Goal: Task Accomplishment & Management: Use online tool/utility

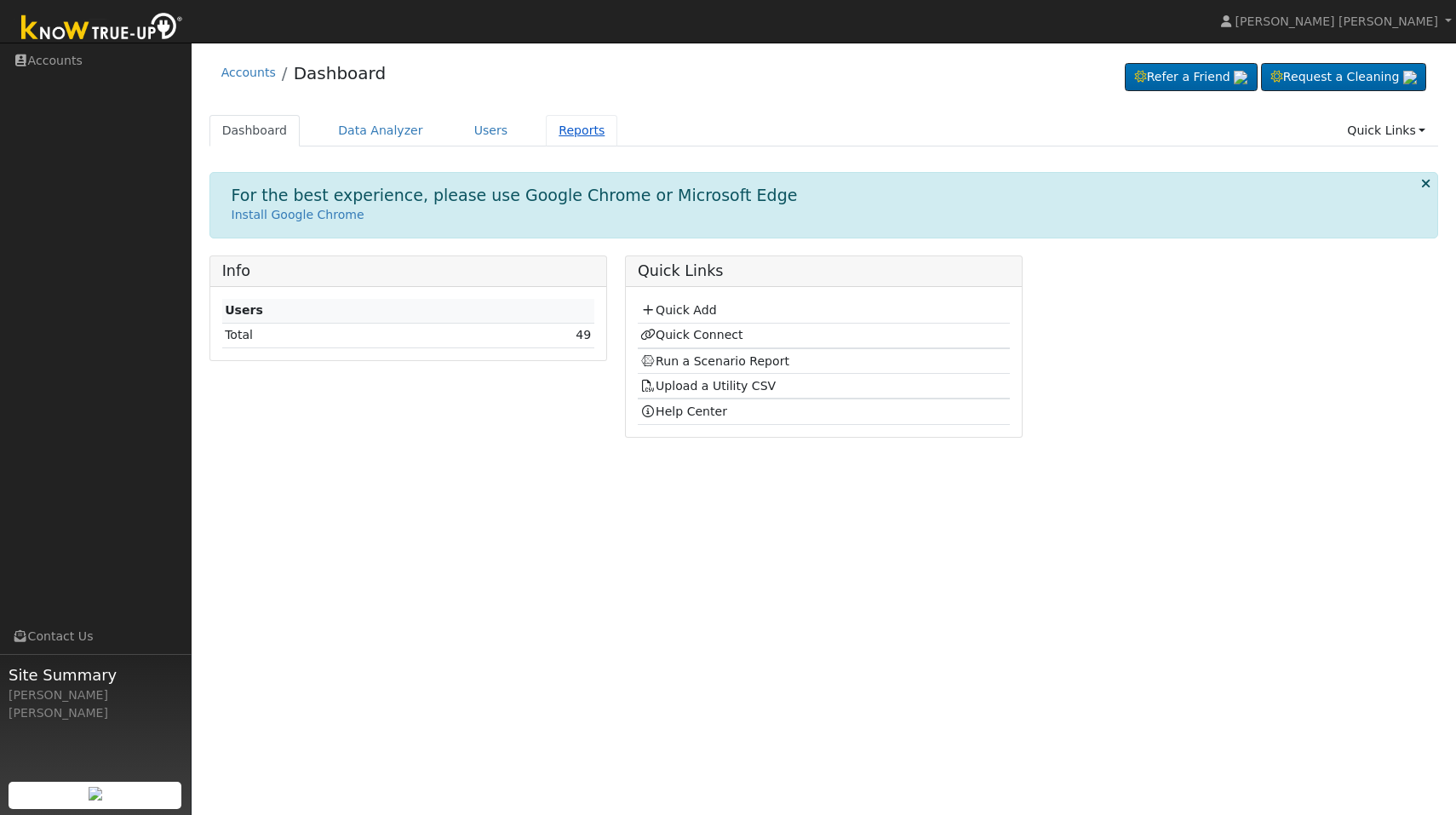
click at [553, 131] on link "Reports" at bounding box center [582, 130] width 72 height 31
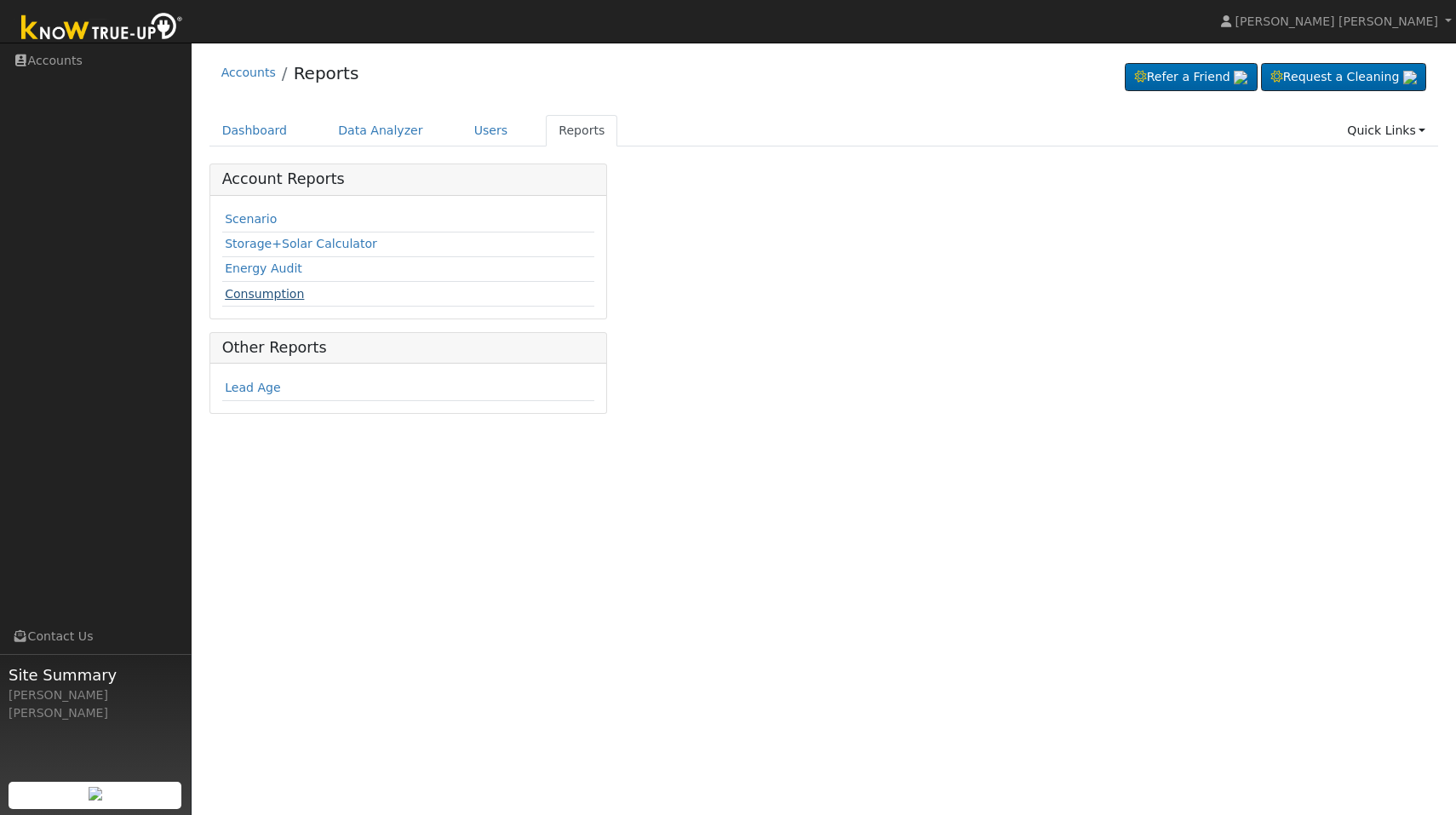
click at [281, 296] on link "Consumption" at bounding box center [264, 294] width 80 height 13
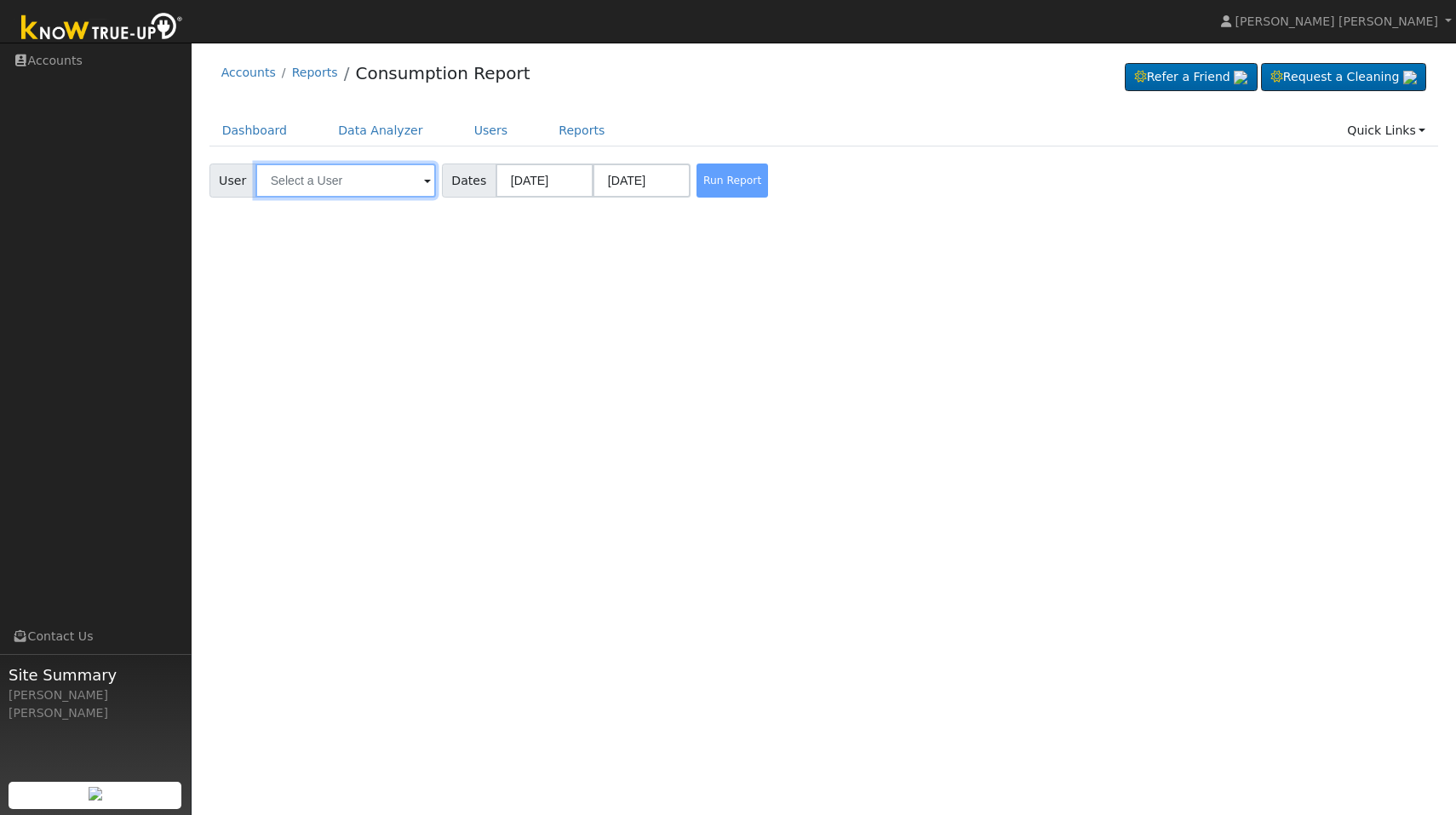
click at [309, 181] on input "text" at bounding box center [346, 181] width 181 height 34
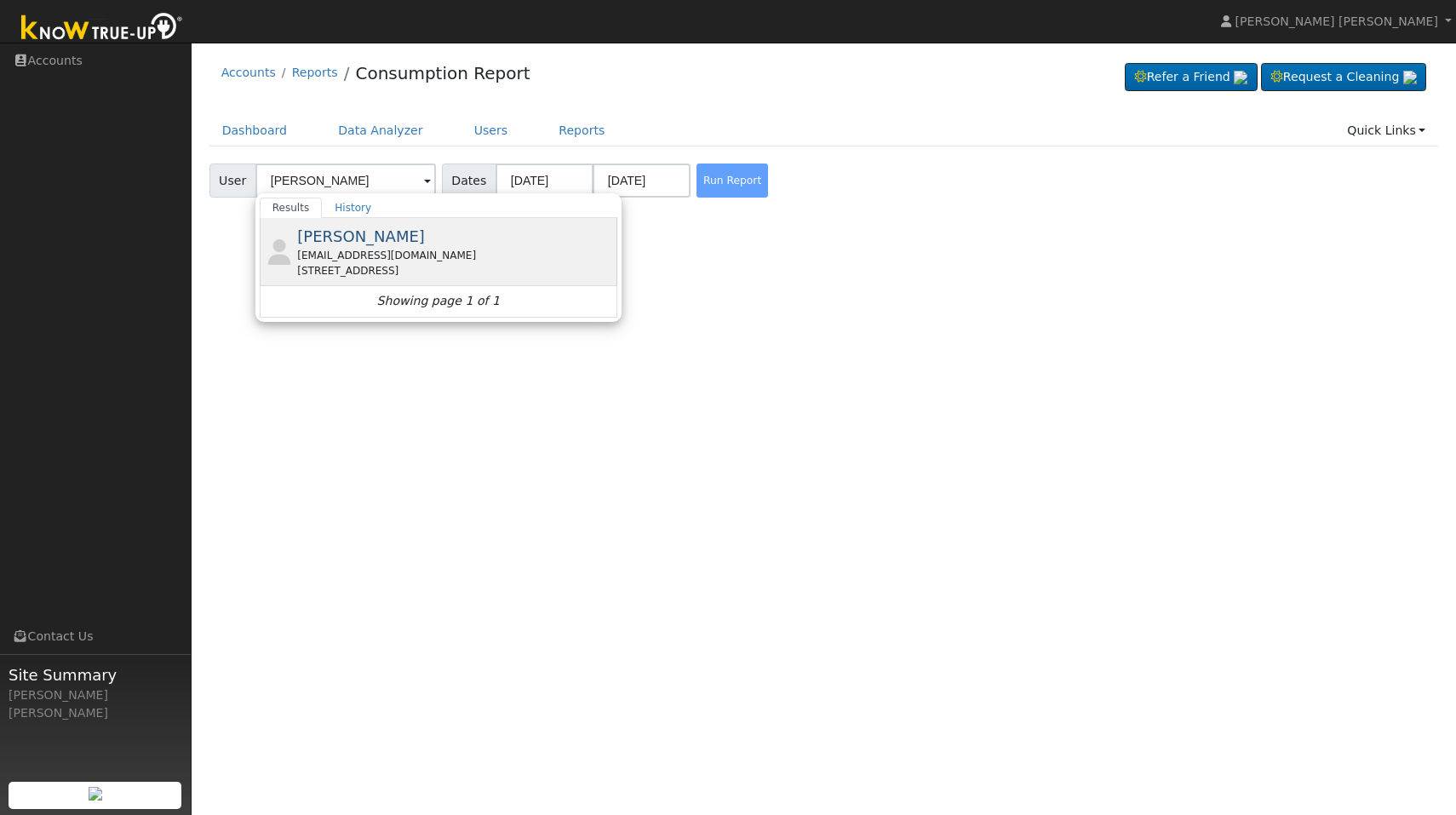
click at [319, 240] on span "[PERSON_NAME]" at bounding box center [361, 236] width 128 height 18
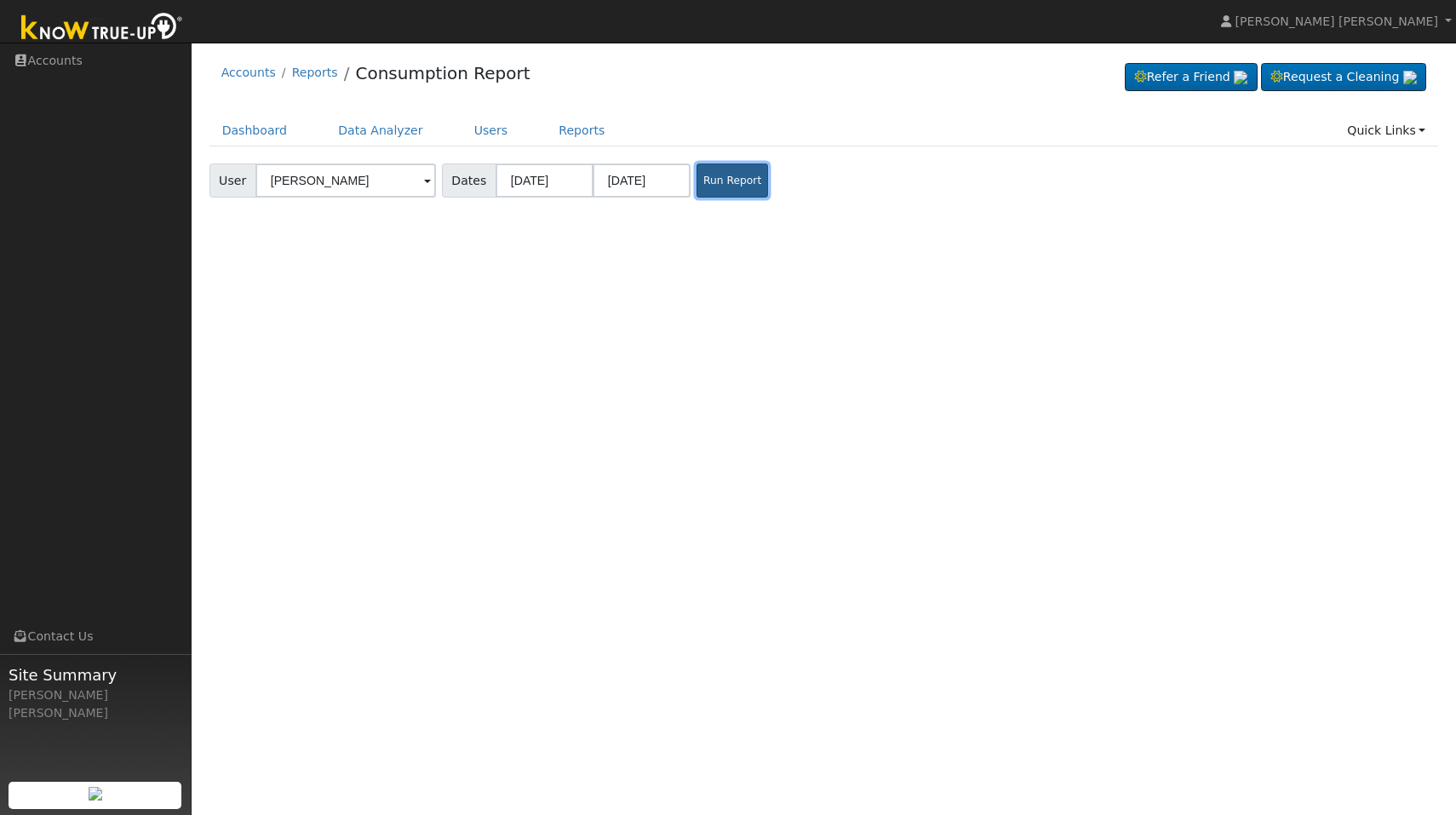
click at [728, 173] on button "Run Report" at bounding box center [732, 181] width 72 height 34
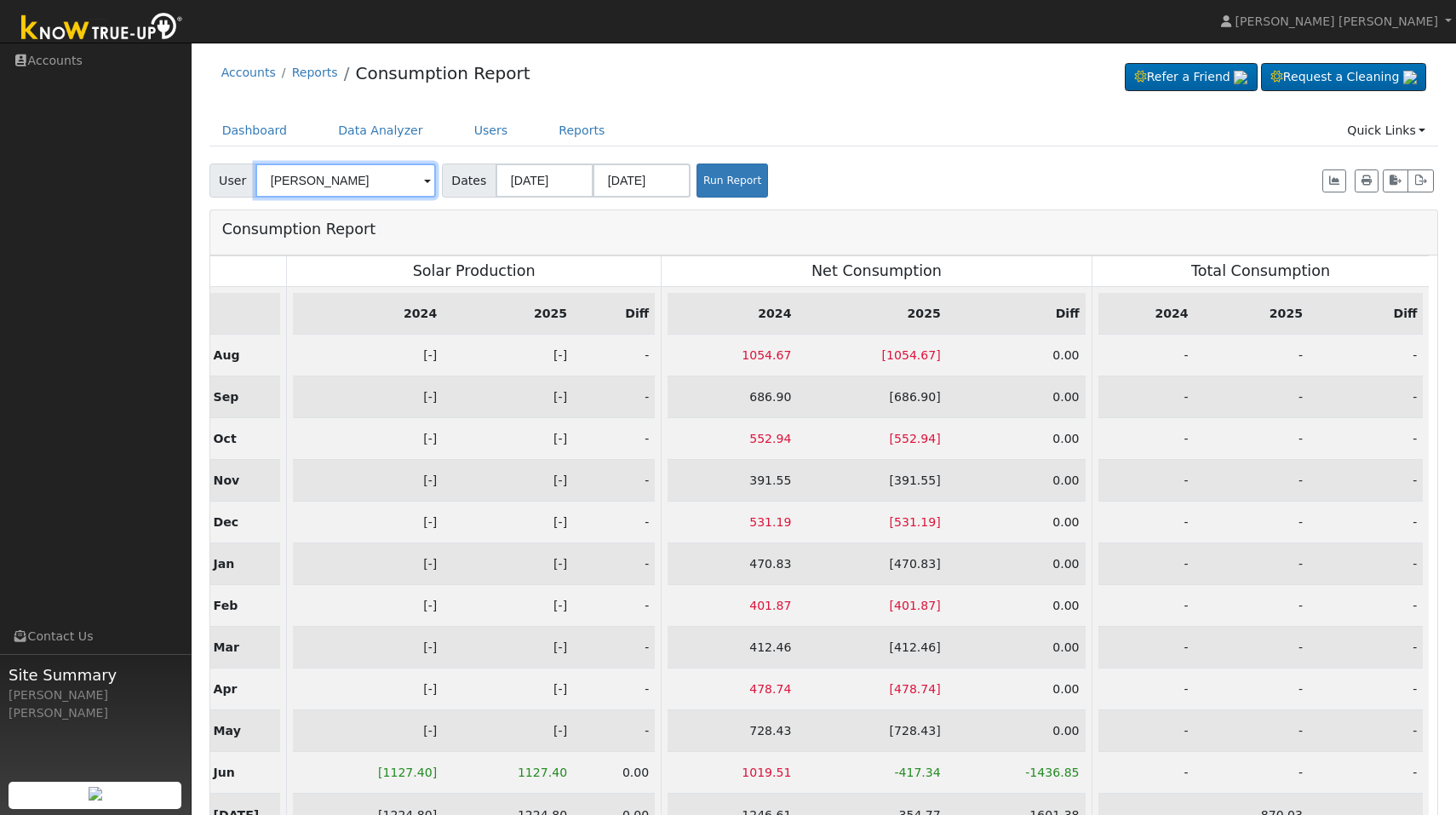
click at [357, 181] on input "Kyle Kadlec" at bounding box center [346, 181] width 181 height 34
click at [284, 180] on input "robenson" at bounding box center [346, 181] width 181 height 34
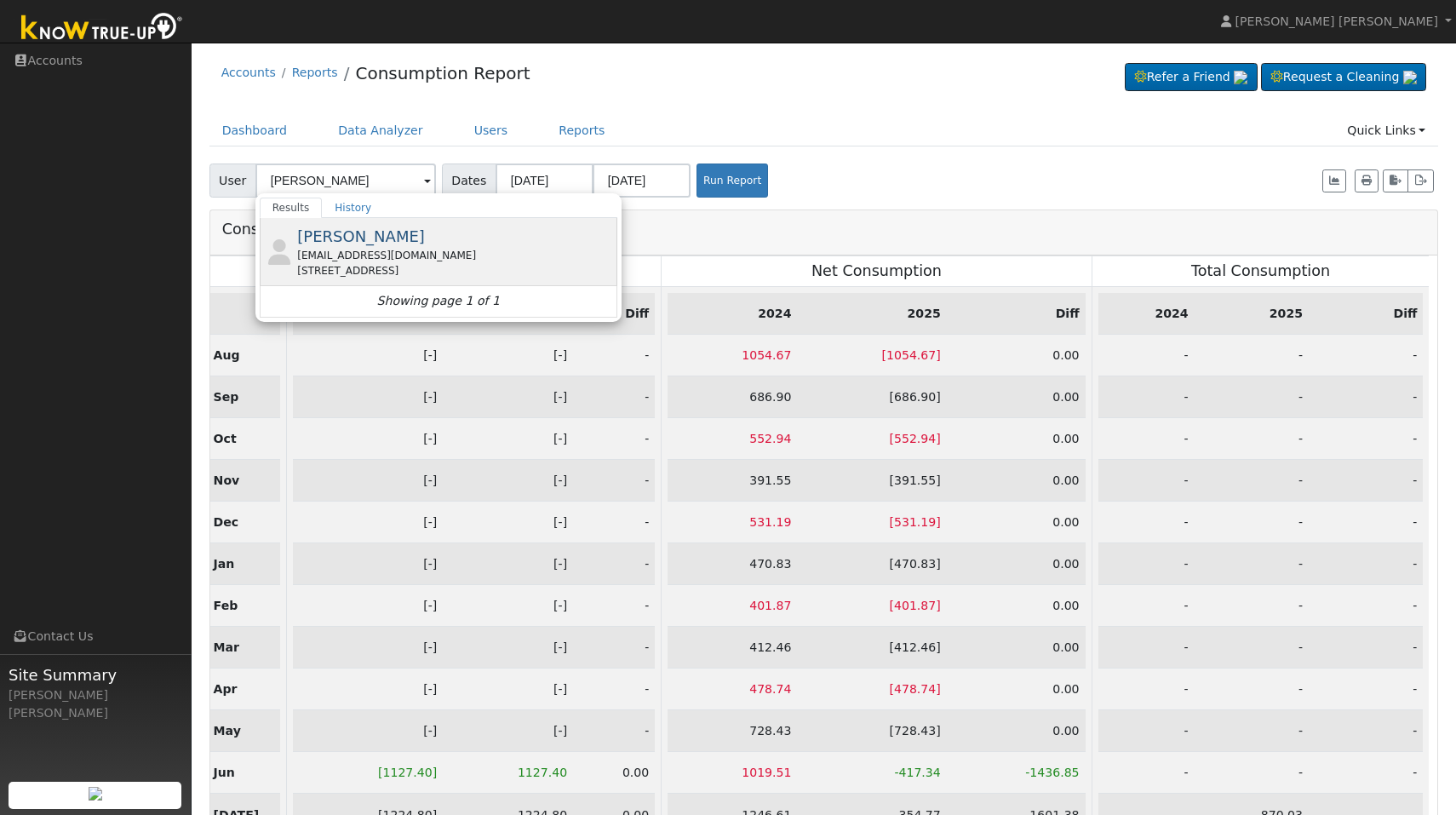
click at [308, 235] on span "[PERSON_NAME]" at bounding box center [361, 236] width 128 height 18
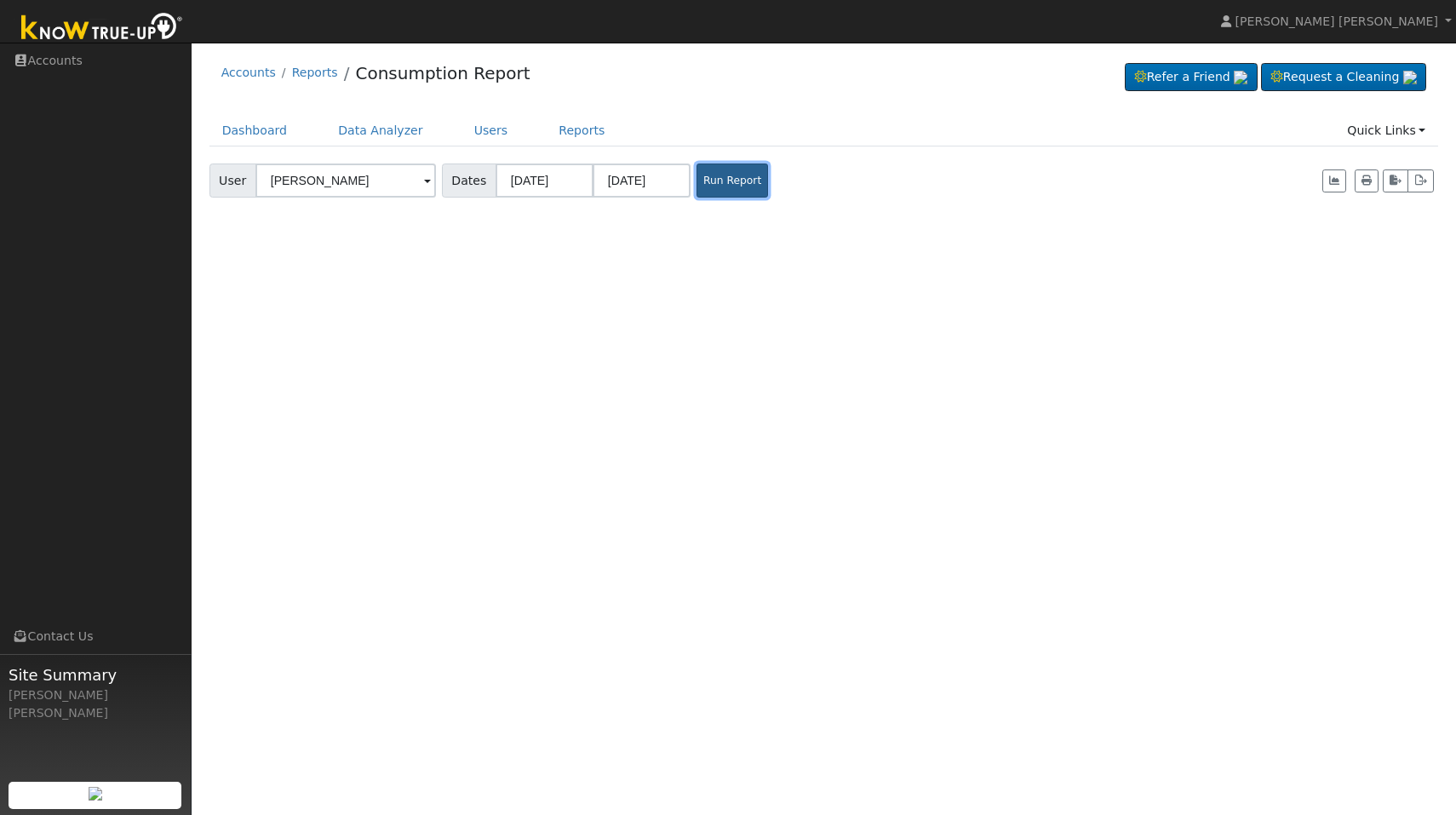
click at [718, 186] on button "Run Report" at bounding box center [732, 181] width 72 height 34
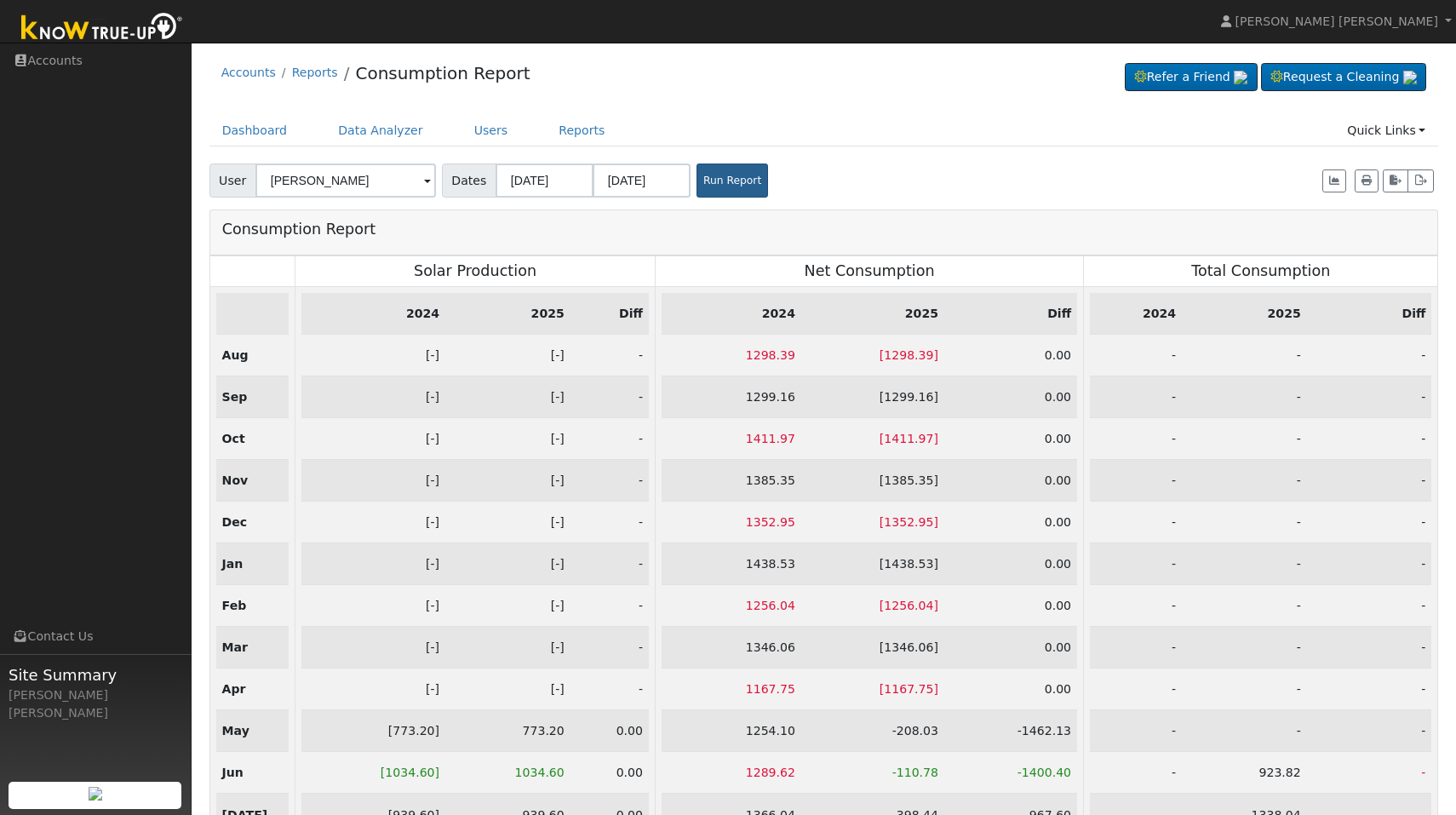
scroll to position [91, 0]
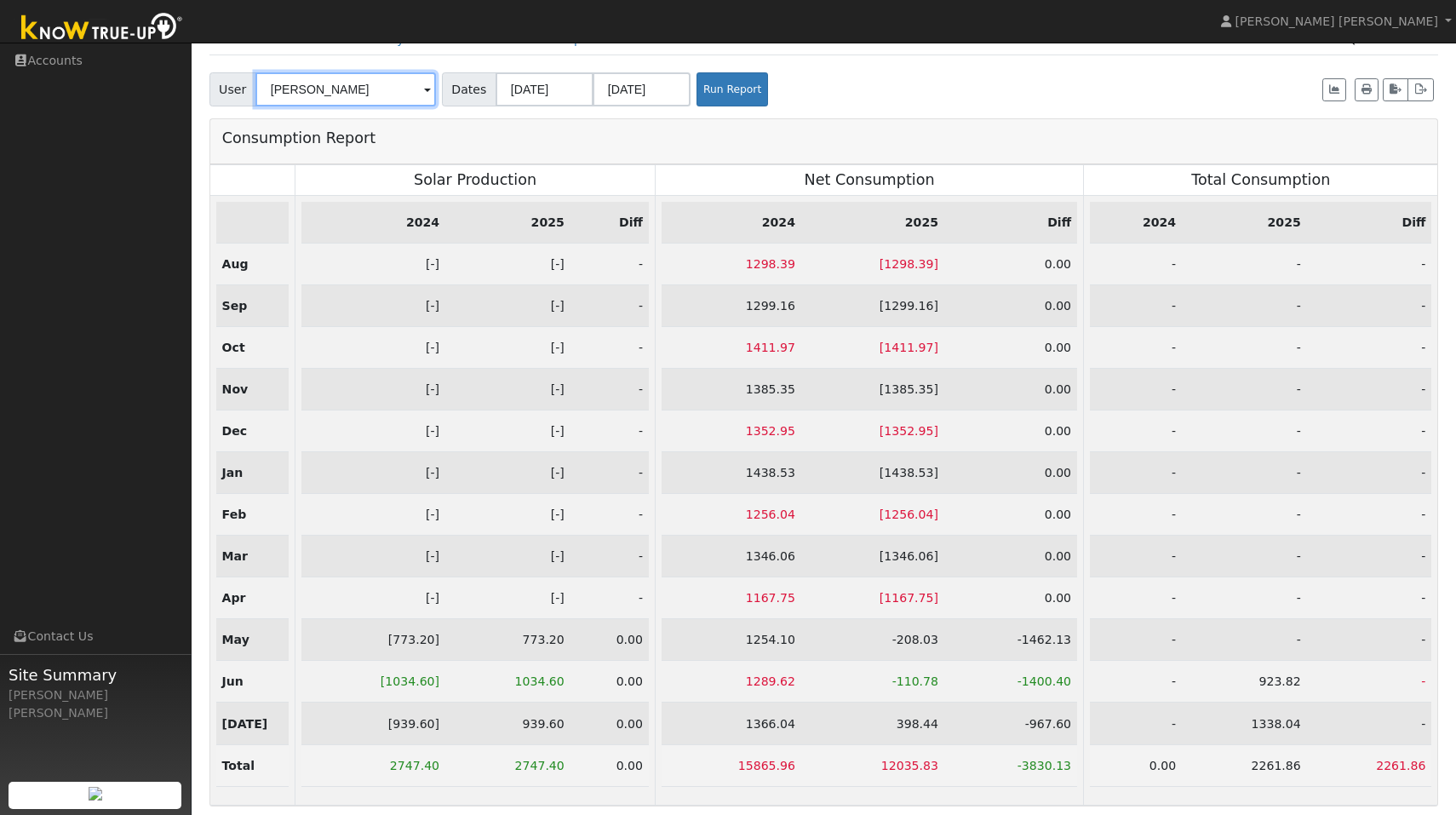
click at [413, 90] on input "[PERSON_NAME]" at bounding box center [346, 89] width 181 height 34
click at [413, 90] on img at bounding box center [414, 88] width 43 height 32
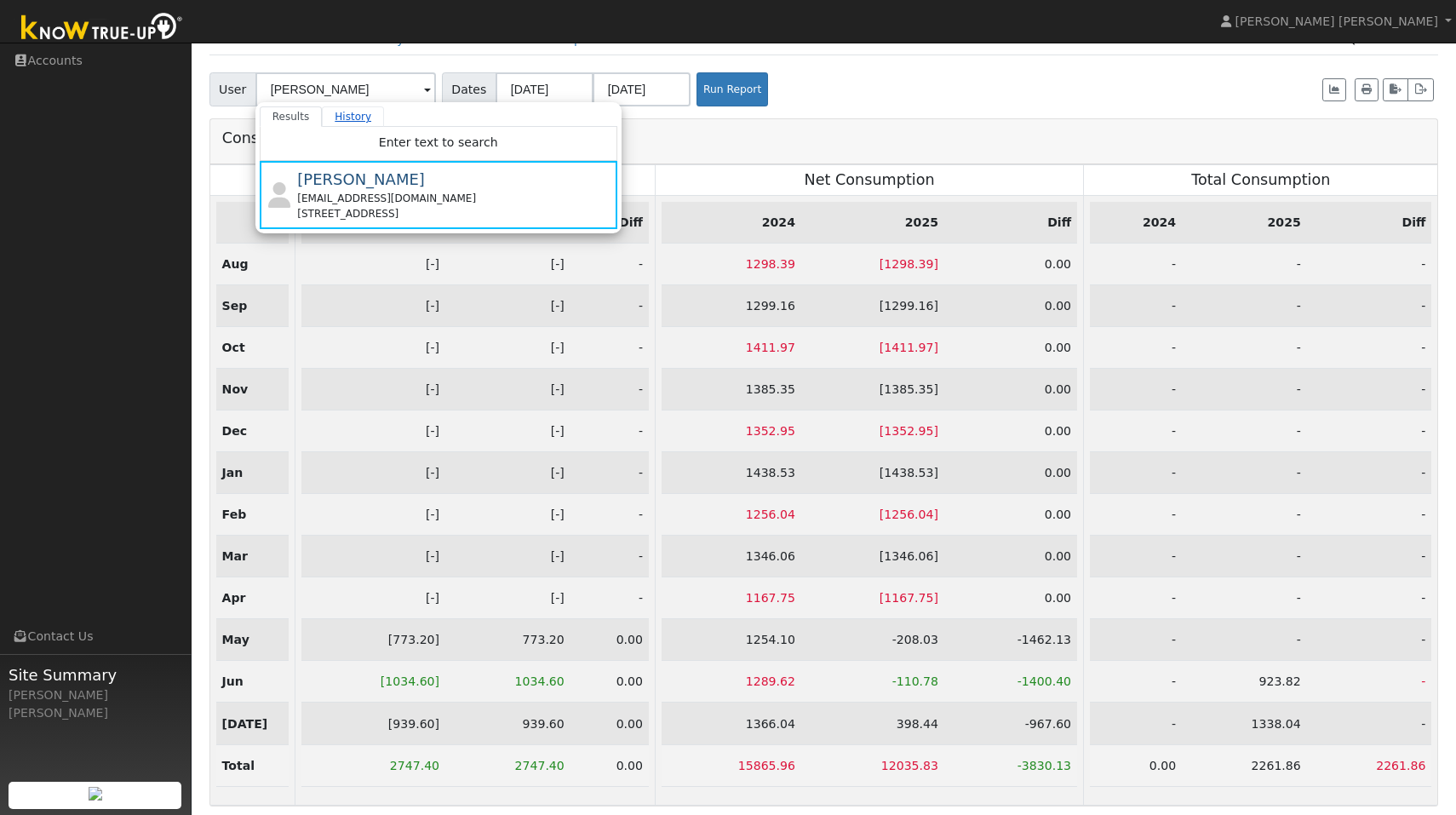
click at [352, 116] on link "History" at bounding box center [353, 117] width 63 height 21
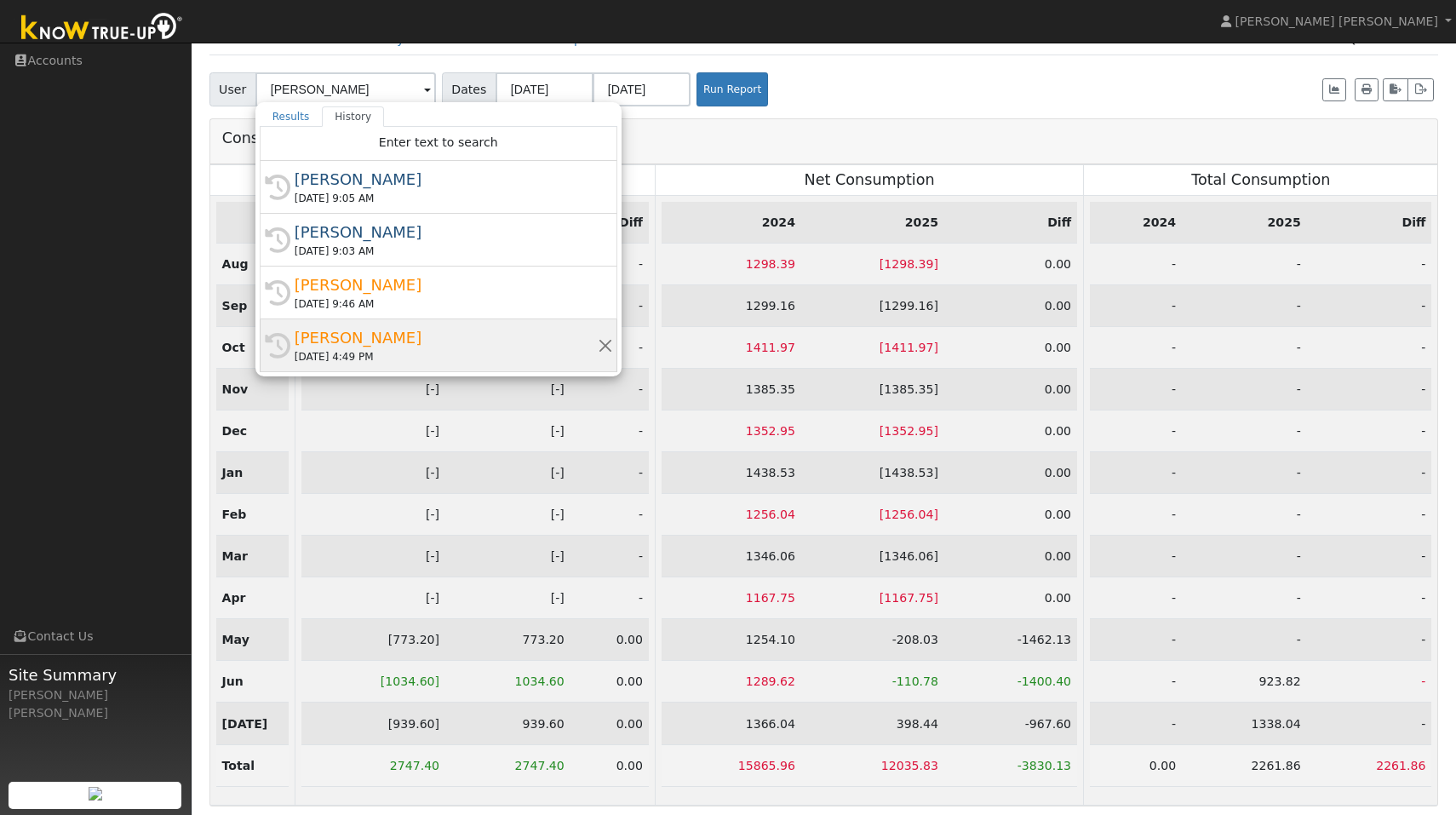
click at [352, 341] on div "Marlyn Smithour" at bounding box center [446, 337] width 303 height 23
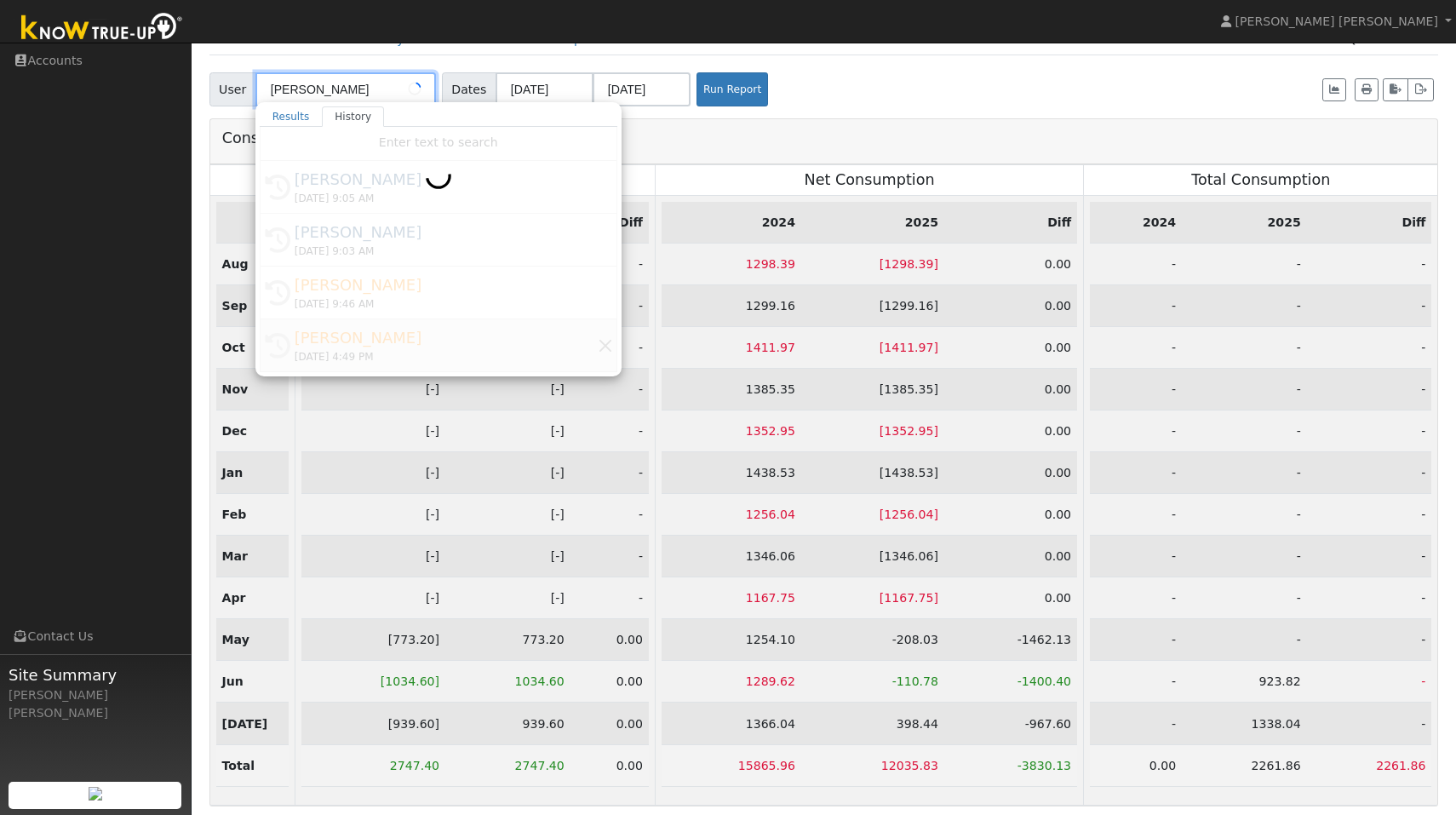
type input "Marlyn Smithour"
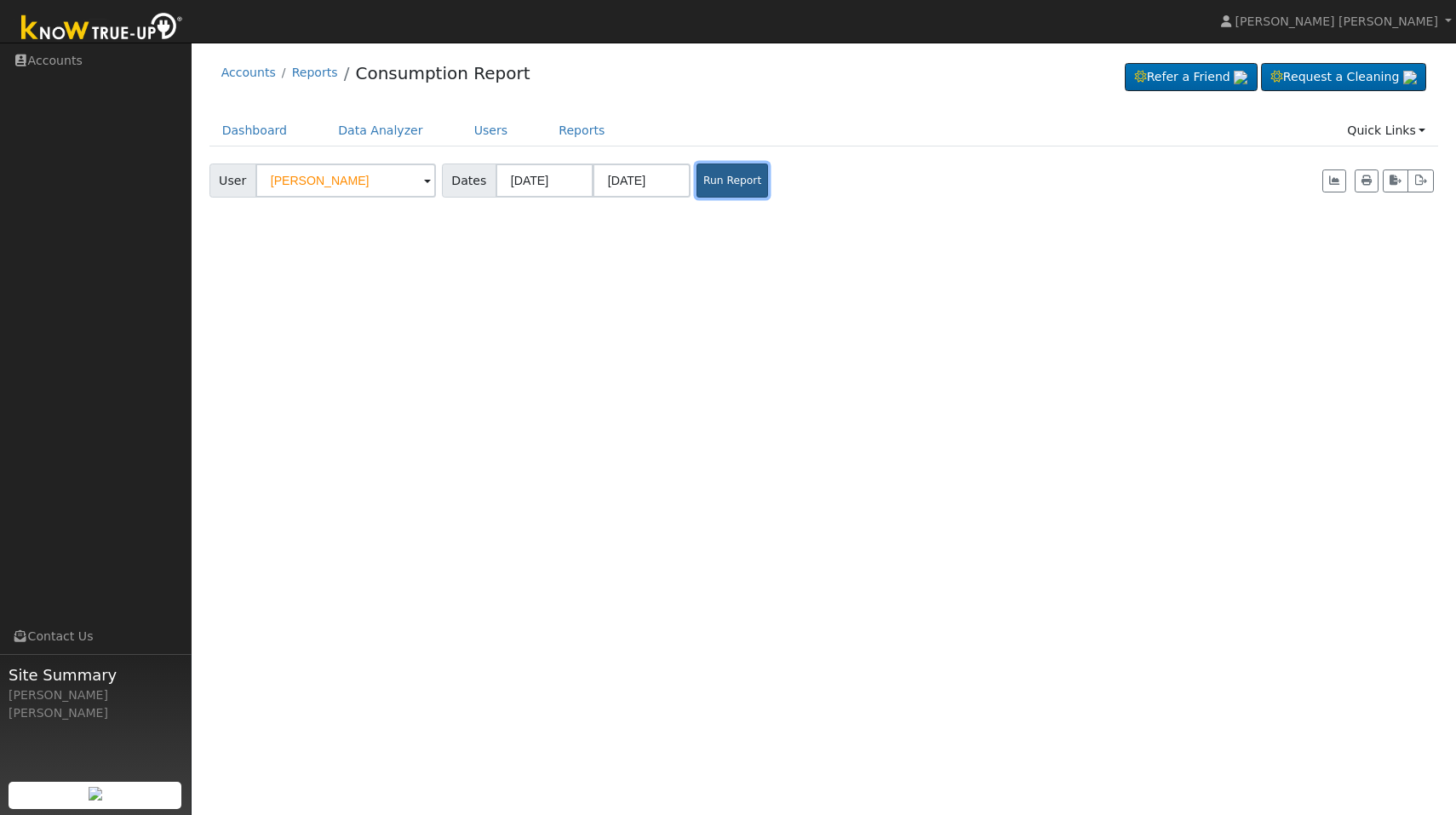
click at [729, 189] on button "Run Report" at bounding box center [732, 181] width 72 height 34
click at [319, 68] on link "Reports" at bounding box center [315, 72] width 46 height 13
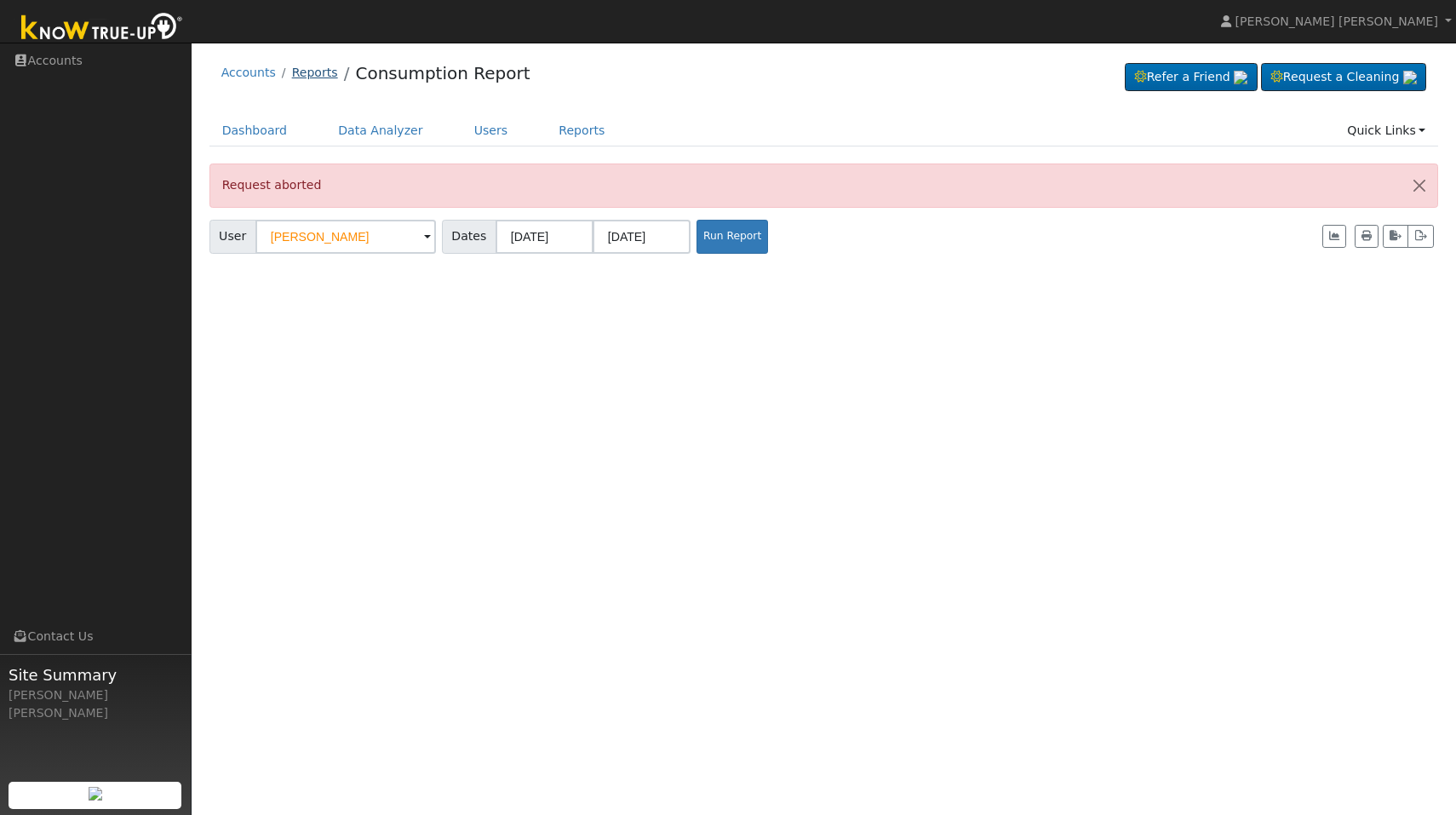
click at [319, 79] on link "Reports" at bounding box center [315, 72] width 46 height 13
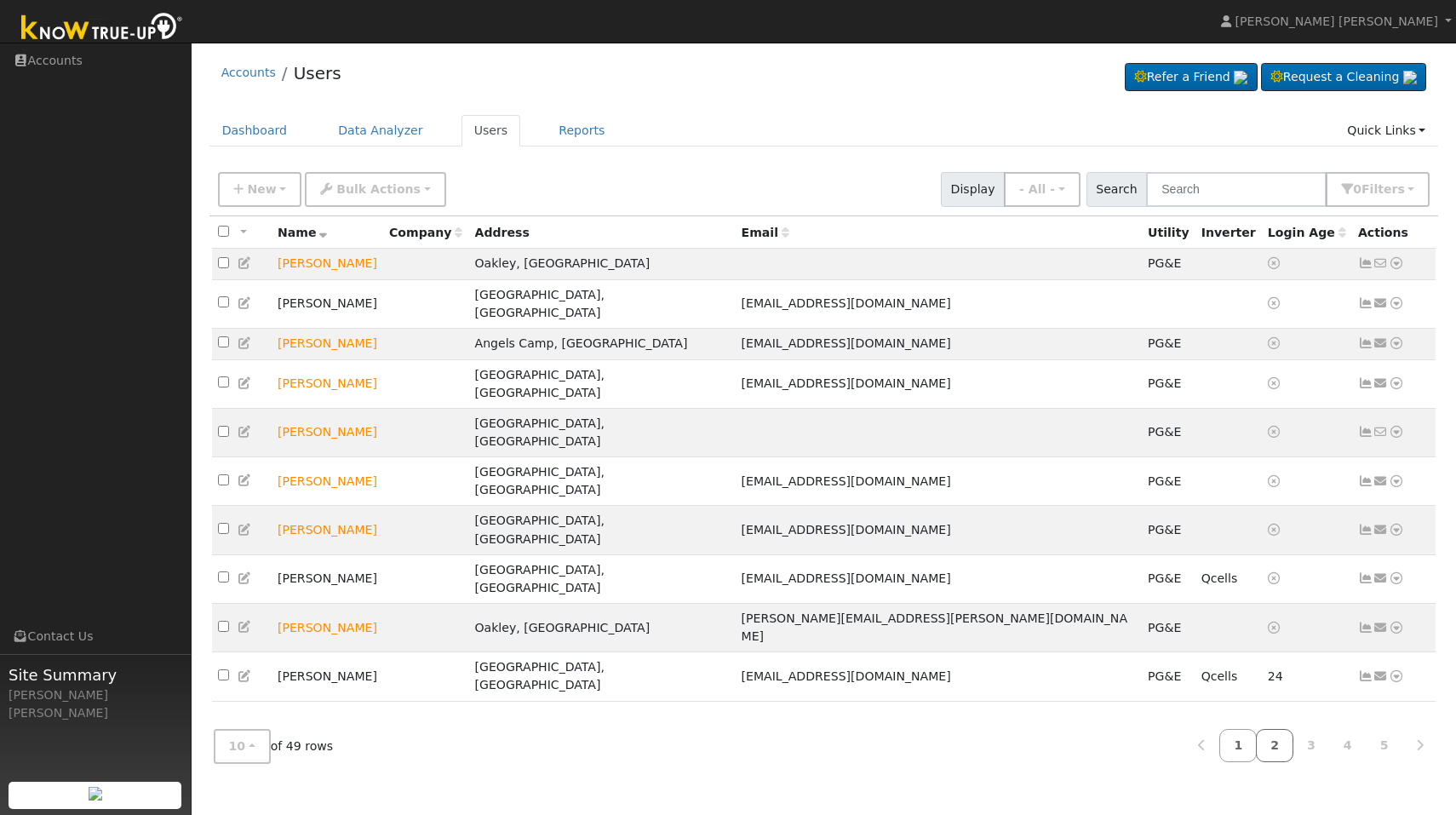
click at [1275, 736] on link "2" at bounding box center [1275, 745] width 38 height 33
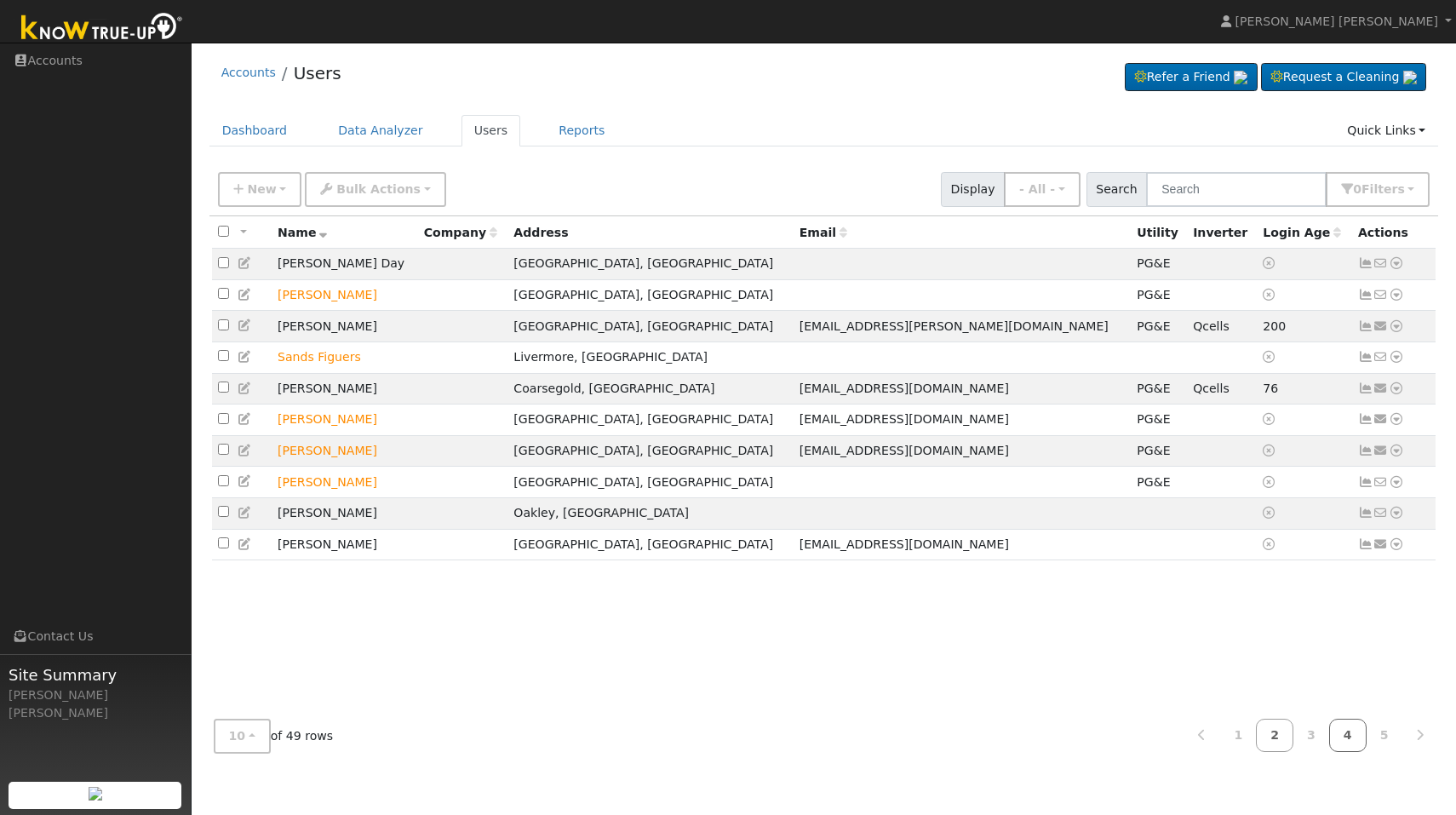
click at [1344, 736] on link "4" at bounding box center [1348, 735] width 38 height 33
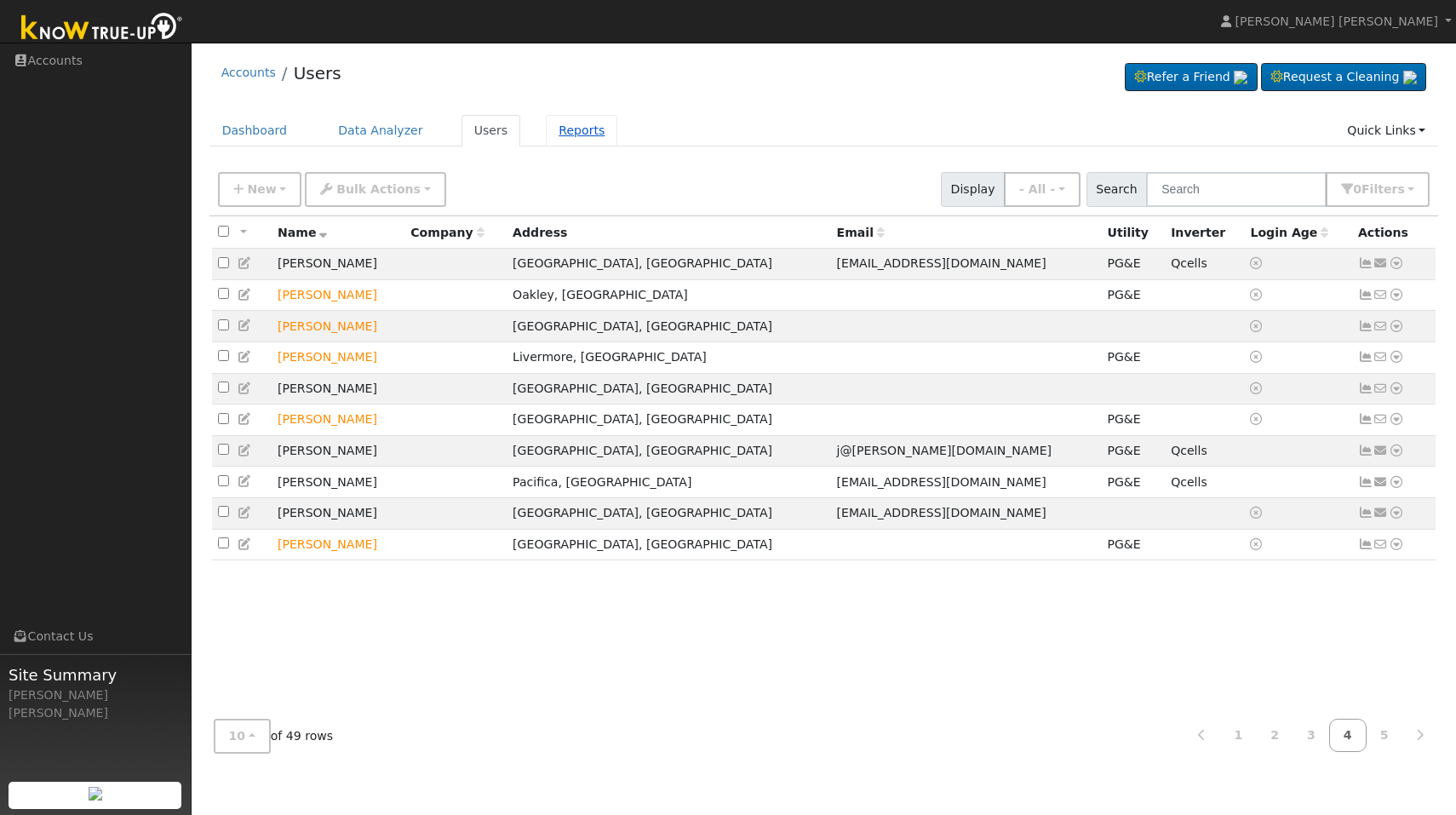
click at [562, 119] on link "Reports" at bounding box center [582, 130] width 72 height 31
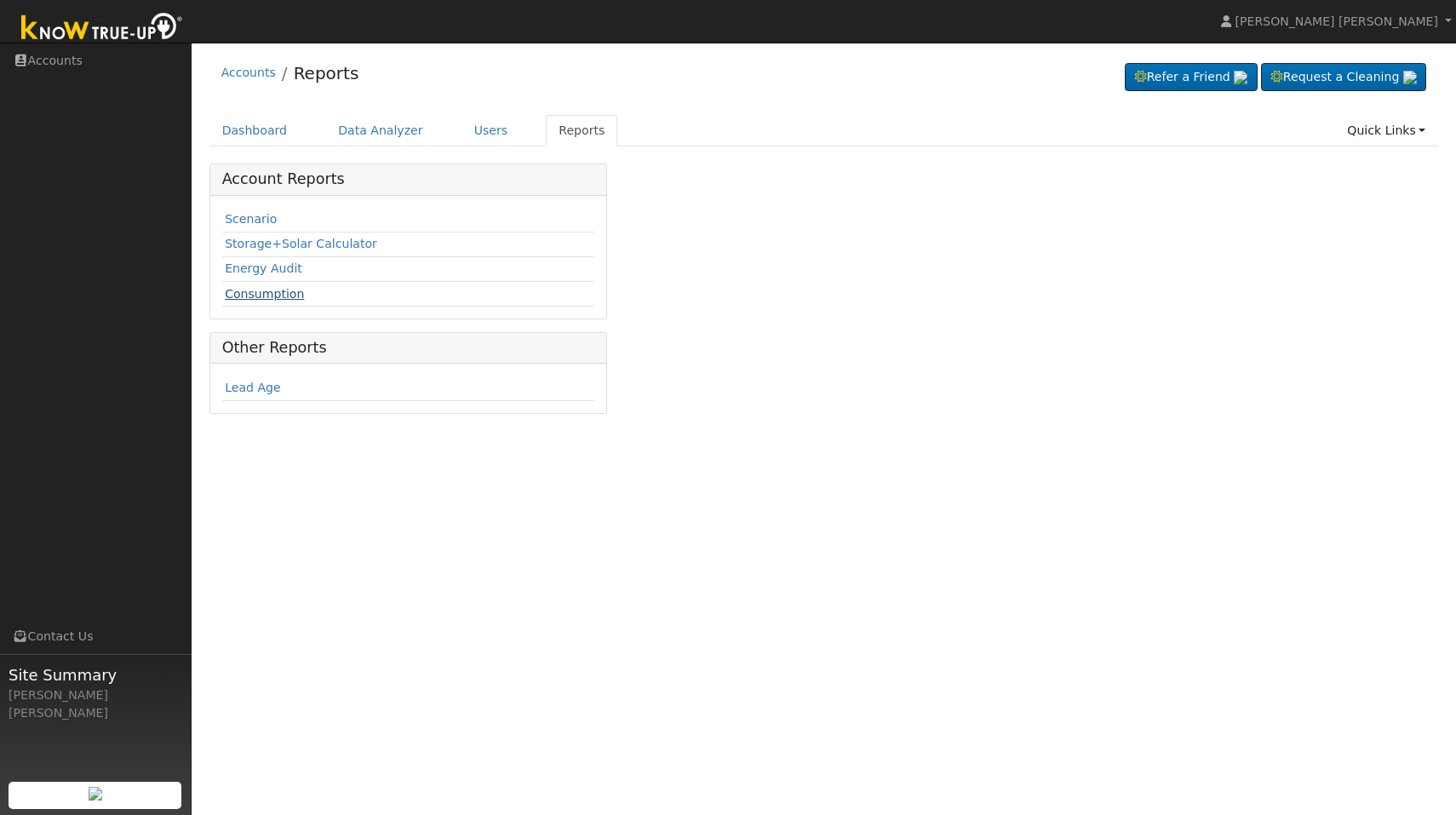
click at [261, 295] on link "Consumption" at bounding box center [264, 294] width 80 height 13
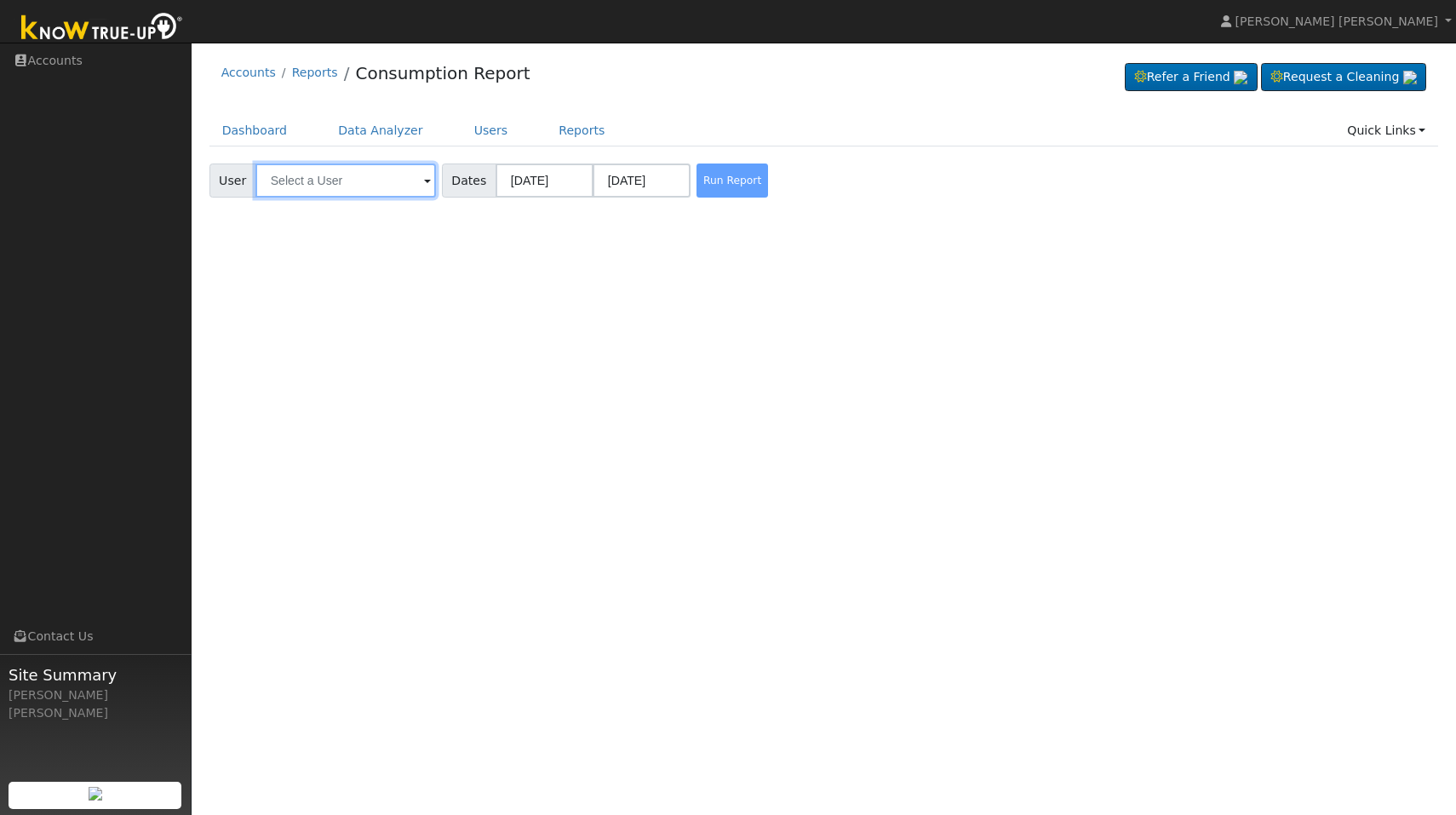
click at [299, 178] on input "text" at bounding box center [346, 181] width 181 height 34
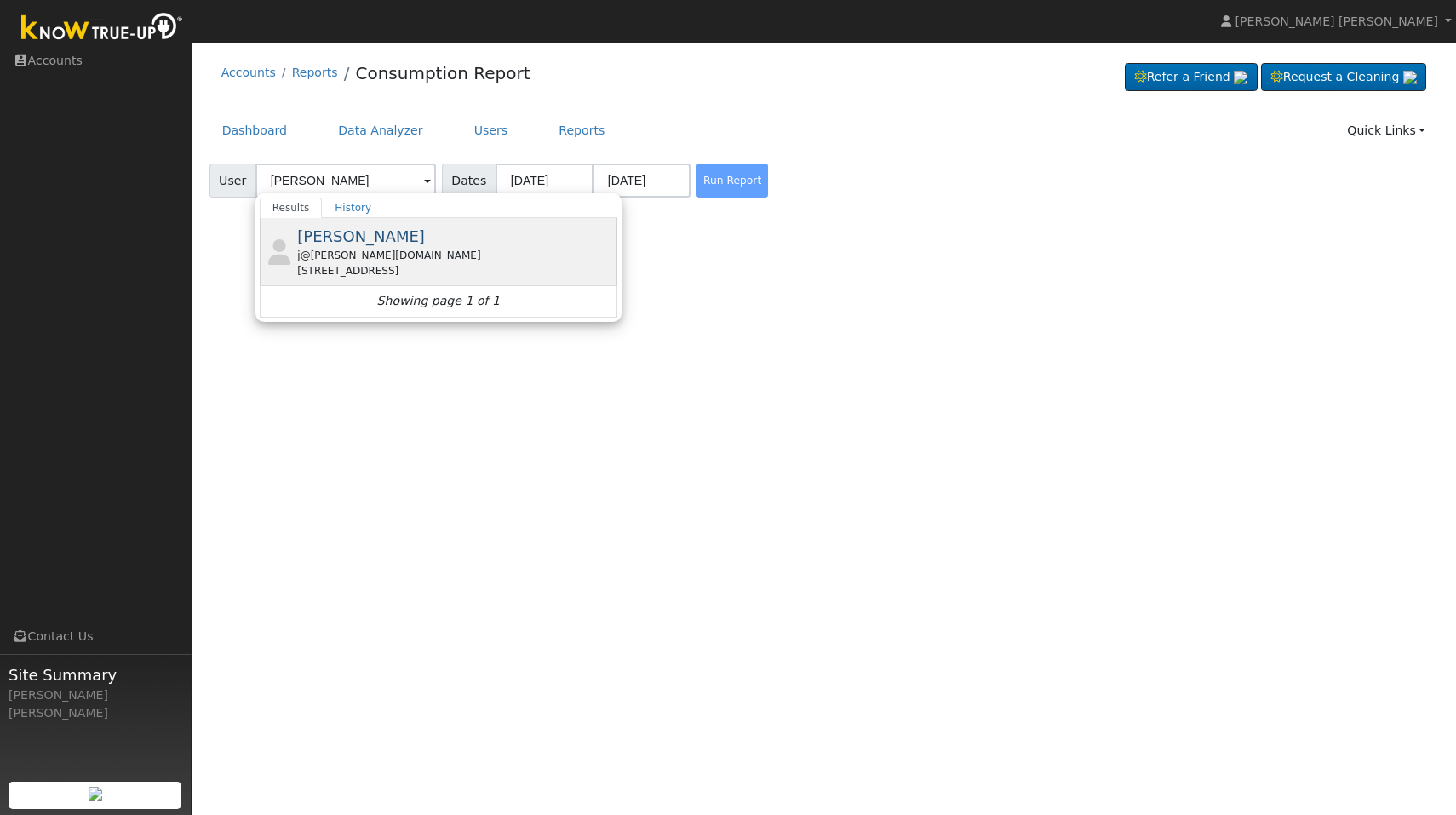
click at [323, 228] on span "[PERSON_NAME]" at bounding box center [361, 236] width 128 height 18
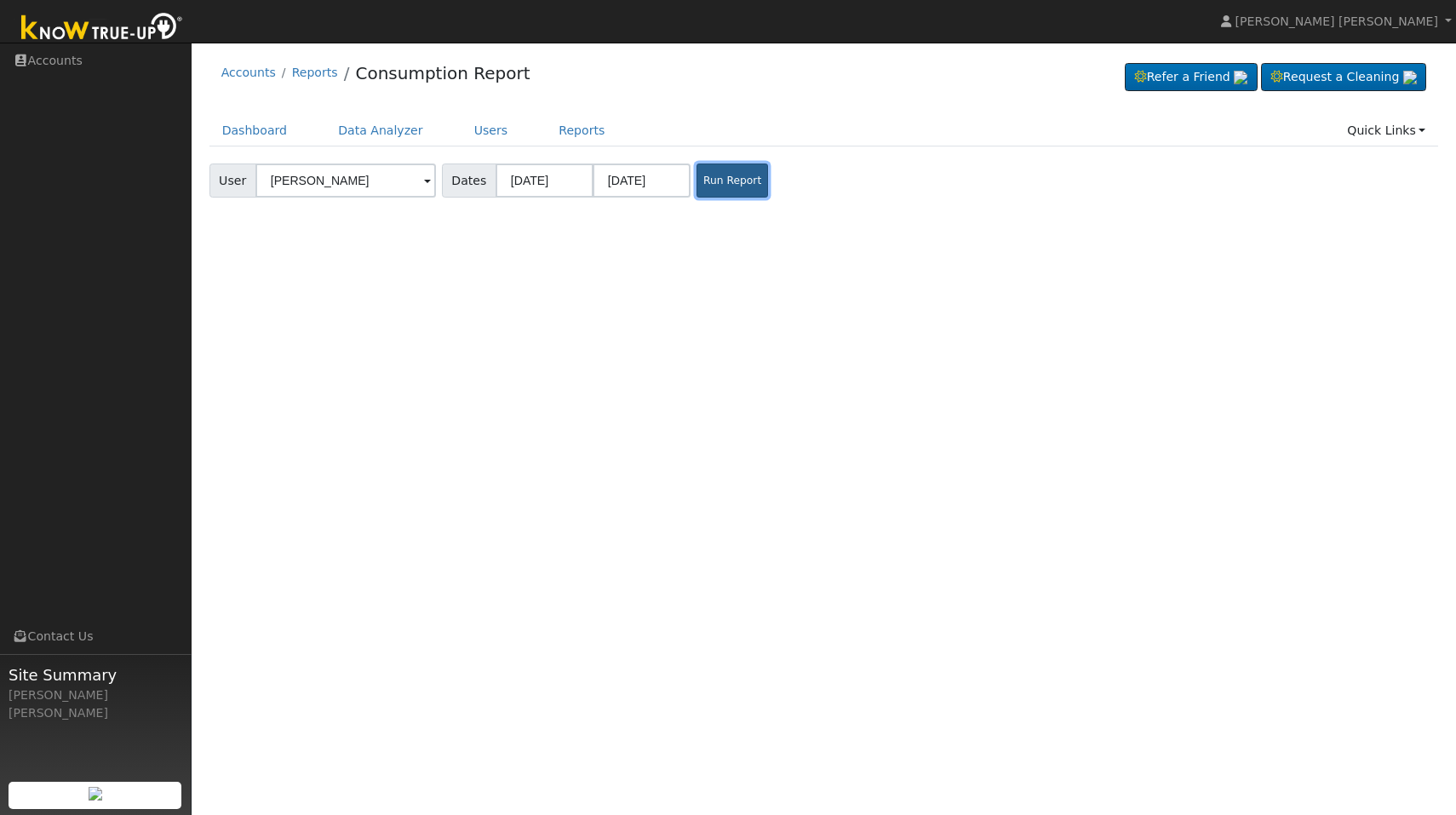
click at [719, 190] on button "Run Report" at bounding box center [732, 181] width 72 height 34
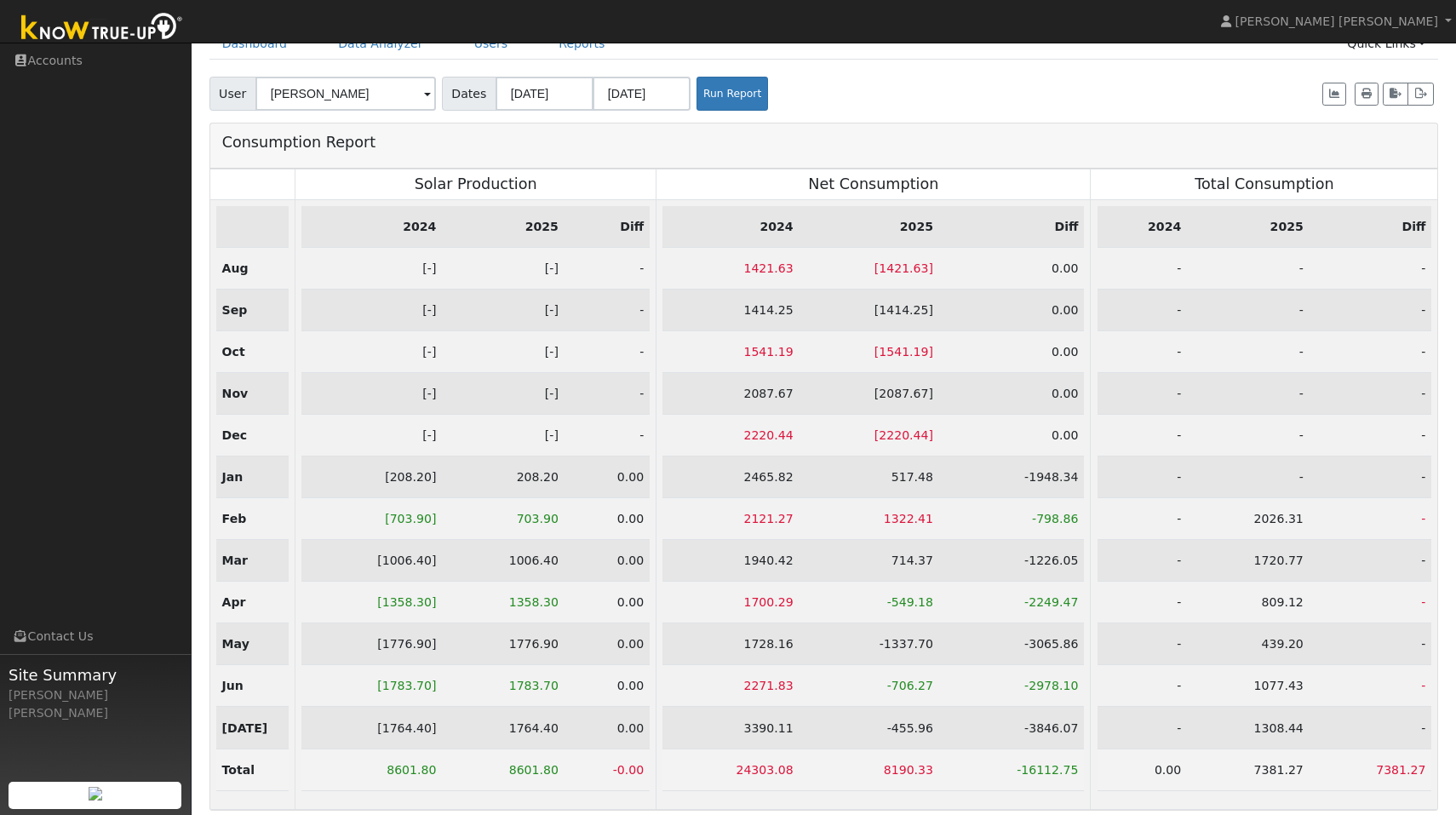
scroll to position [91, 0]
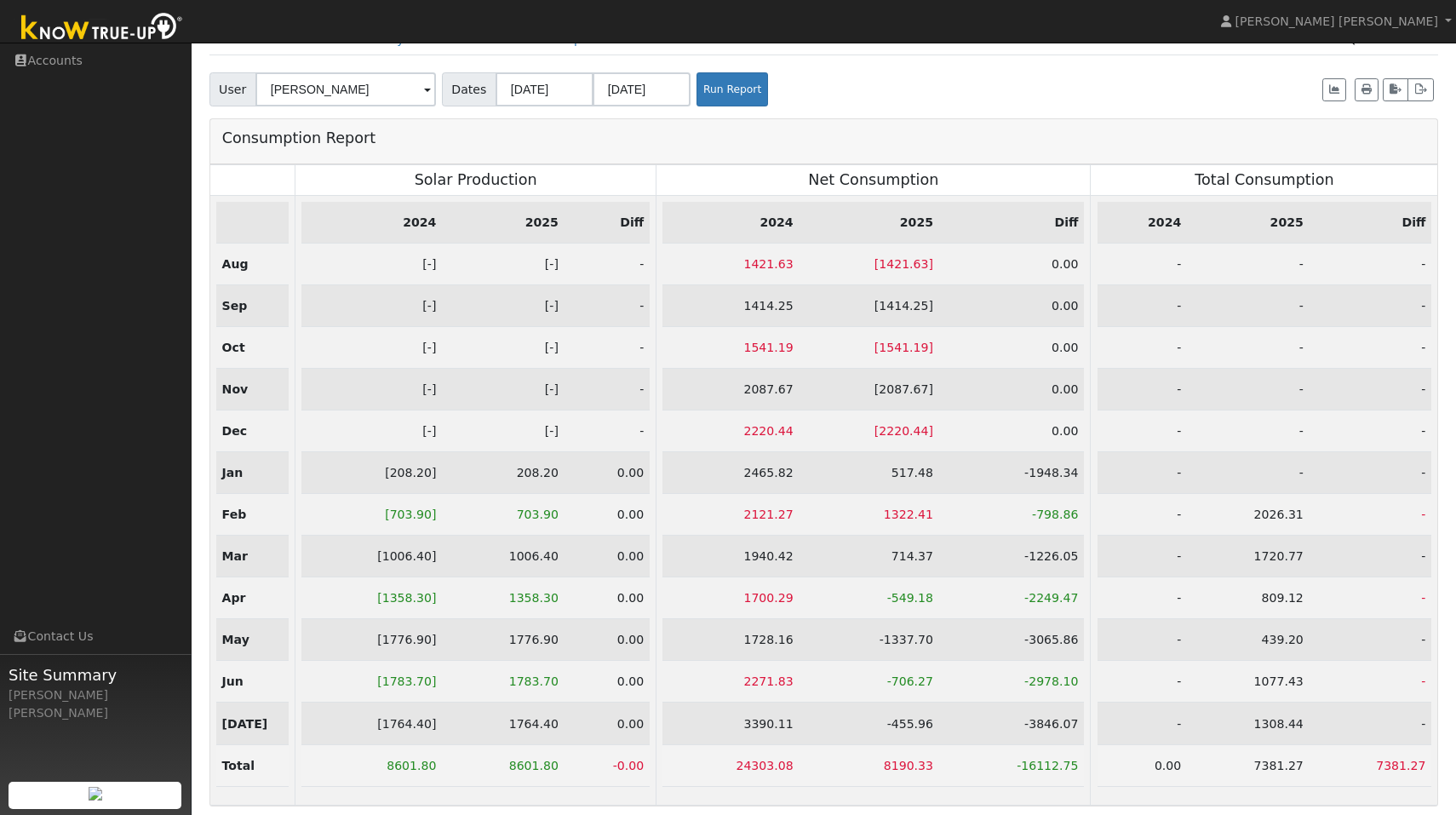
click at [424, 88] on span at bounding box center [427, 90] width 7 height 20
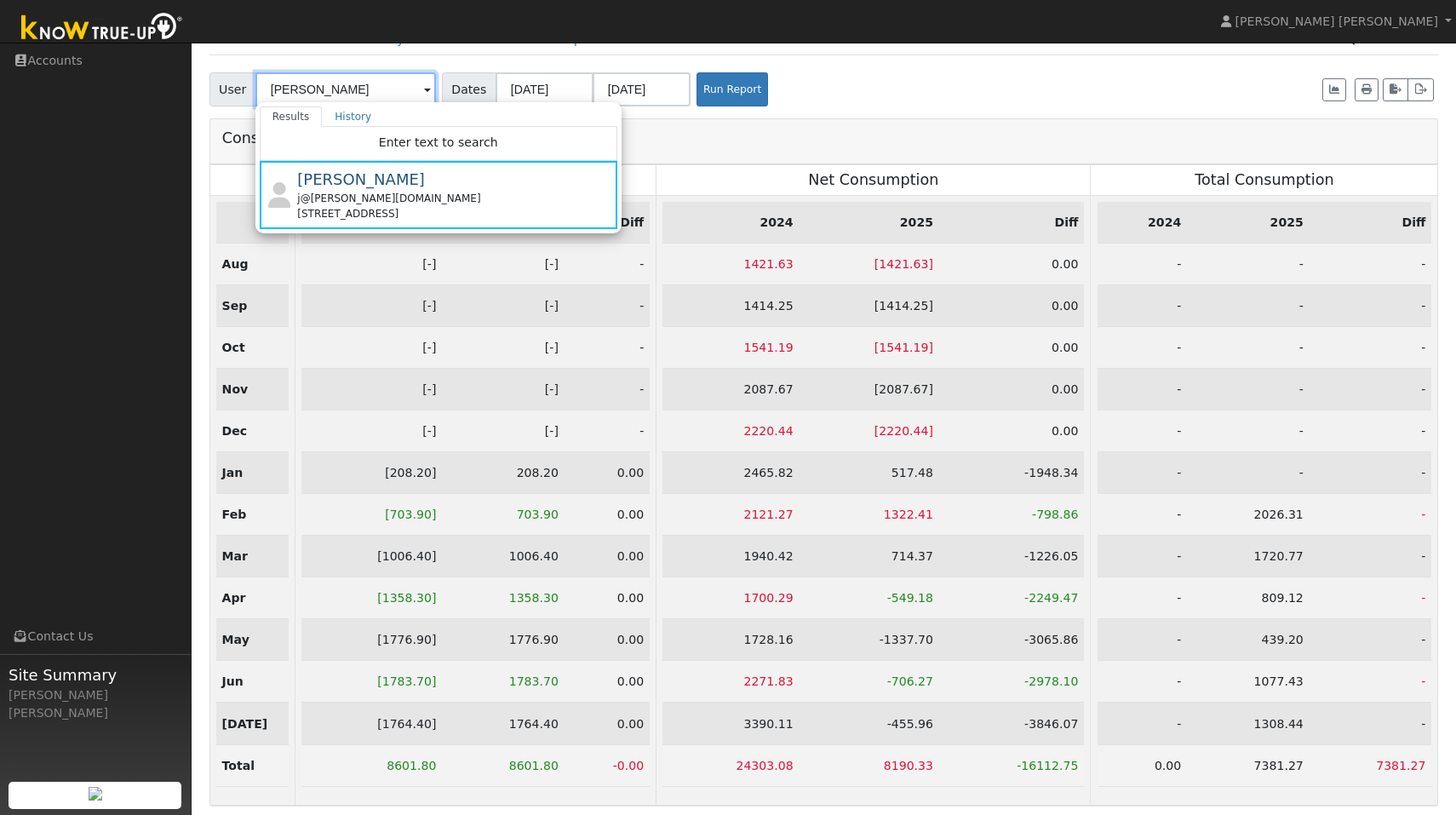
drag, startPoint x: 385, startPoint y: 93, endPoint x: 259, endPoint y: 86, distance: 126.2
click at [259, 86] on input "Justin Rizzo-Weaver" at bounding box center [346, 89] width 181 height 34
drag, startPoint x: 264, startPoint y: 88, endPoint x: 400, endPoint y: 97, distance: 136.3
click at [400, 97] on input "Justin Rizzo-Weaver" at bounding box center [346, 89] width 181 height 34
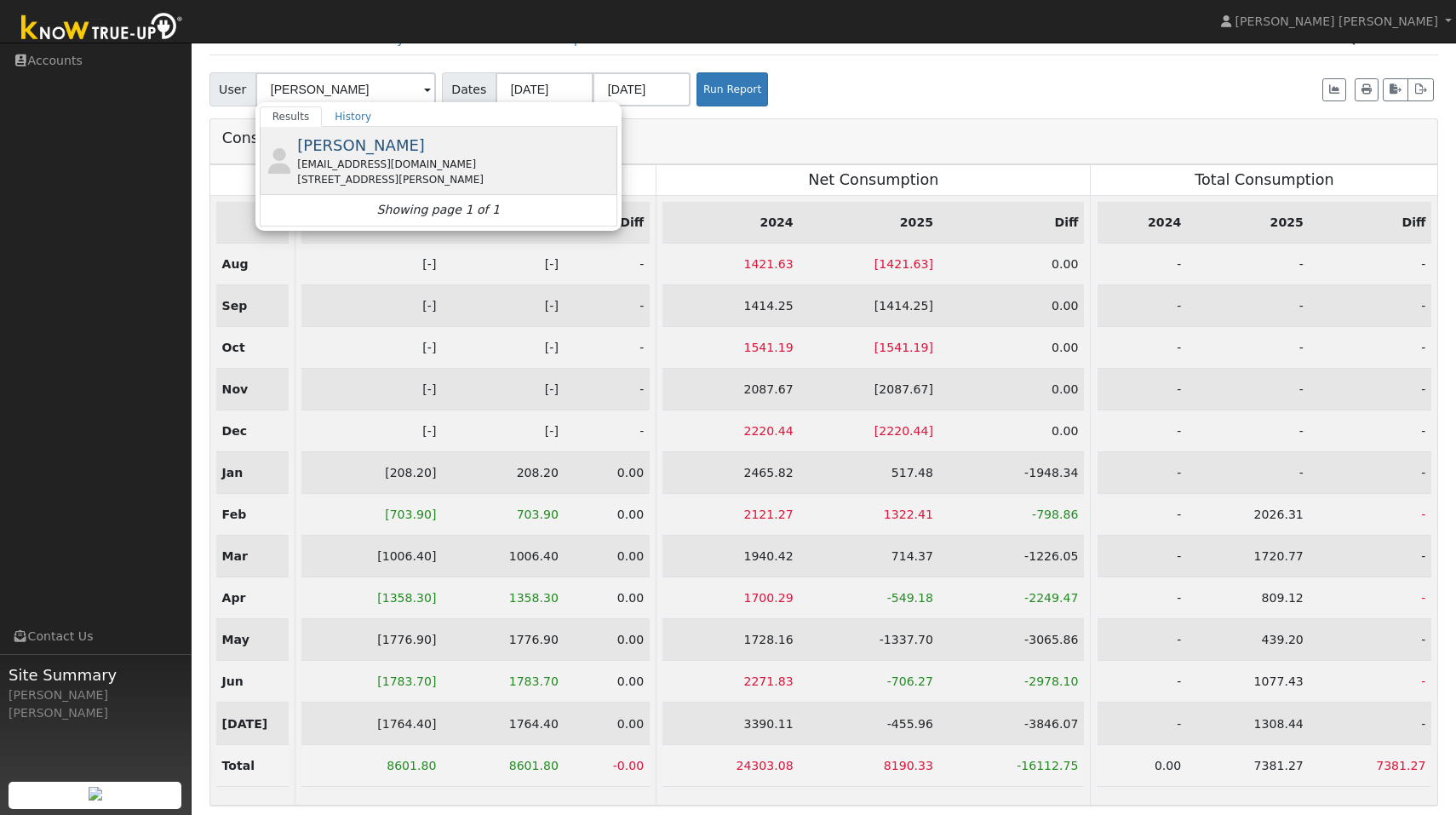
click at [369, 145] on span "Katie Wiseman" at bounding box center [361, 145] width 128 height 18
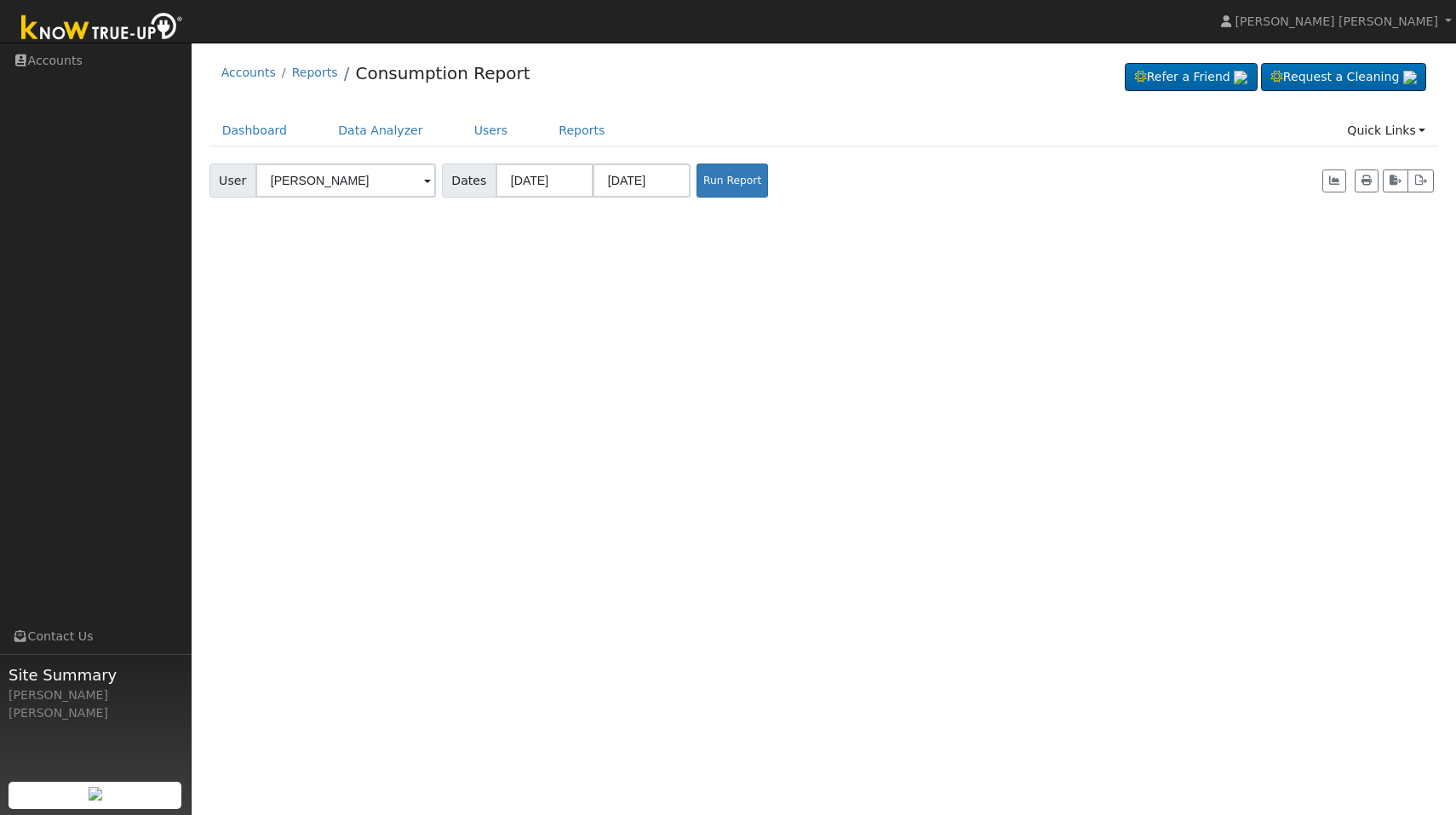
scroll to position [0, 0]
click at [711, 187] on button "Run Report" at bounding box center [732, 181] width 72 height 34
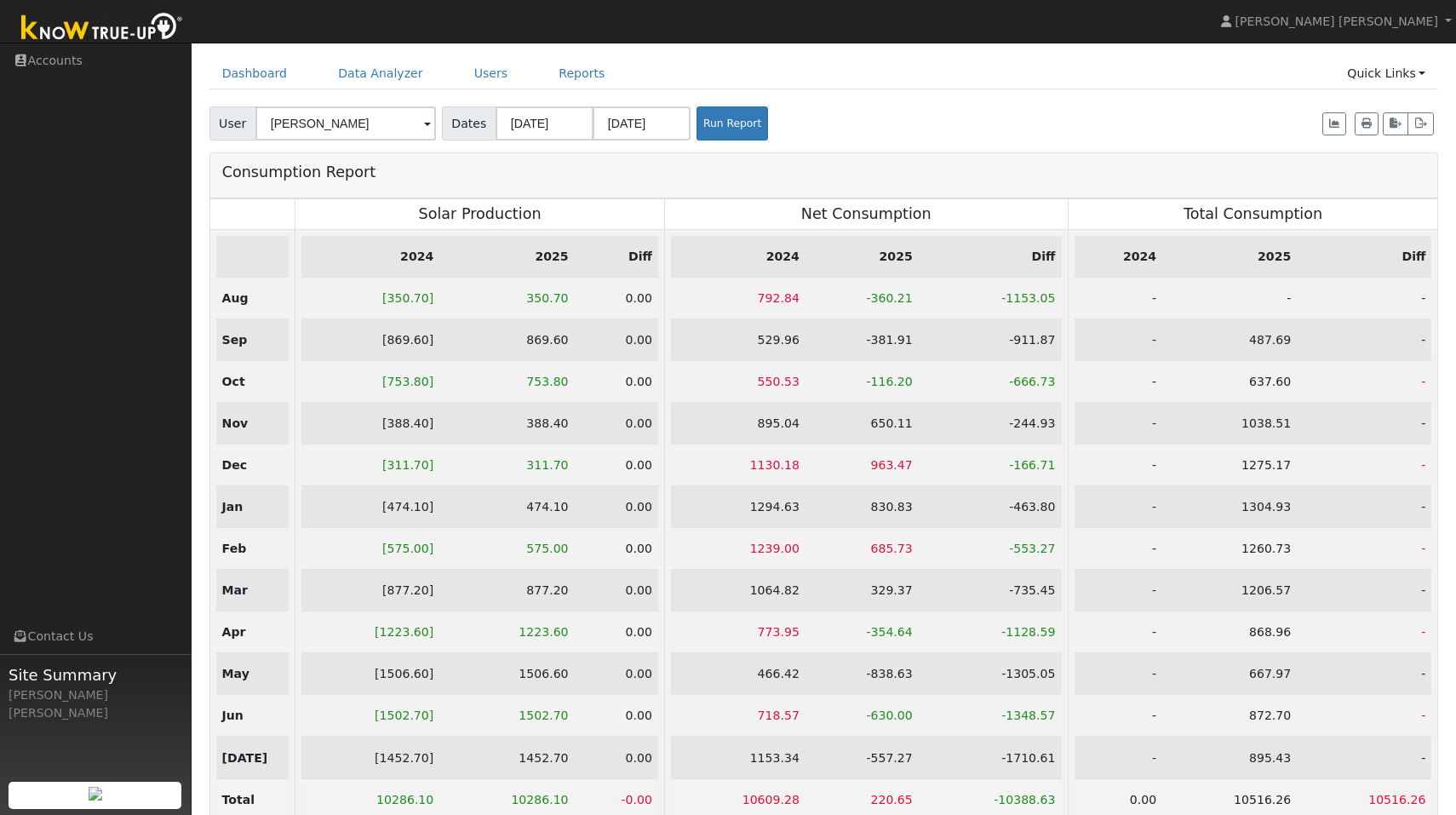
scroll to position [91, 0]
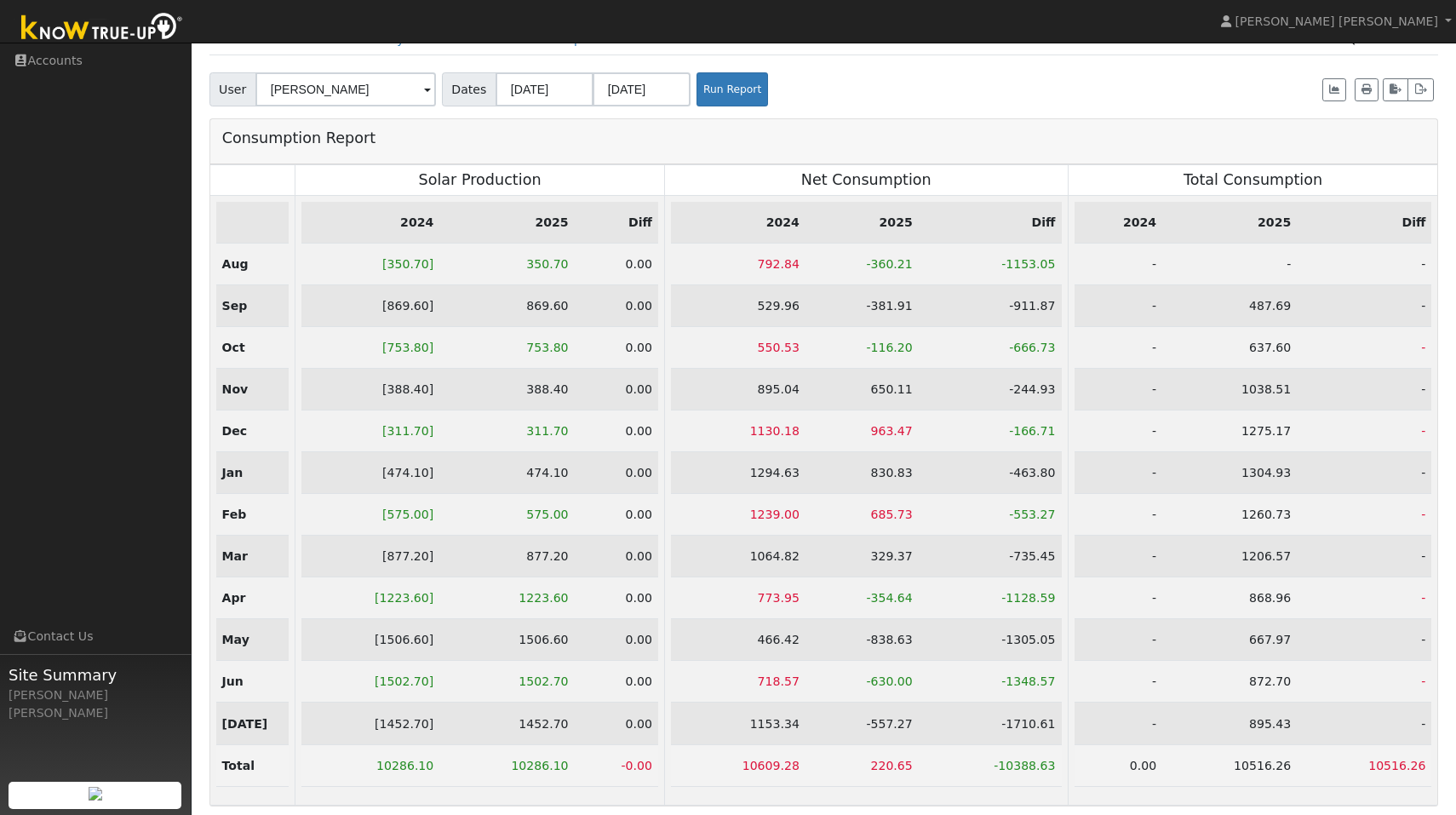
click at [424, 90] on span at bounding box center [427, 90] width 7 height 20
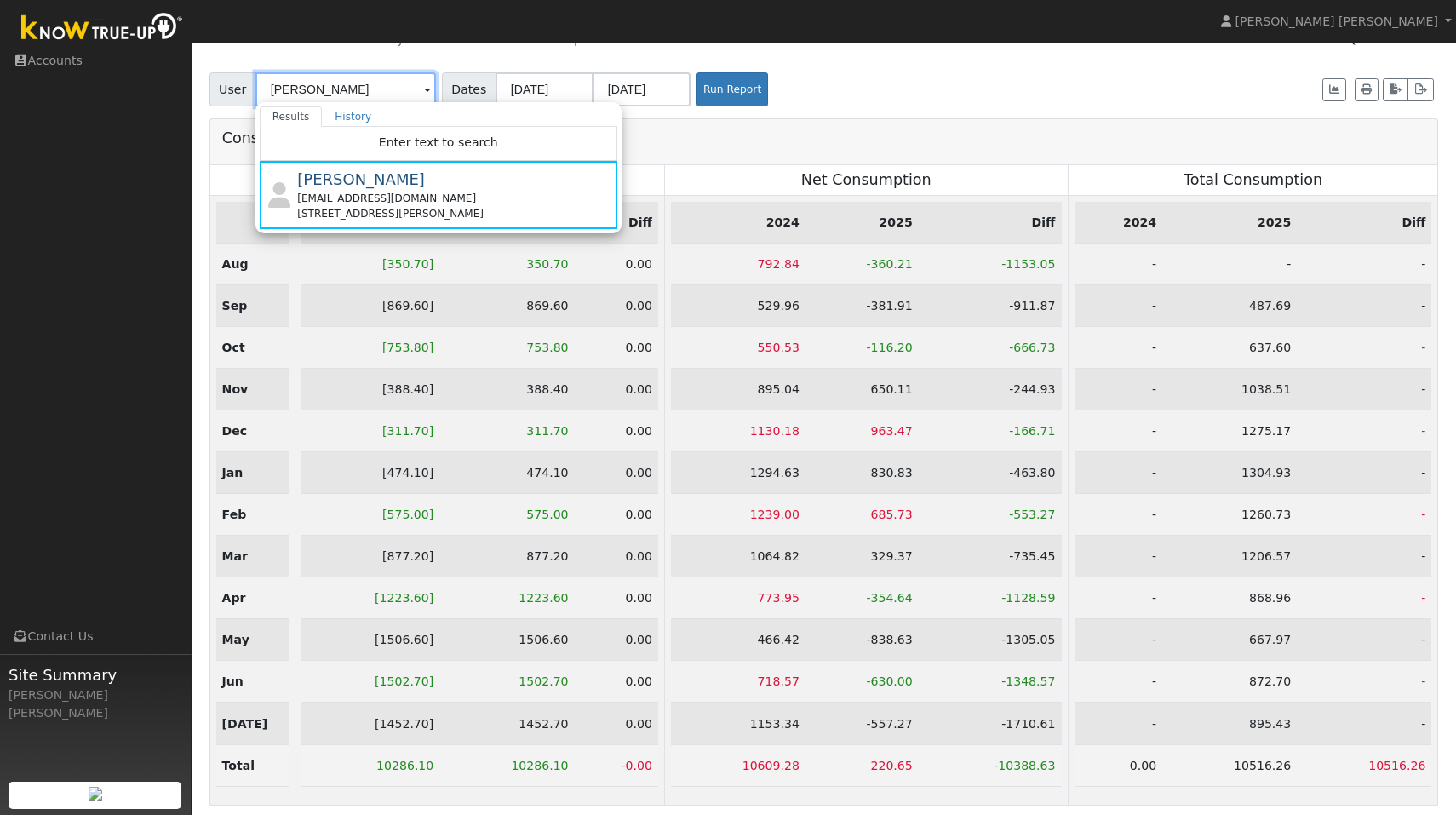
drag, startPoint x: 356, startPoint y: 92, endPoint x: 235, endPoint y: 84, distance: 121.3
click at [256, 84] on input "Katie Wiseman" at bounding box center [346, 89] width 181 height 34
drag, startPoint x: 359, startPoint y: 91, endPoint x: 258, endPoint y: 78, distance: 101.8
click at [258, 82] on input "Katie Wiseman" at bounding box center [346, 89] width 181 height 34
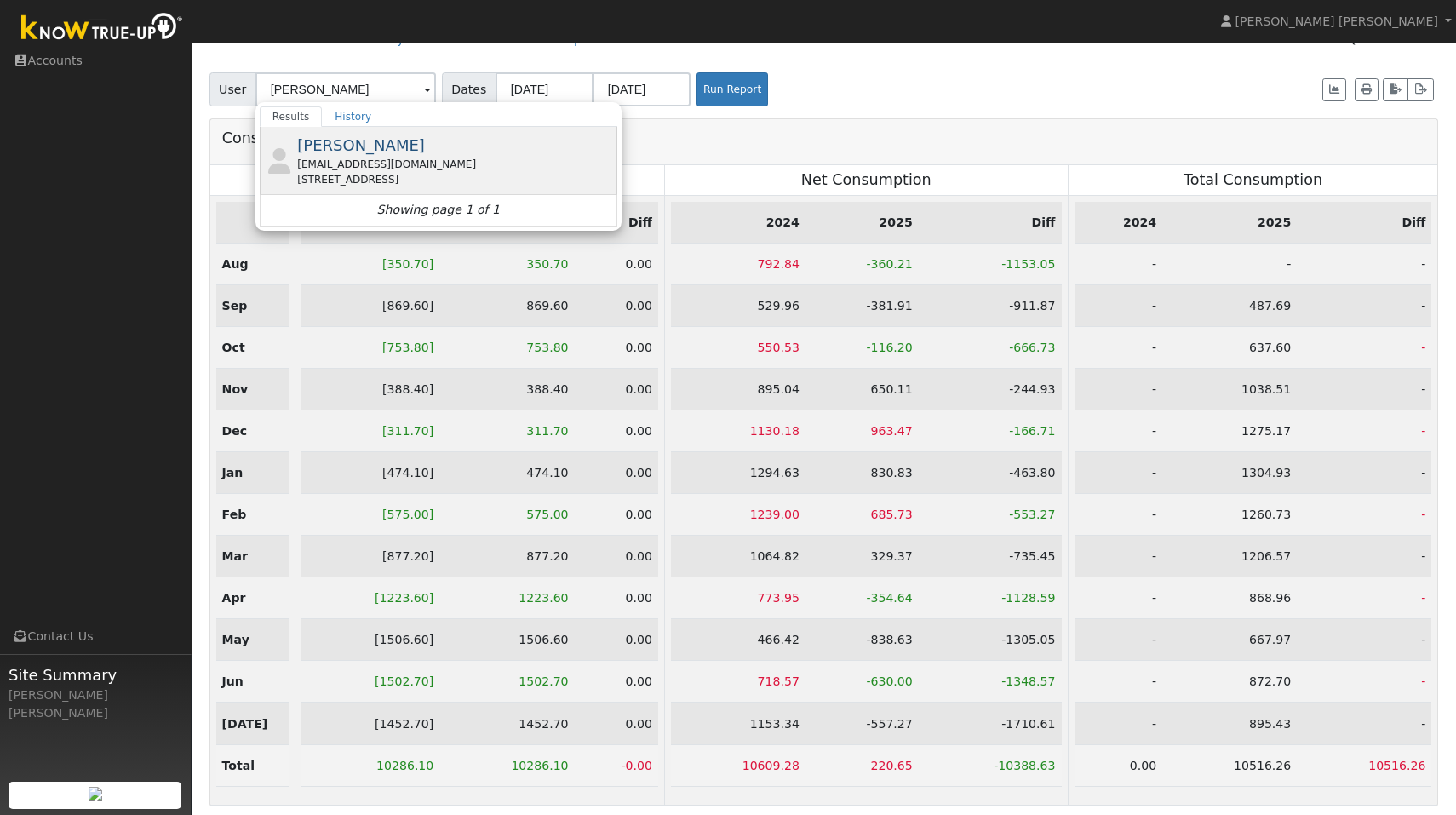
click at [370, 146] on span "Debra Robinson" at bounding box center [361, 145] width 128 height 18
type input "Debra Robinson"
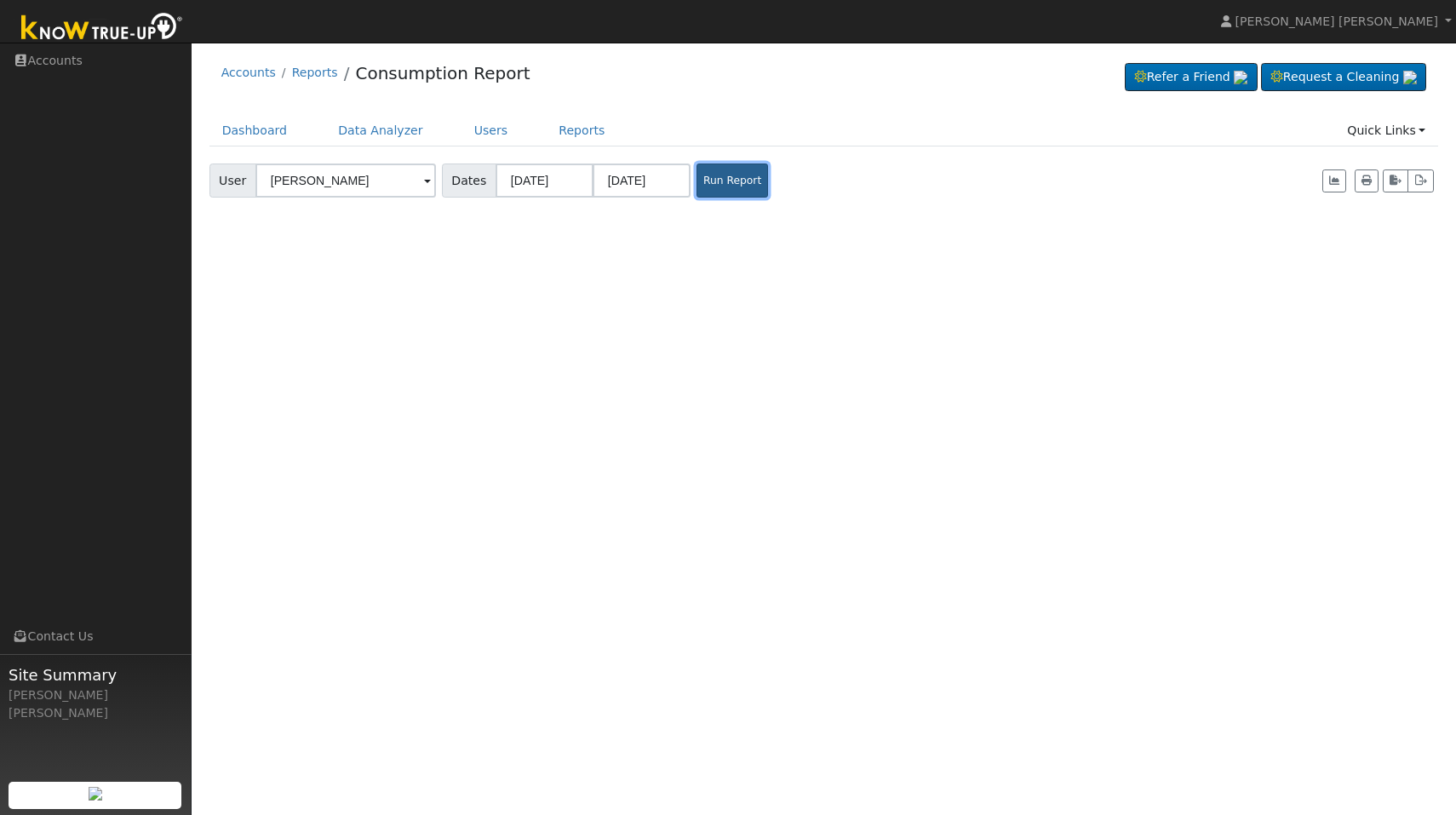
click at [736, 168] on button "Run Report" at bounding box center [732, 181] width 72 height 34
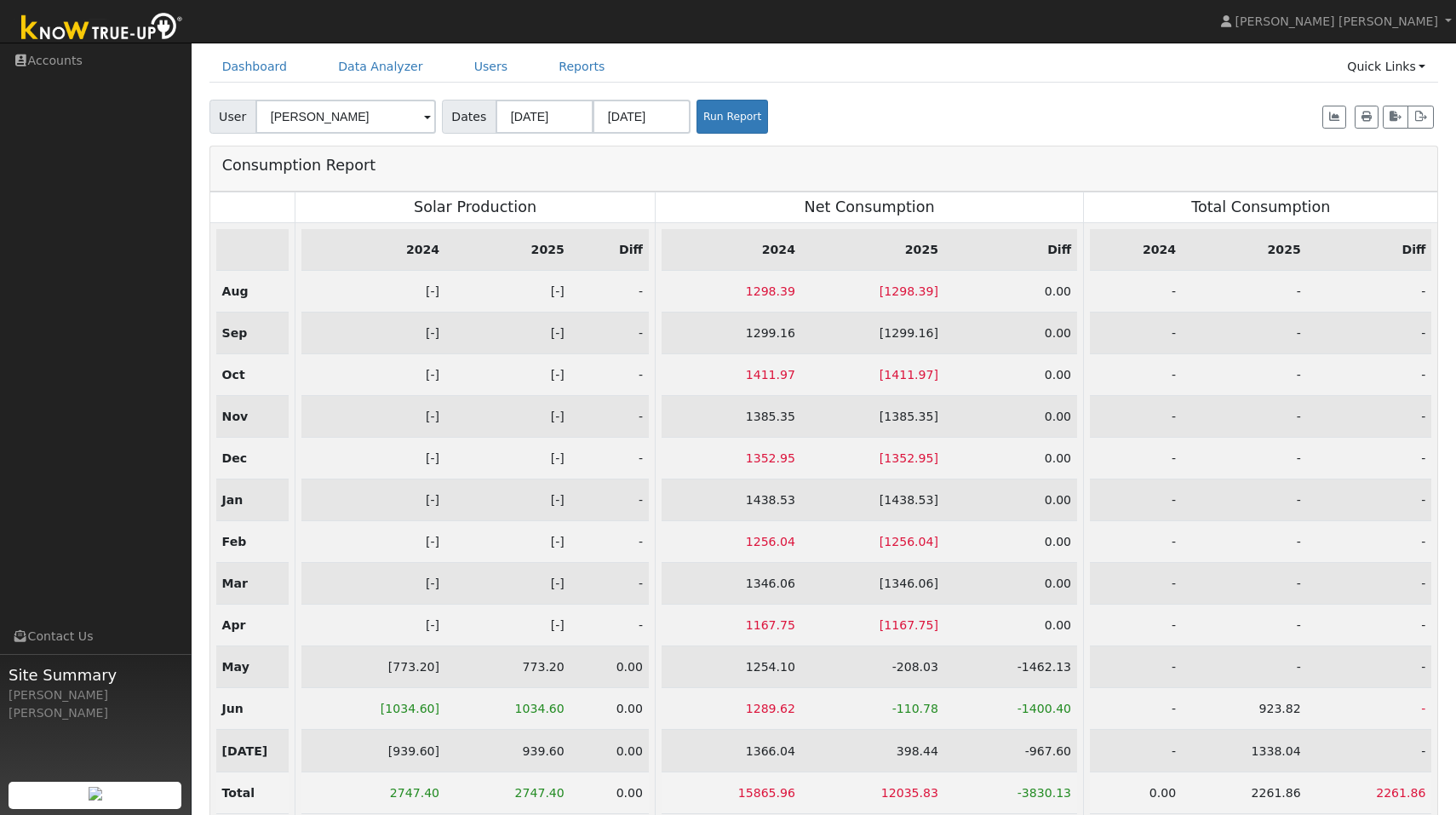
scroll to position [91, 0]
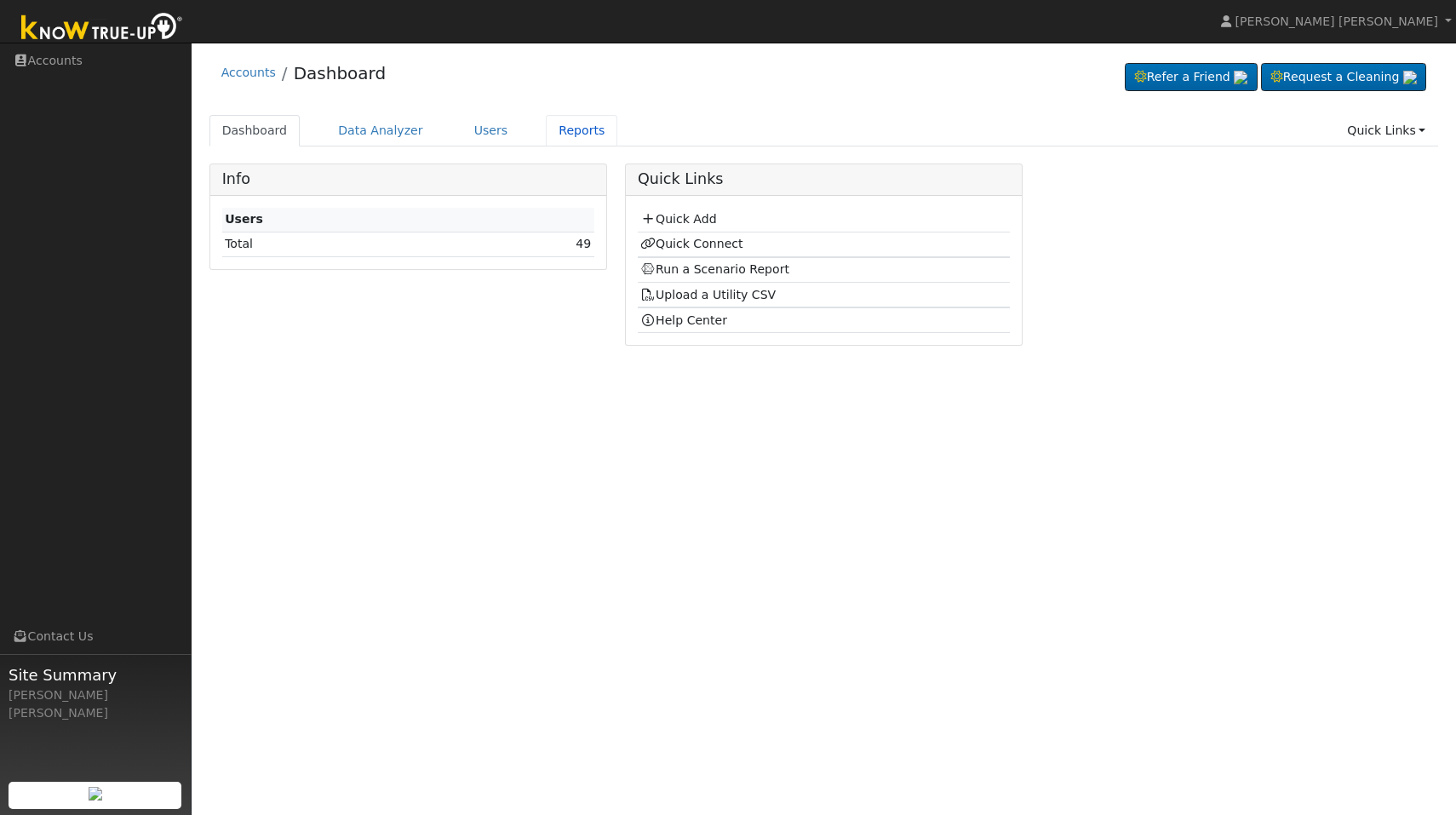
click at [566, 128] on link "Reports" at bounding box center [582, 130] width 72 height 31
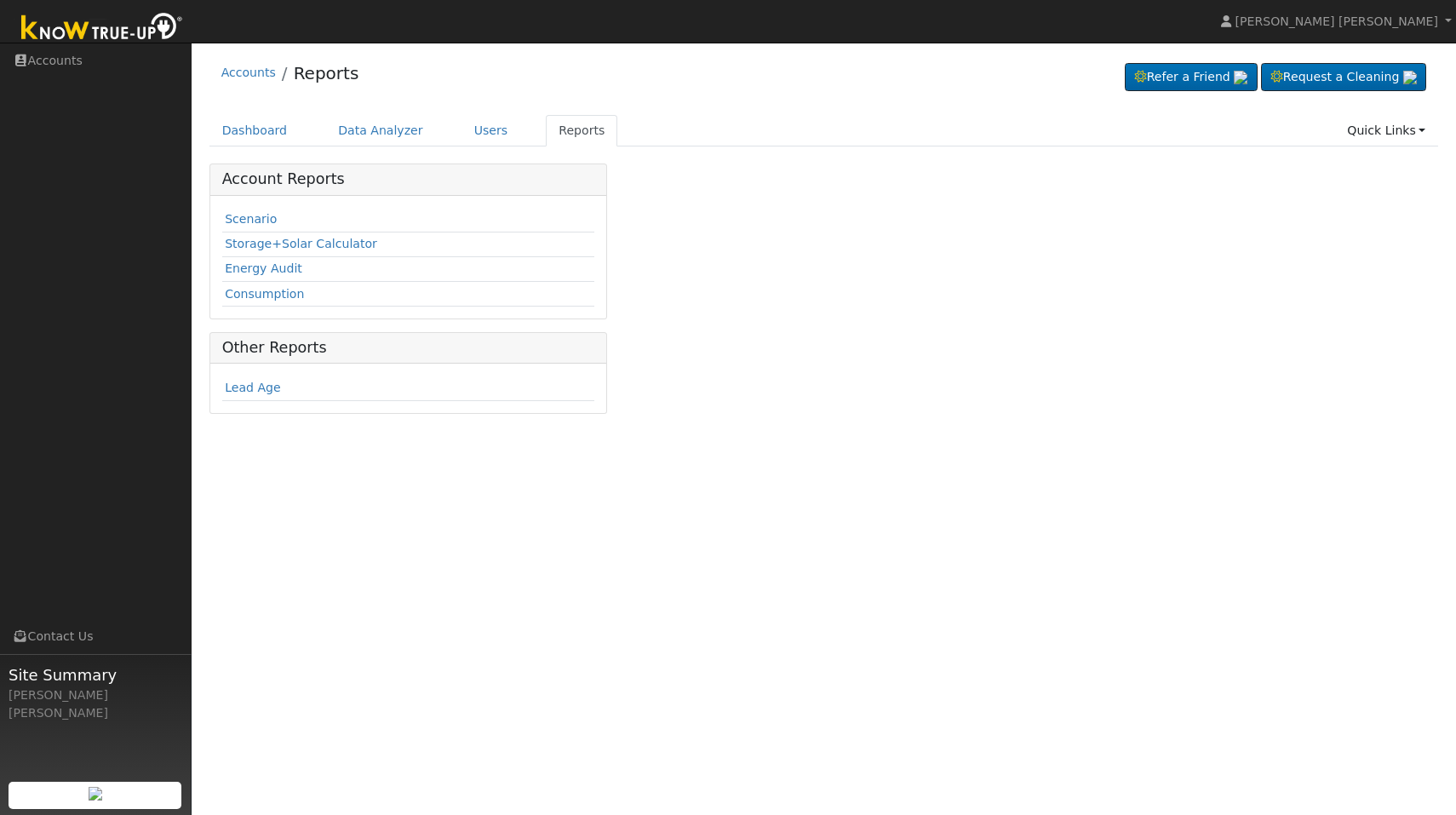
click at [279, 303] on td "Consumption" at bounding box center [408, 295] width 372 height 25
click at [279, 296] on link "Consumption" at bounding box center [264, 294] width 80 height 13
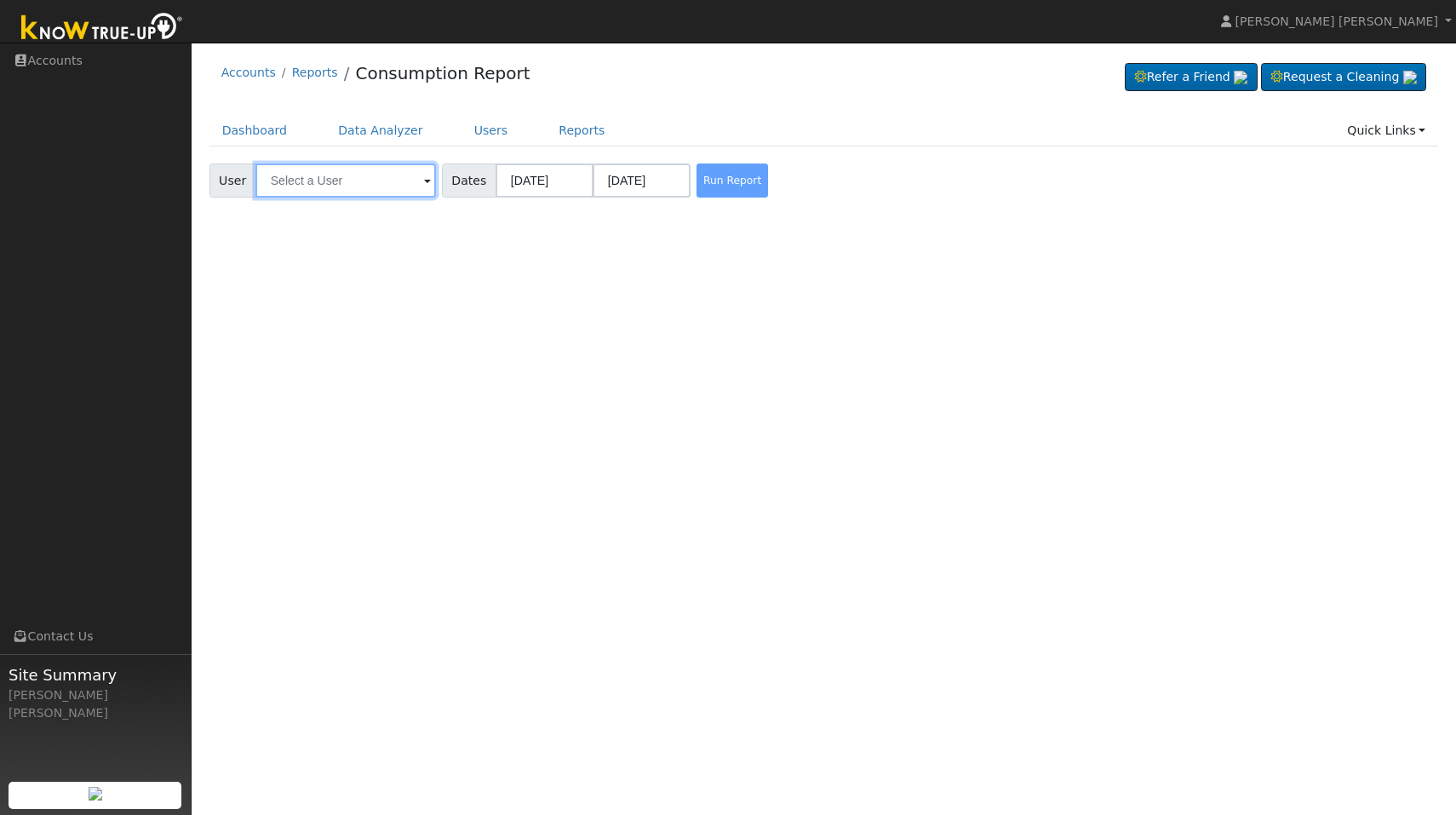
click at [319, 182] on input "text" at bounding box center [346, 181] width 181 height 34
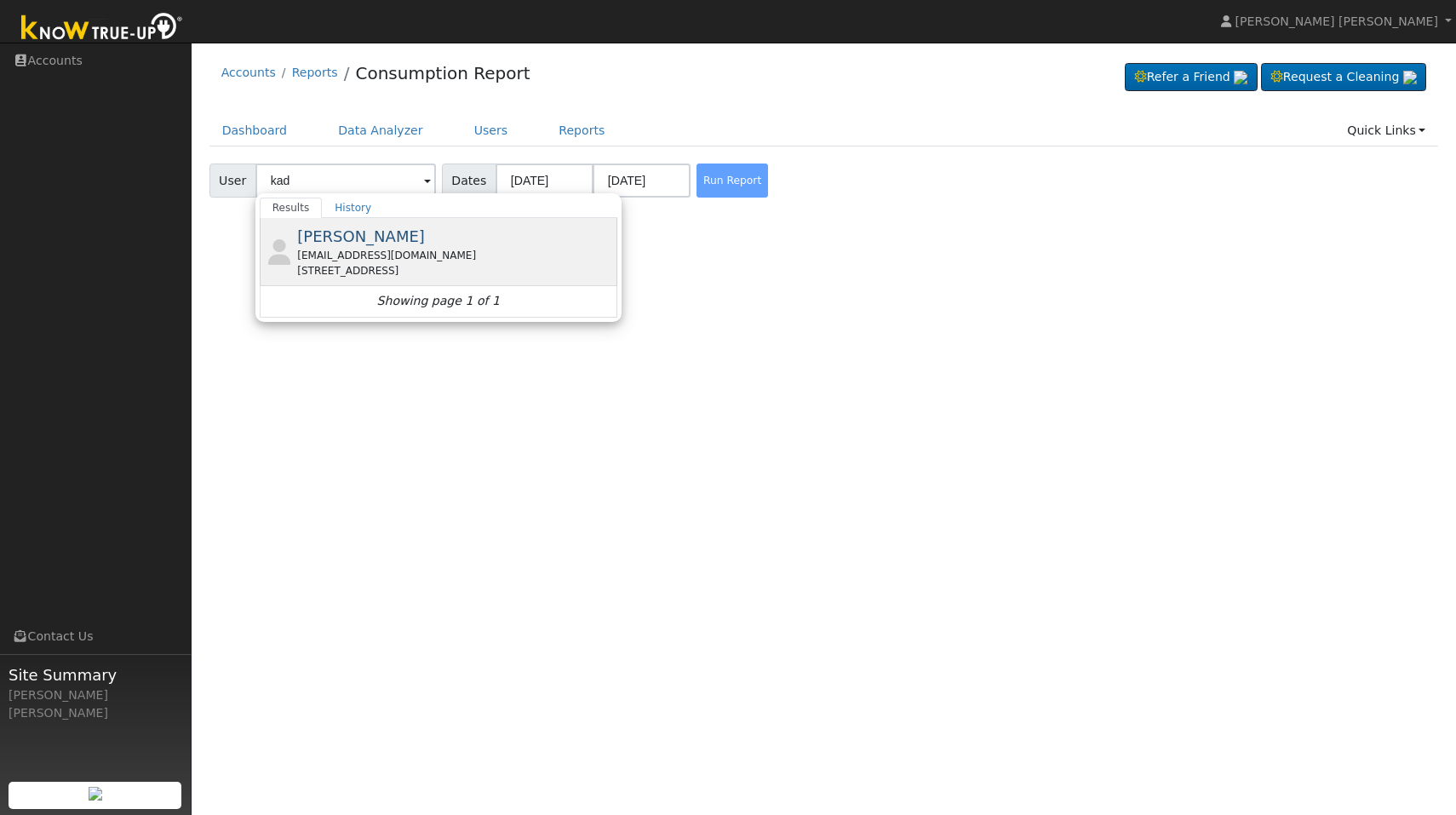
click at [359, 241] on span "Kyle Kadlec" at bounding box center [361, 236] width 128 height 18
type input "Kyle Kadlec"
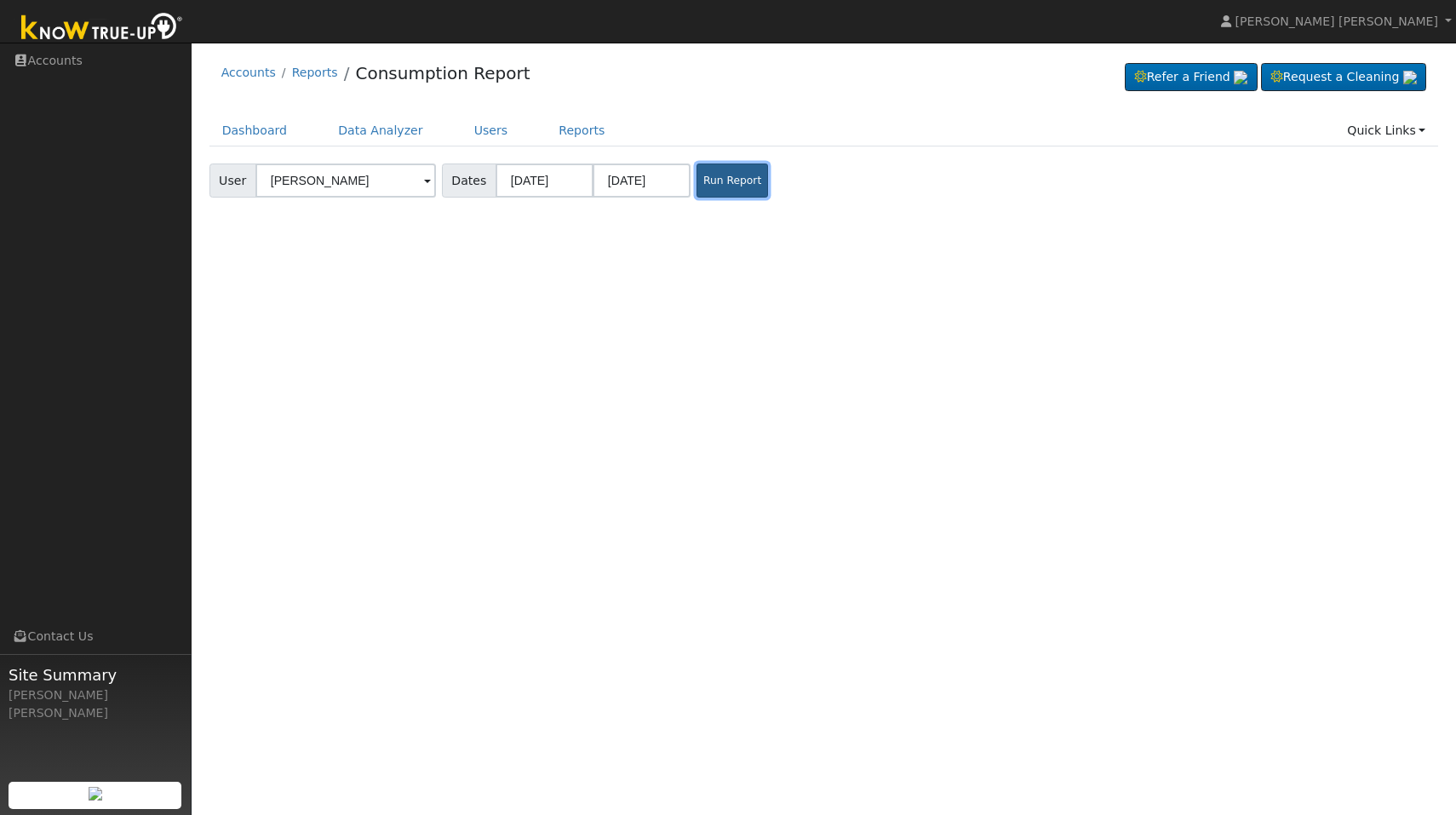
click at [735, 187] on button "Run Report" at bounding box center [732, 181] width 72 height 34
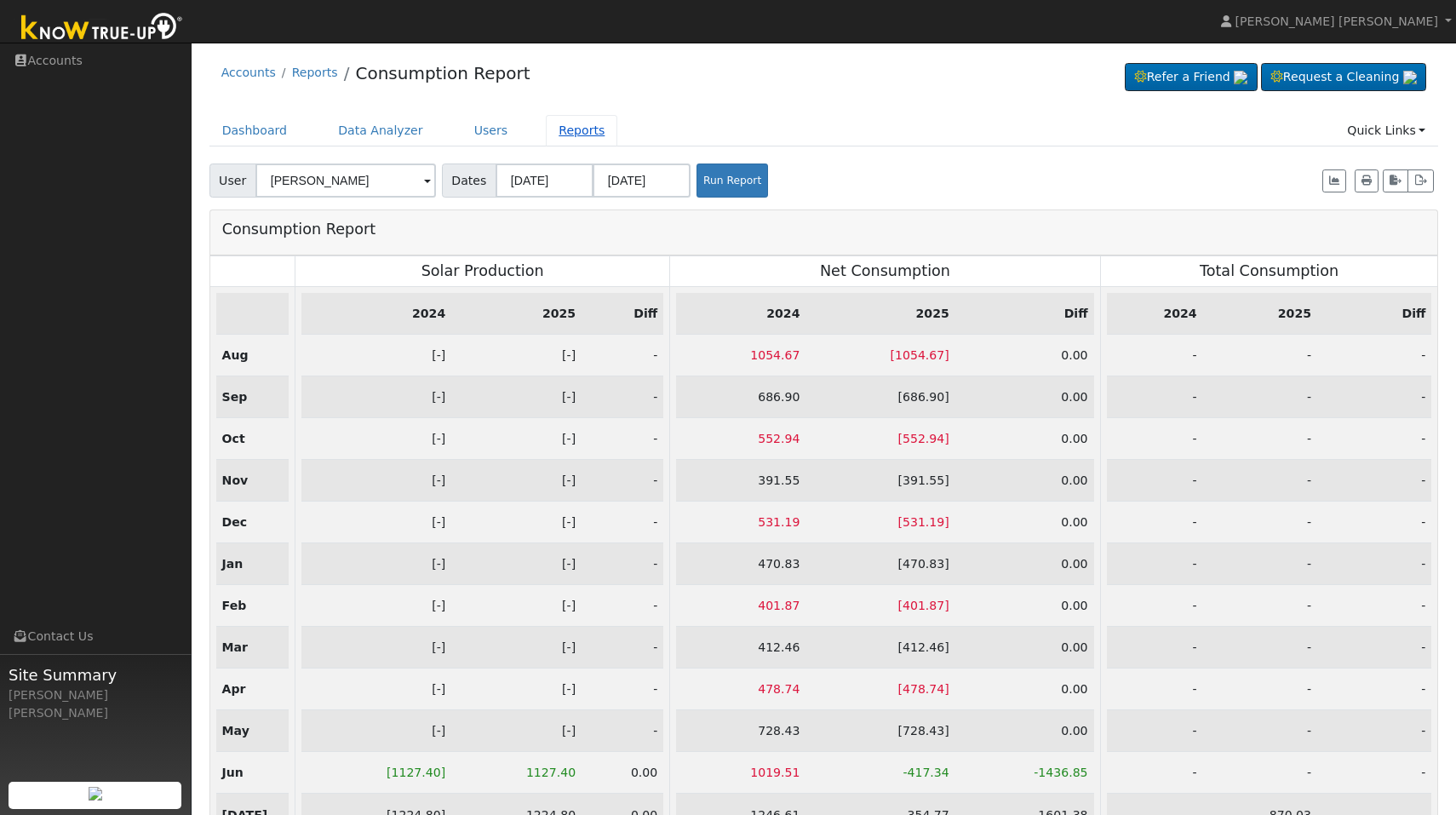
click at [548, 133] on link "Reports" at bounding box center [582, 130] width 72 height 31
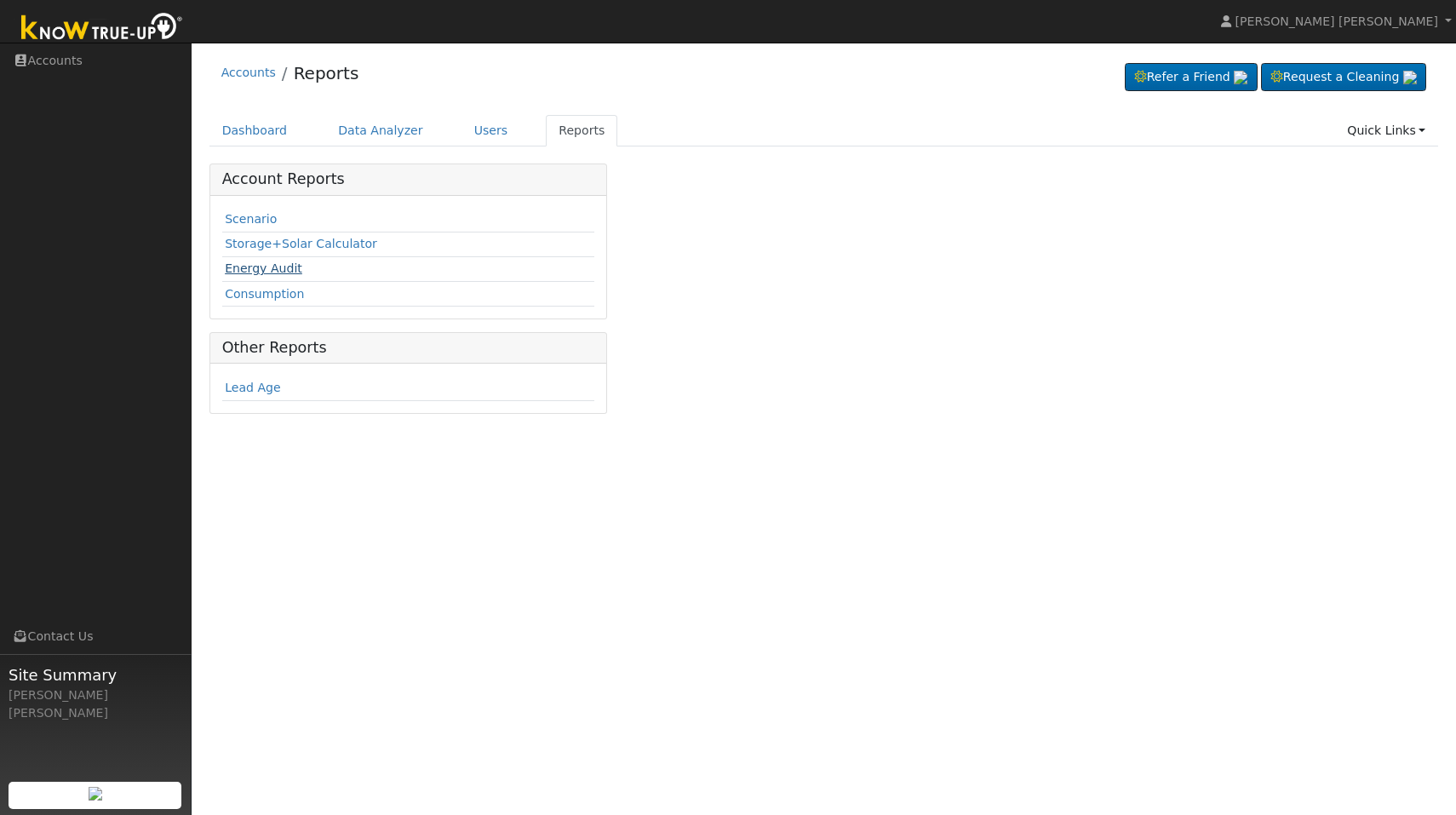
click at [260, 274] on link "Energy Audit" at bounding box center [263, 268] width 78 height 13
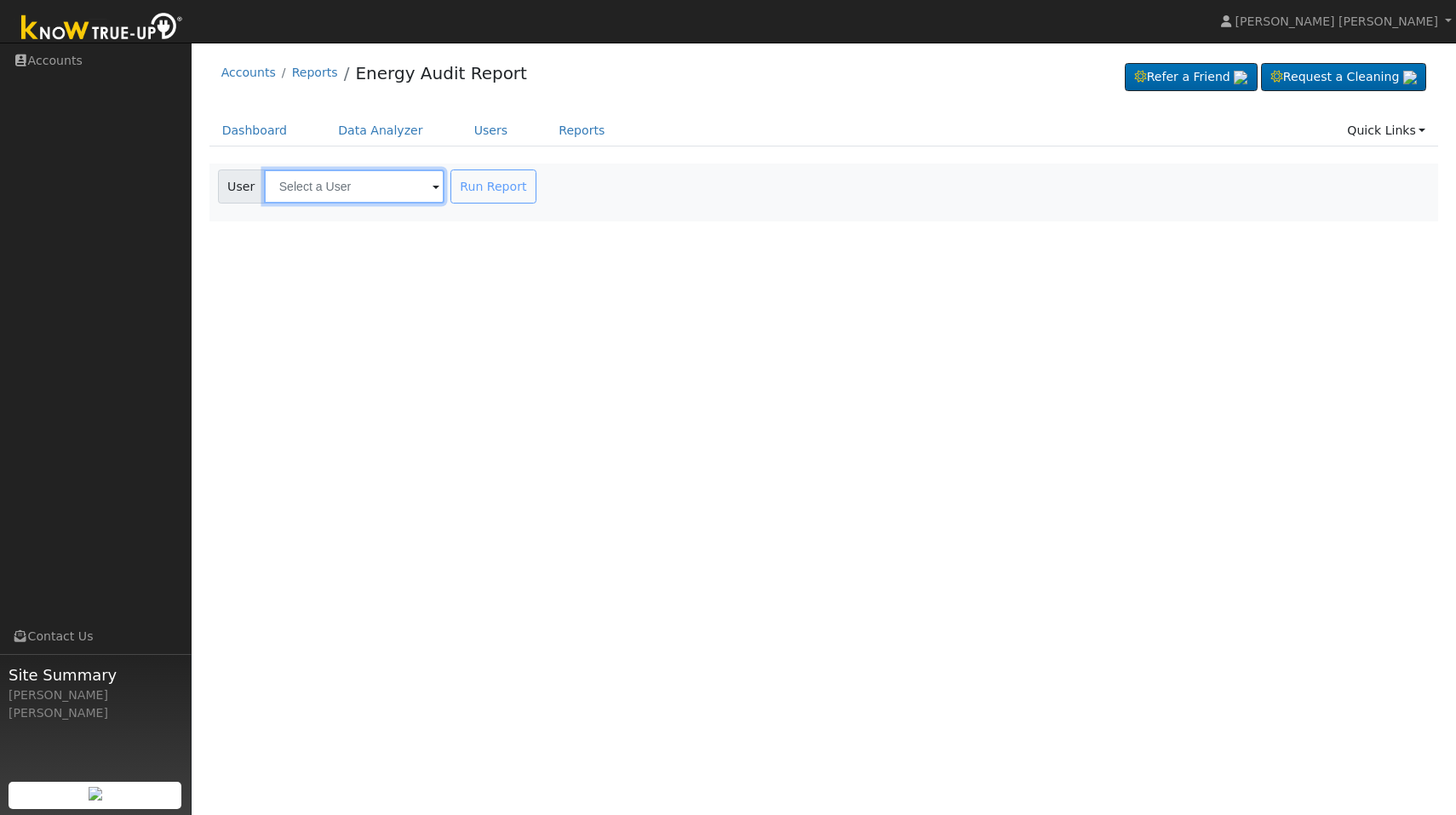
click at [358, 188] on input "text" at bounding box center [354, 187] width 181 height 34
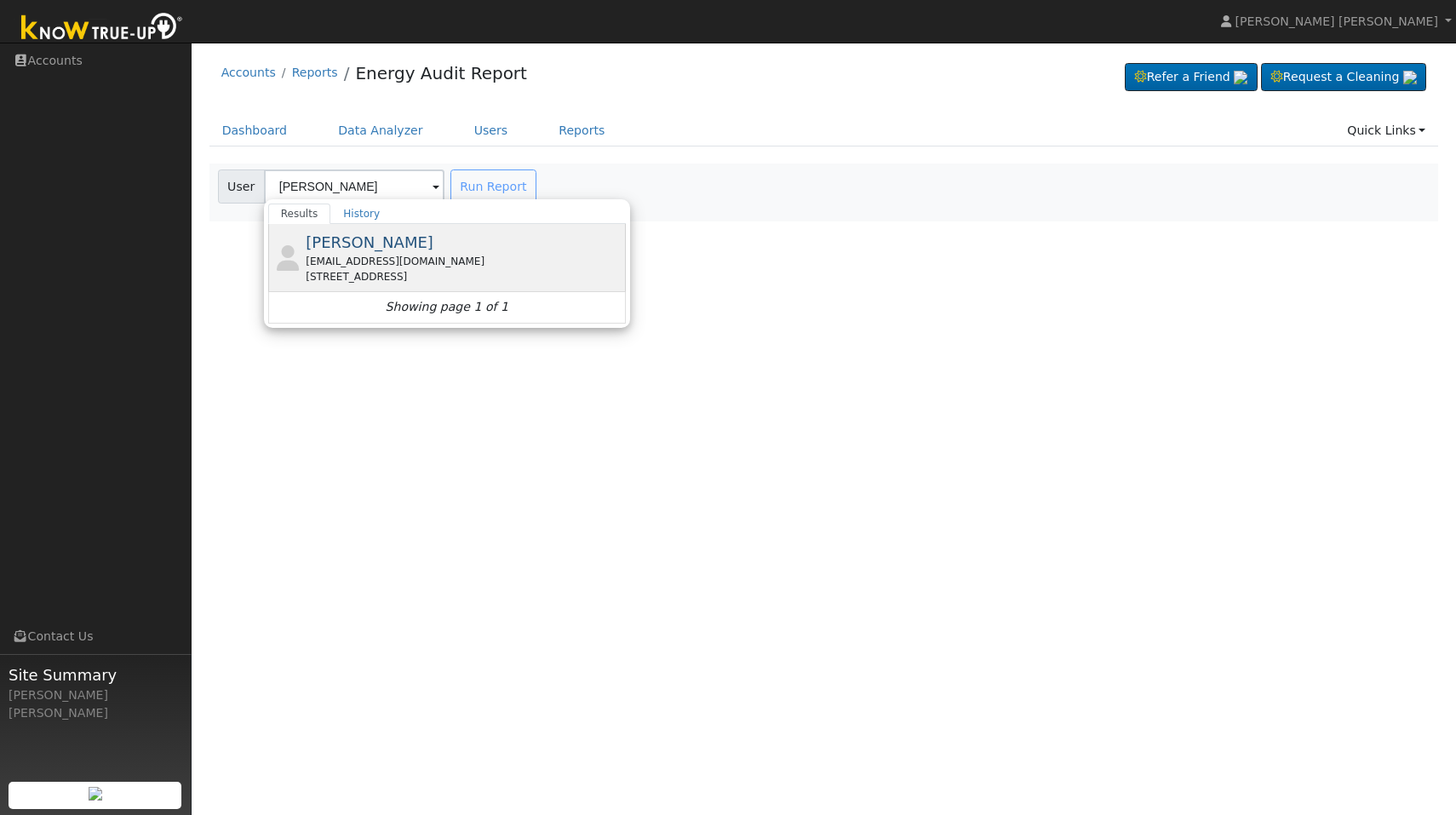
click at [402, 242] on div "[PERSON_NAME] [EMAIL_ADDRESS][DOMAIN_NAME] [STREET_ADDRESS]" at bounding box center [464, 258] width 316 height 54
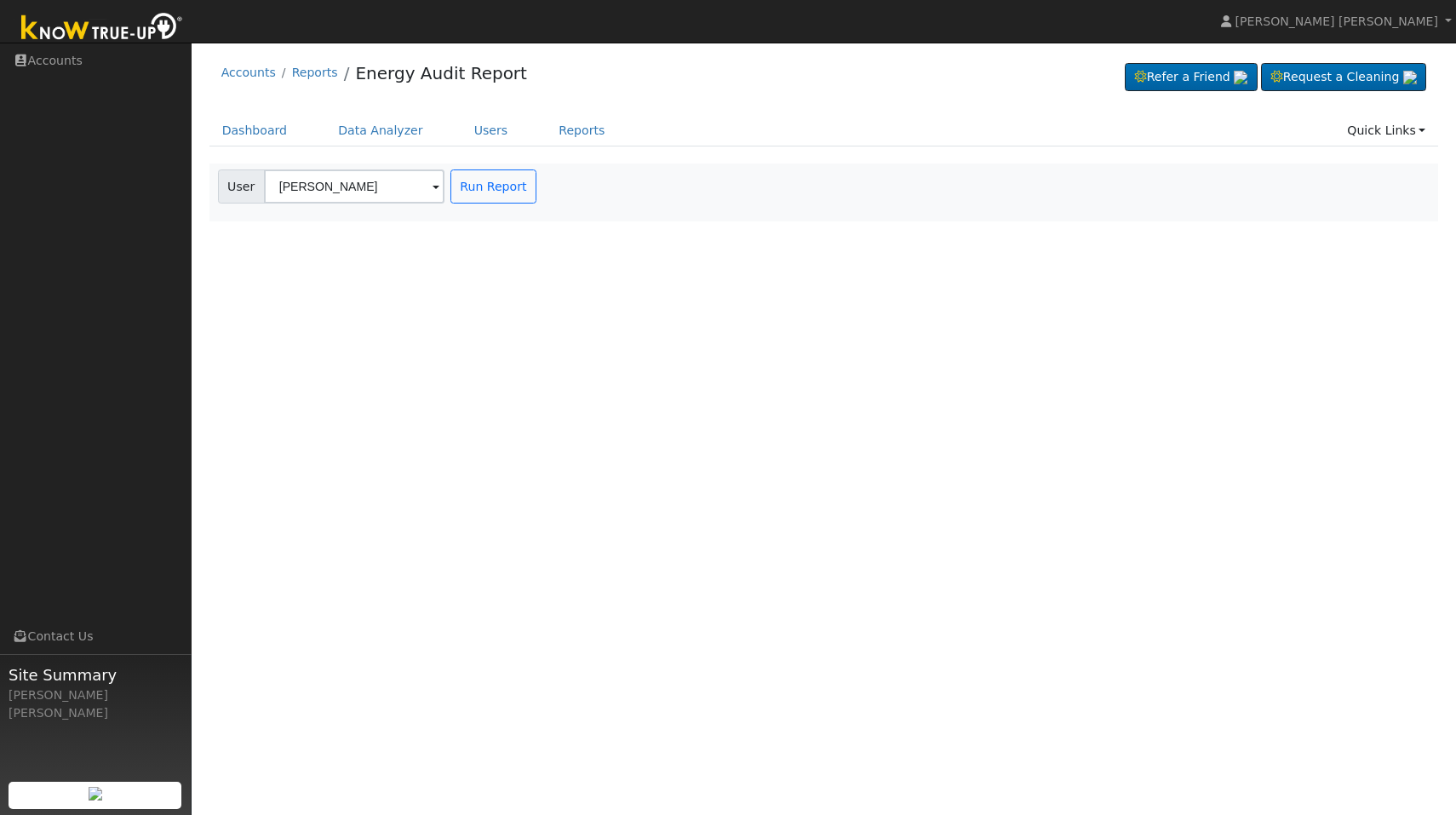
click at [494, 155] on div "Dashboard Data Analyzer Users Reports Quick Links Quick Add Quick Connect Run a…" at bounding box center [824, 138] width 1230 height 48
click at [494, 181] on button "Run Report" at bounding box center [494, 187] width 86 height 34
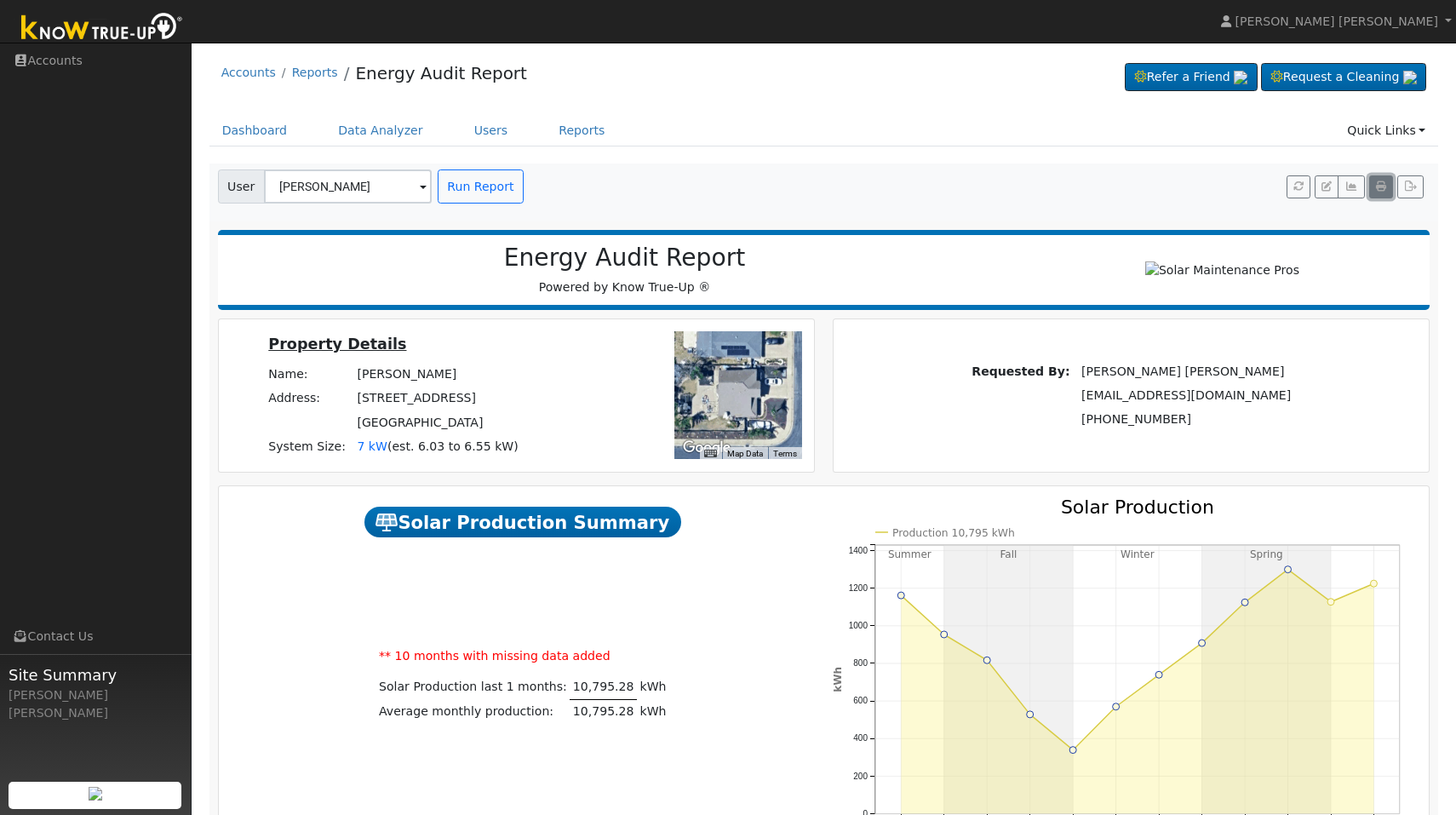
click at [1382, 180] on button "button" at bounding box center [1381, 187] width 24 height 24
drag, startPoint x: 356, startPoint y: 195, endPoint x: 343, endPoint y: 195, distance: 13.0
click at [343, 195] on input "Kyle Kadlec" at bounding box center [348, 187] width 168 height 34
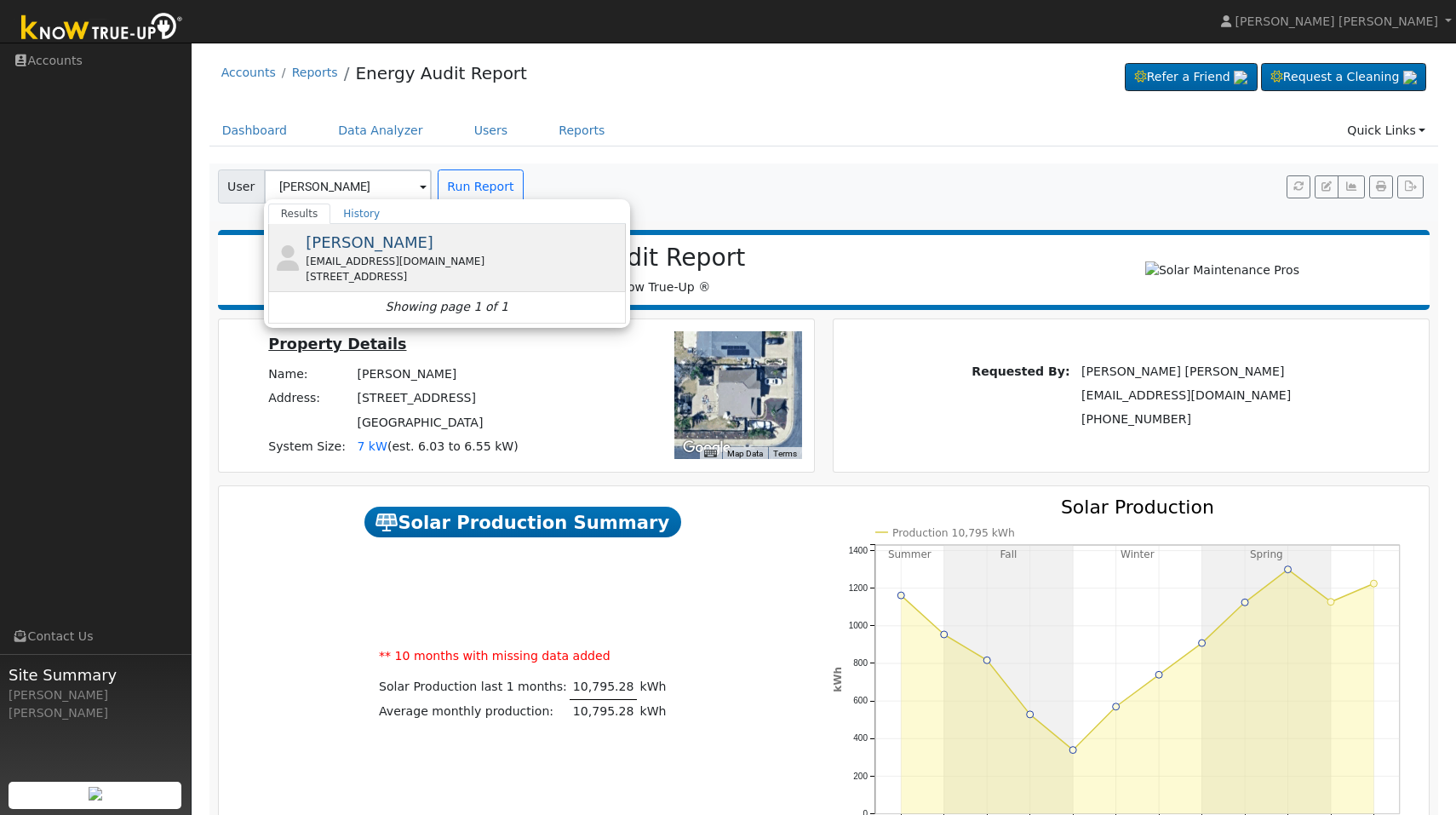
click at [368, 243] on span "Debra Robinson" at bounding box center [369, 242] width 128 height 18
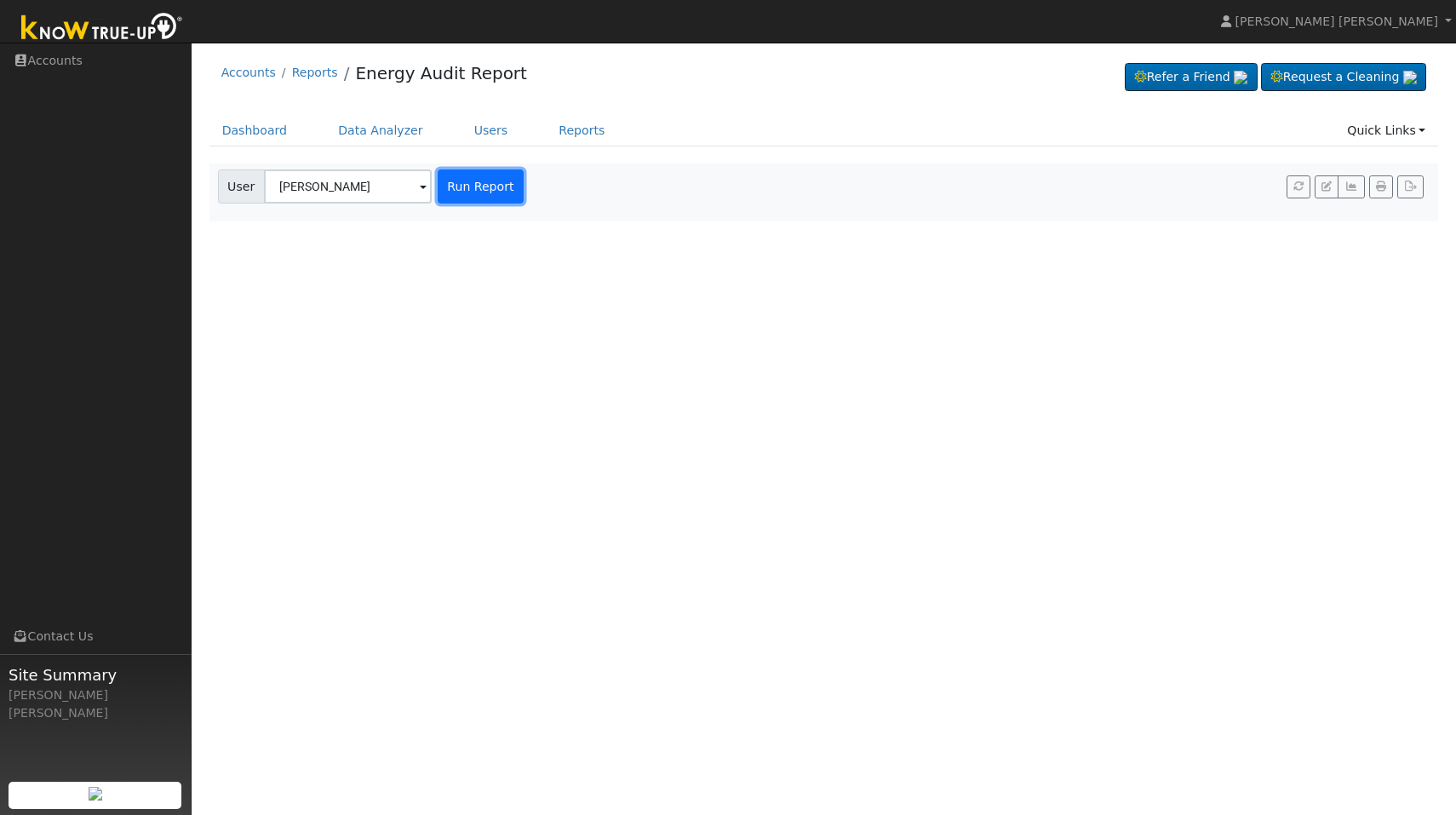
click at [501, 184] on button "Run Report" at bounding box center [480, 187] width 86 height 34
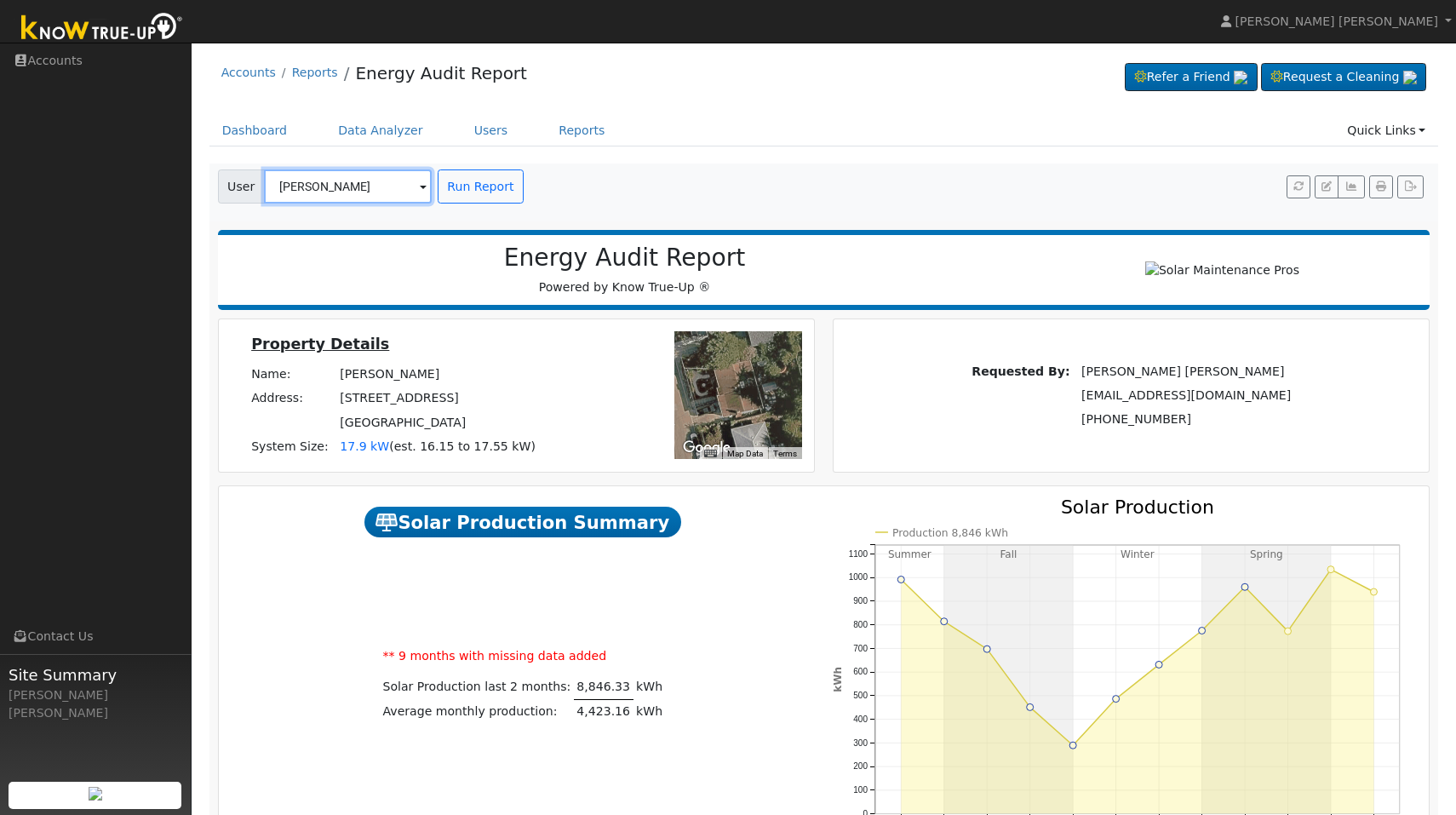
click at [423, 186] on input "Debra Robinson" at bounding box center [348, 187] width 168 height 34
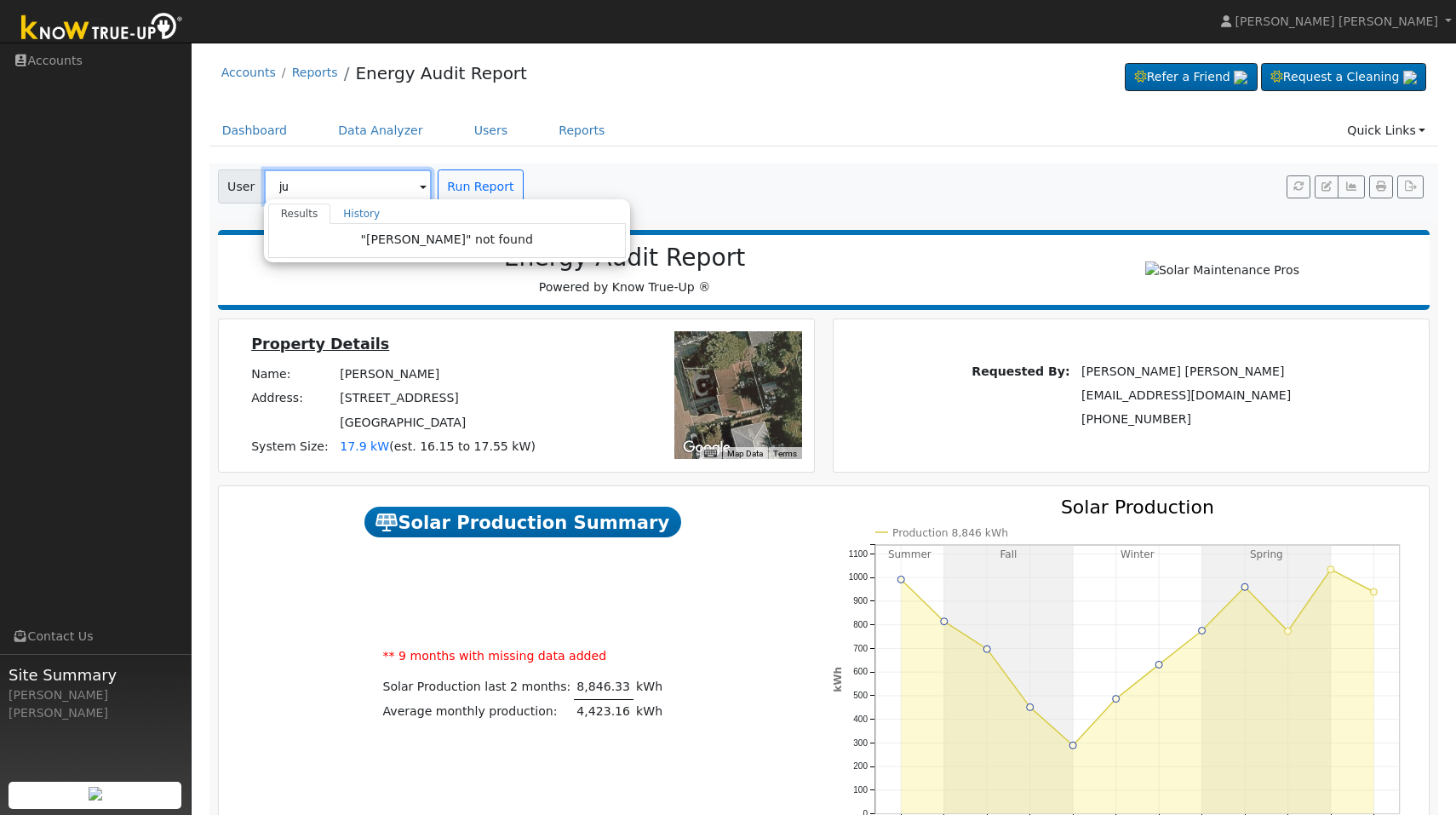
type input "j"
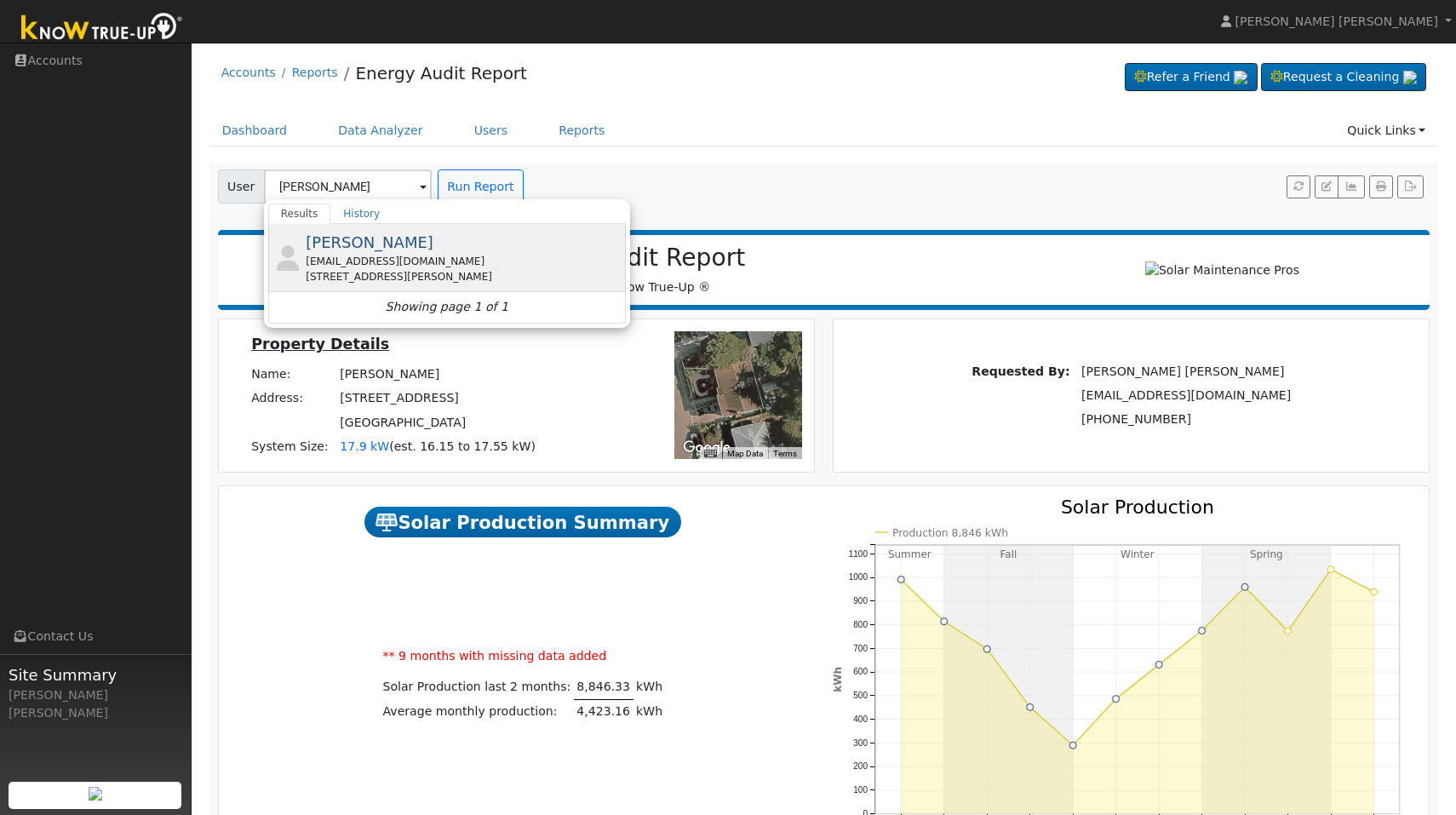
click at [390, 243] on span "Katie Wiseman" at bounding box center [369, 242] width 128 height 18
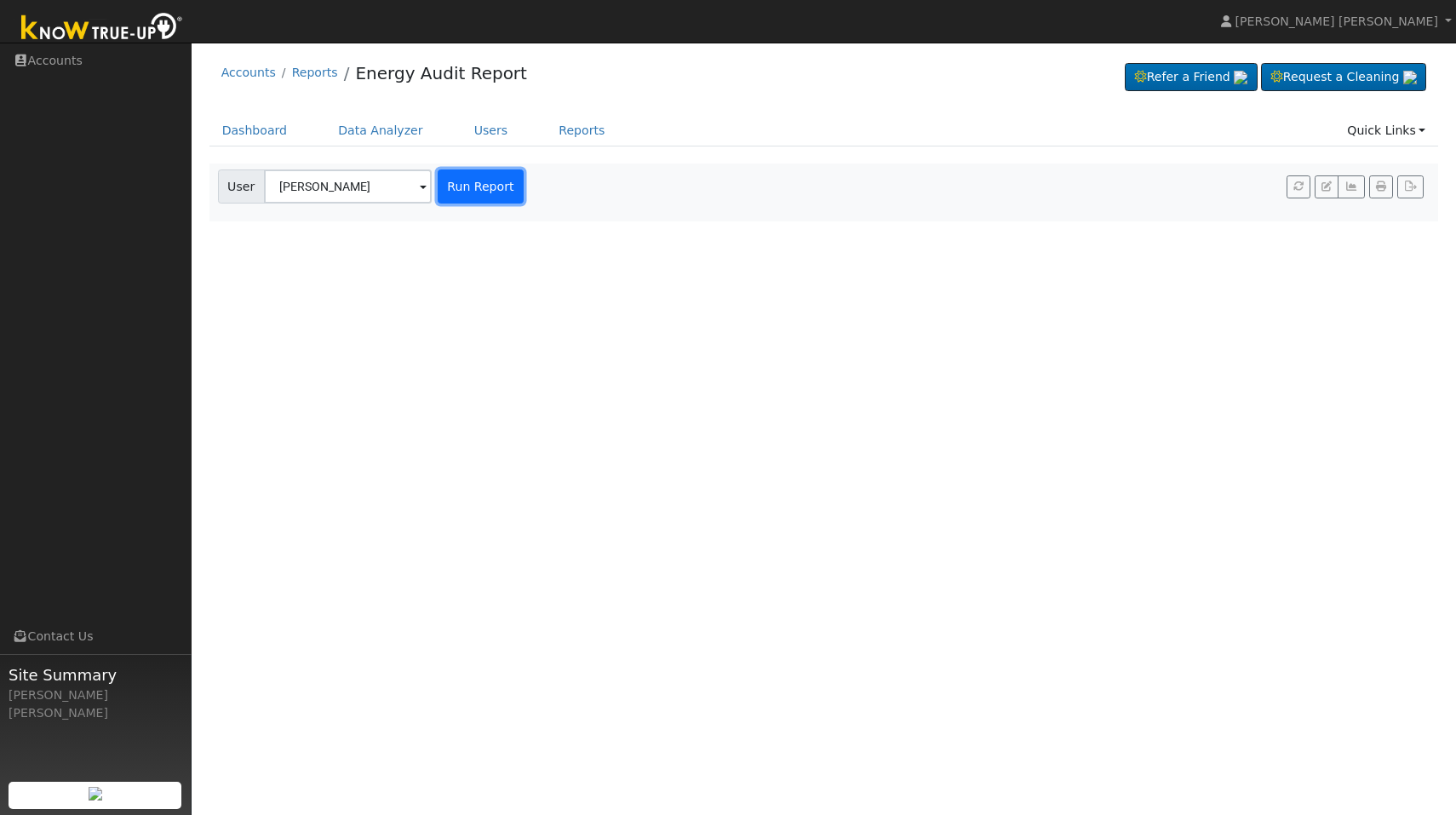
click at [475, 173] on button "Run Report" at bounding box center [480, 187] width 86 height 34
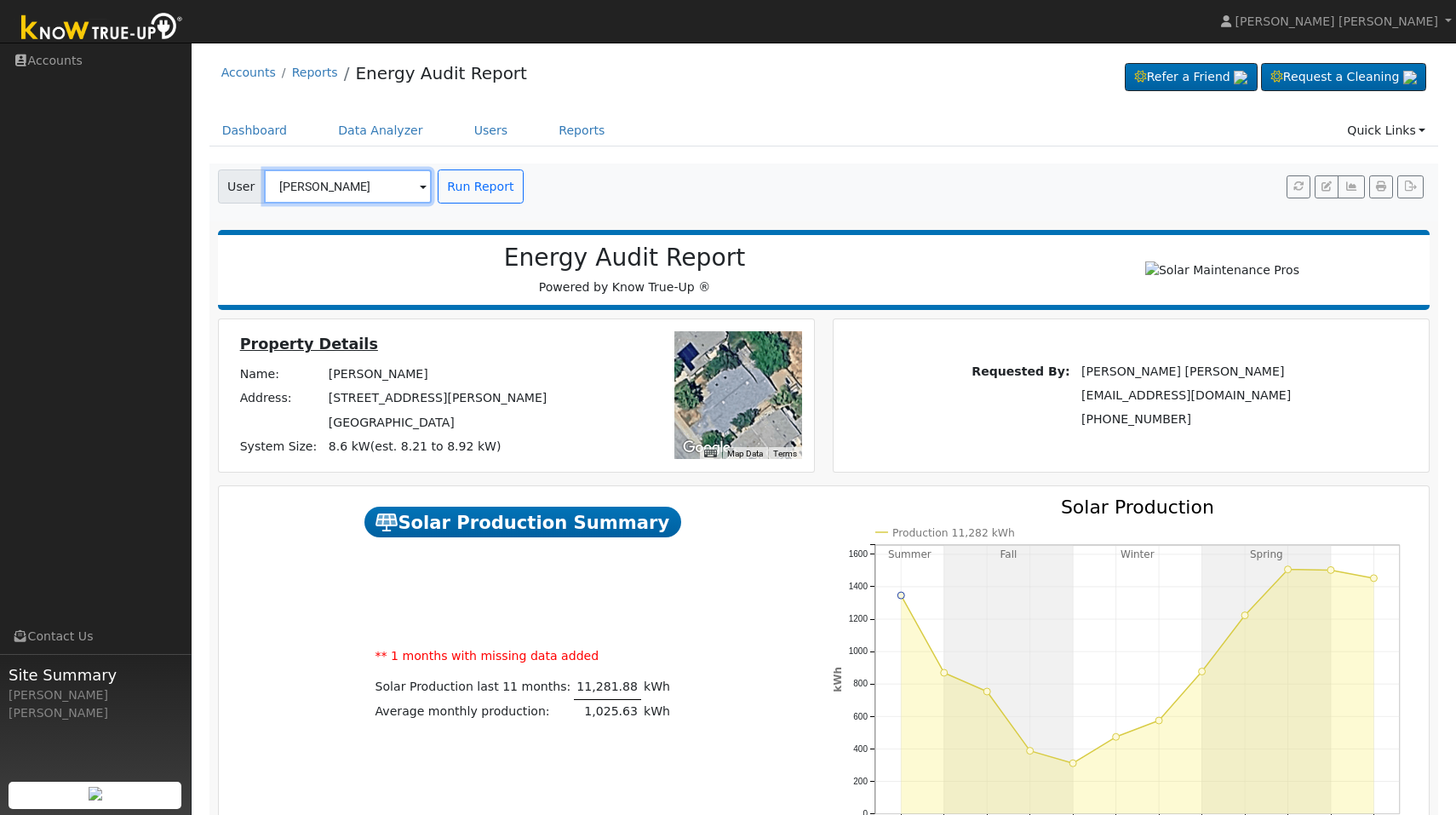
click at [409, 199] on input "Katie Wiseman" at bounding box center [348, 187] width 168 height 34
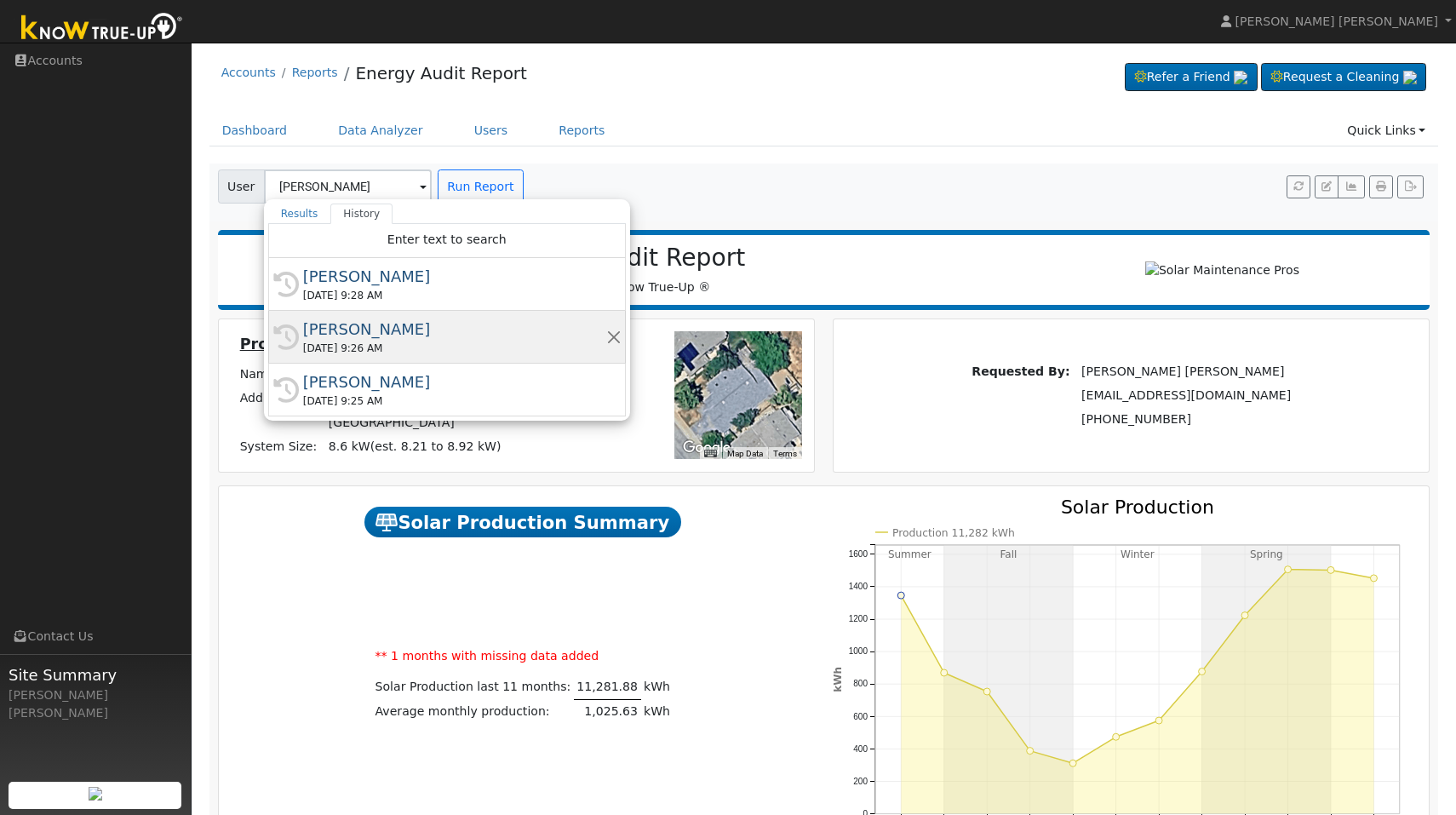
click at [370, 324] on div "Debra Robinson" at bounding box center [455, 329] width 303 height 23
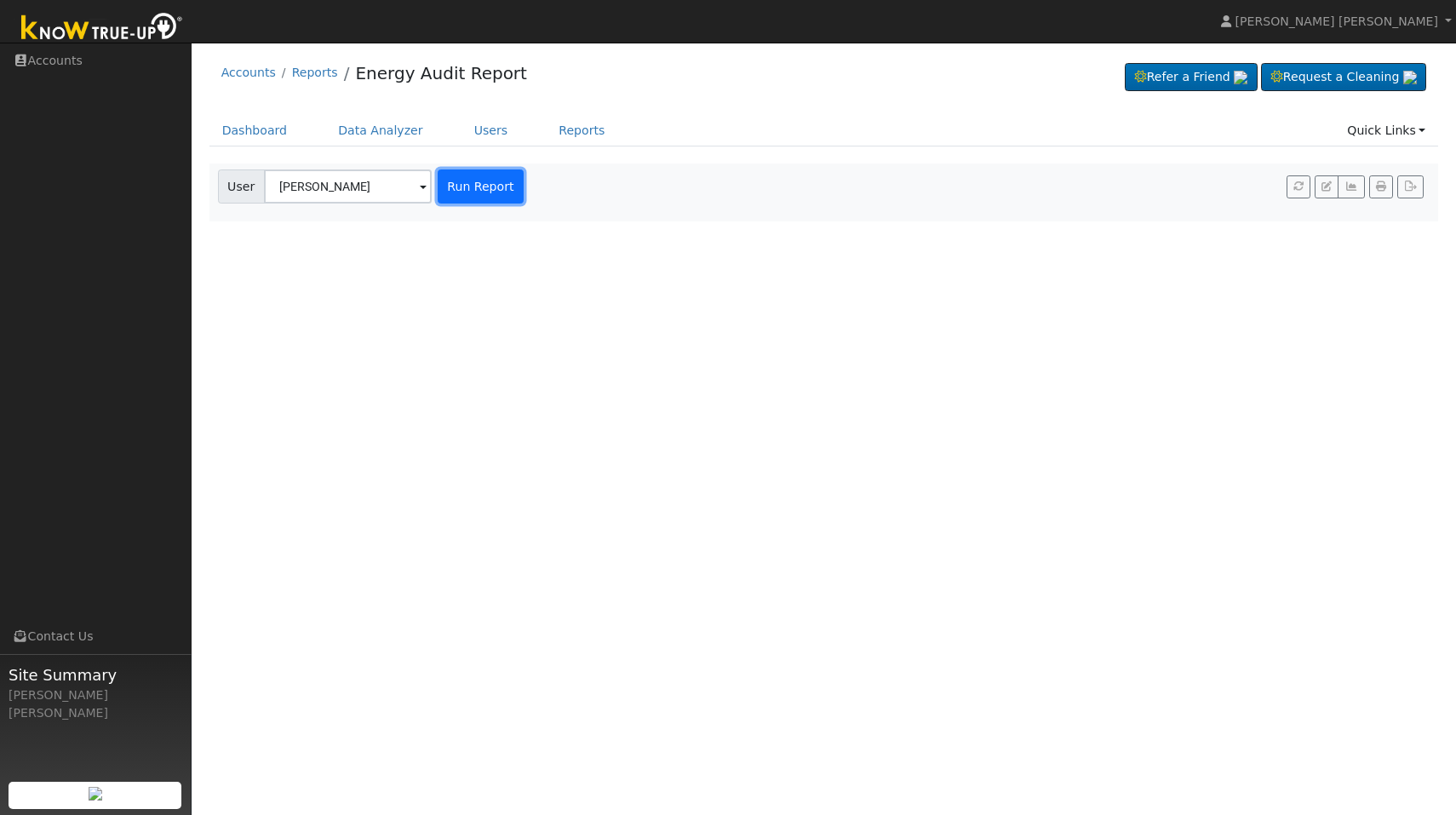
click at [472, 187] on button "Run Report" at bounding box center [480, 187] width 86 height 34
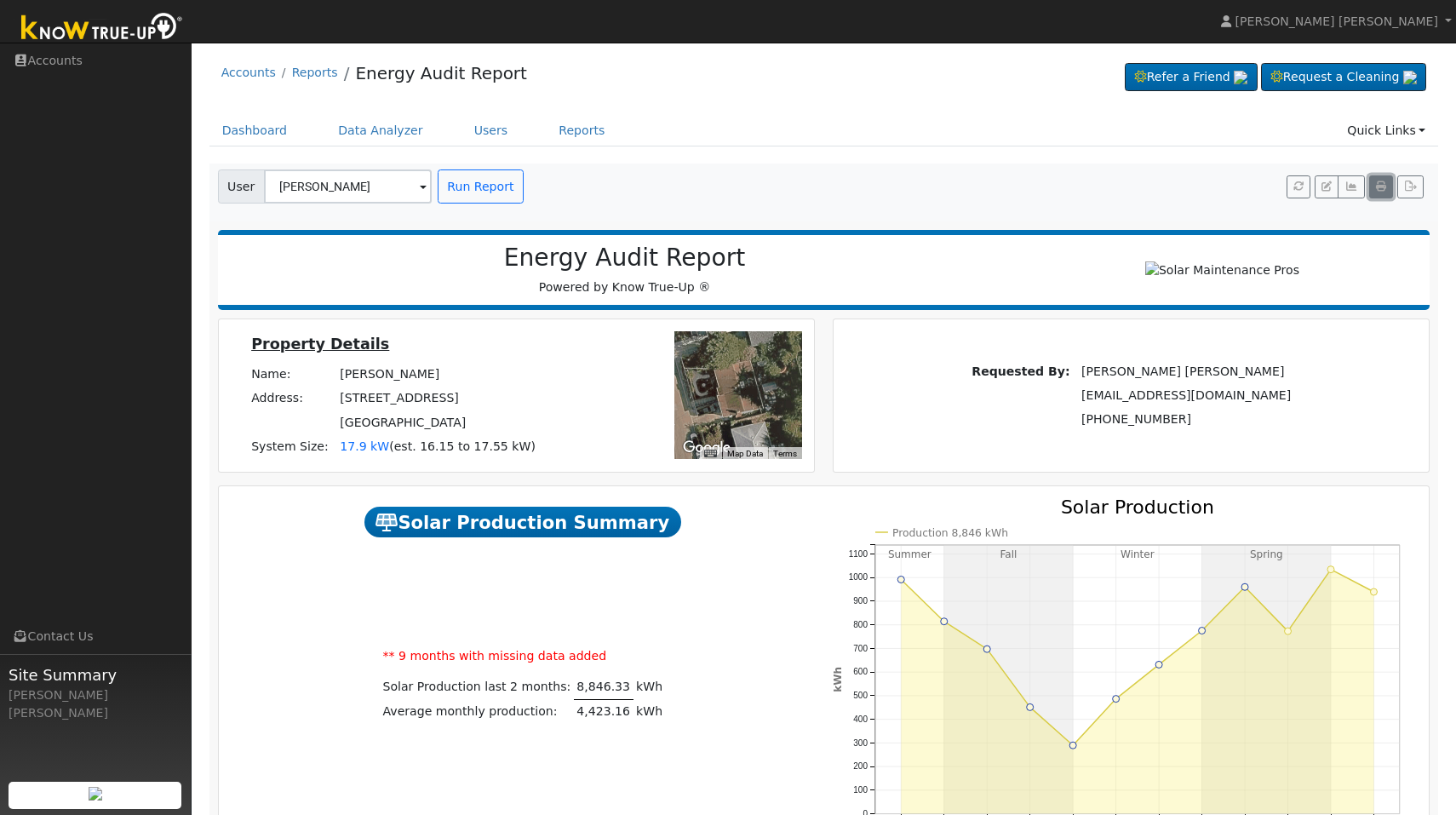
click at [1383, 185] on icon "button" at bounding box center [1381, 186] width 10 height 10
click at [426, 190] on span at bounding box center [422, 188] width 7 height 20
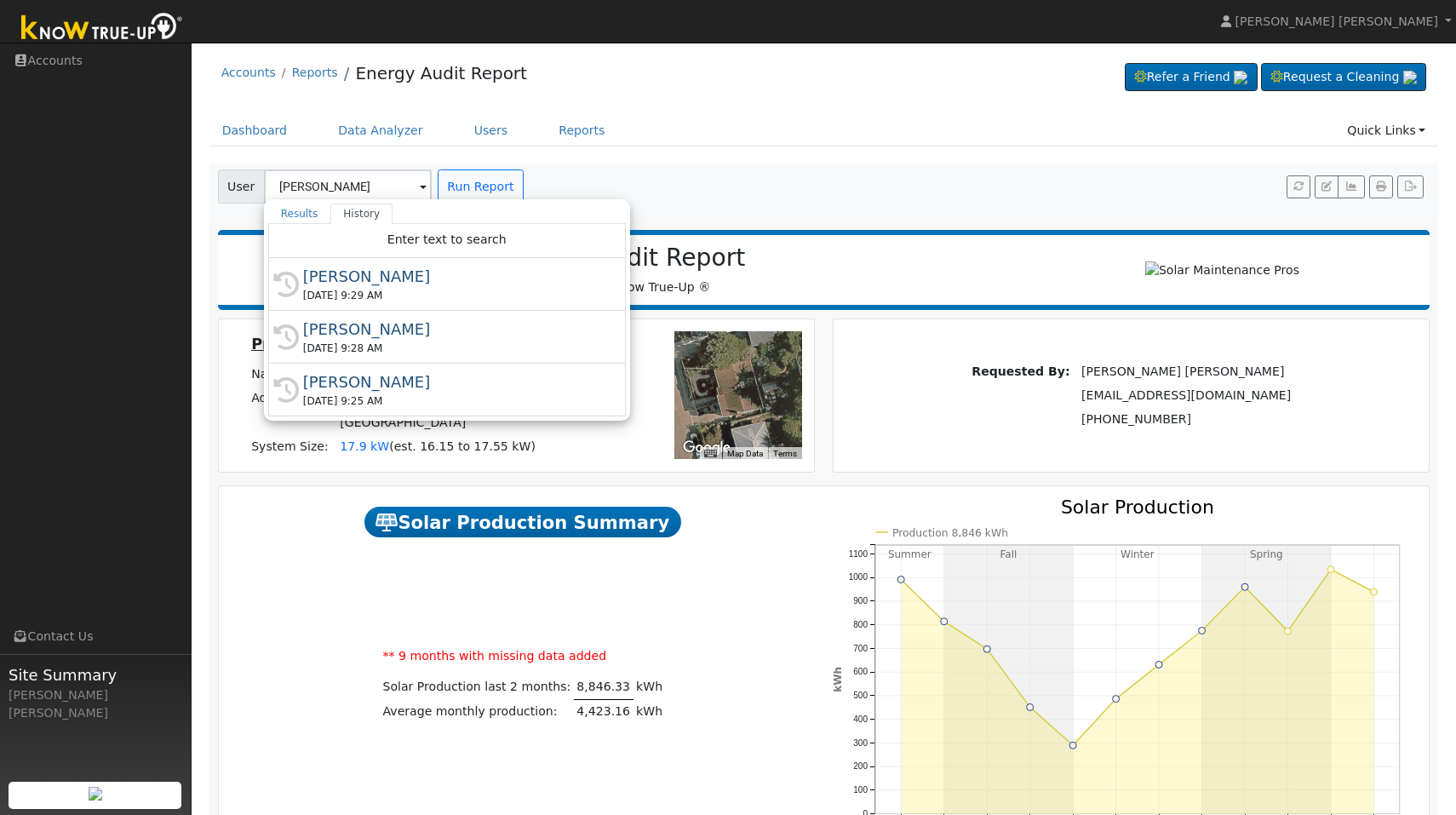
click at [690, 575] on div "** 9 months with missing data added Solar Production last 2 months: 8,846.33 kW…" at bounding box center [523, 683] width 602 height 276
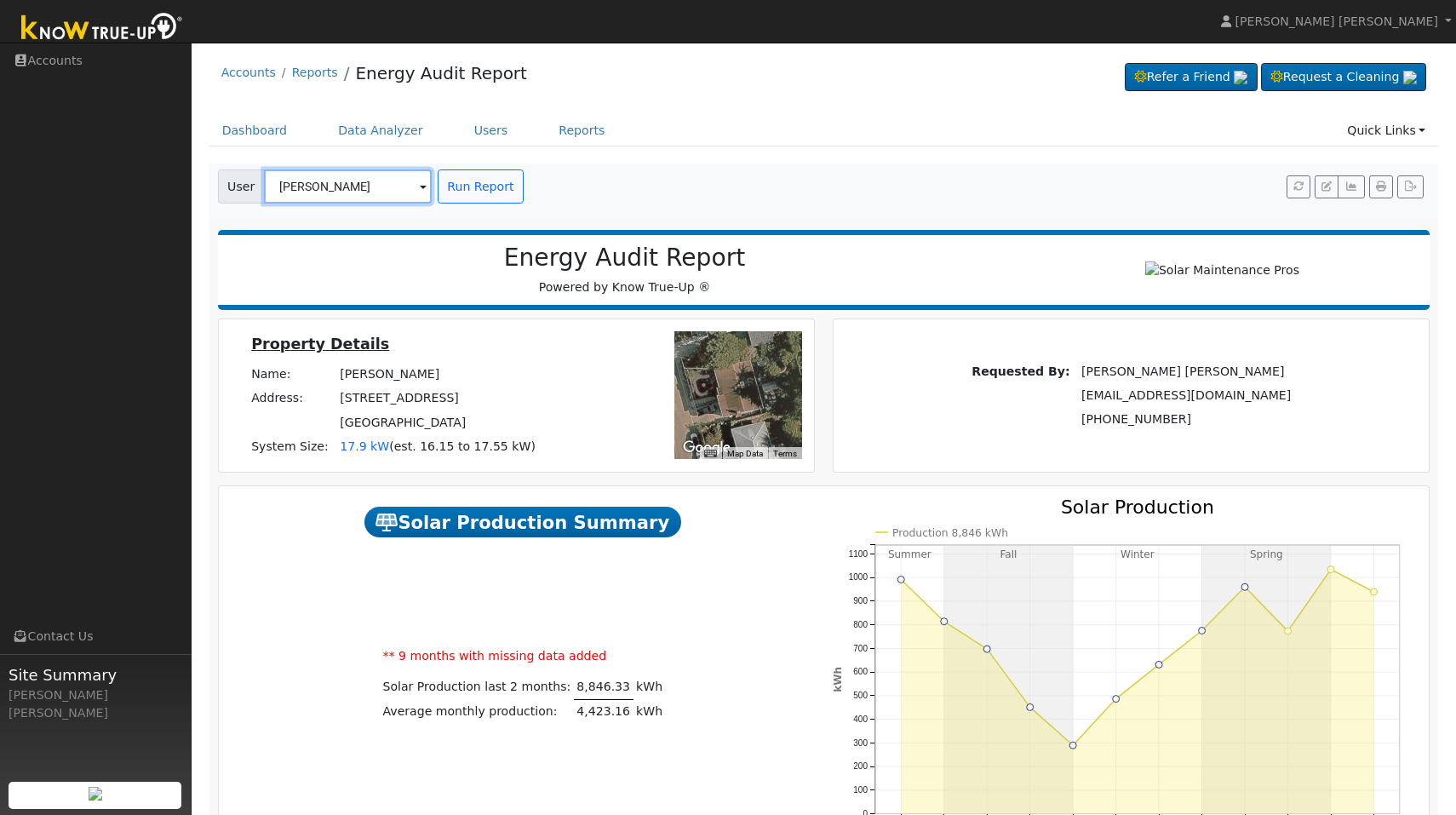
click at [365, 184] on input "Debra Robinson" at bounding box center [348, 187] width 168 height 34
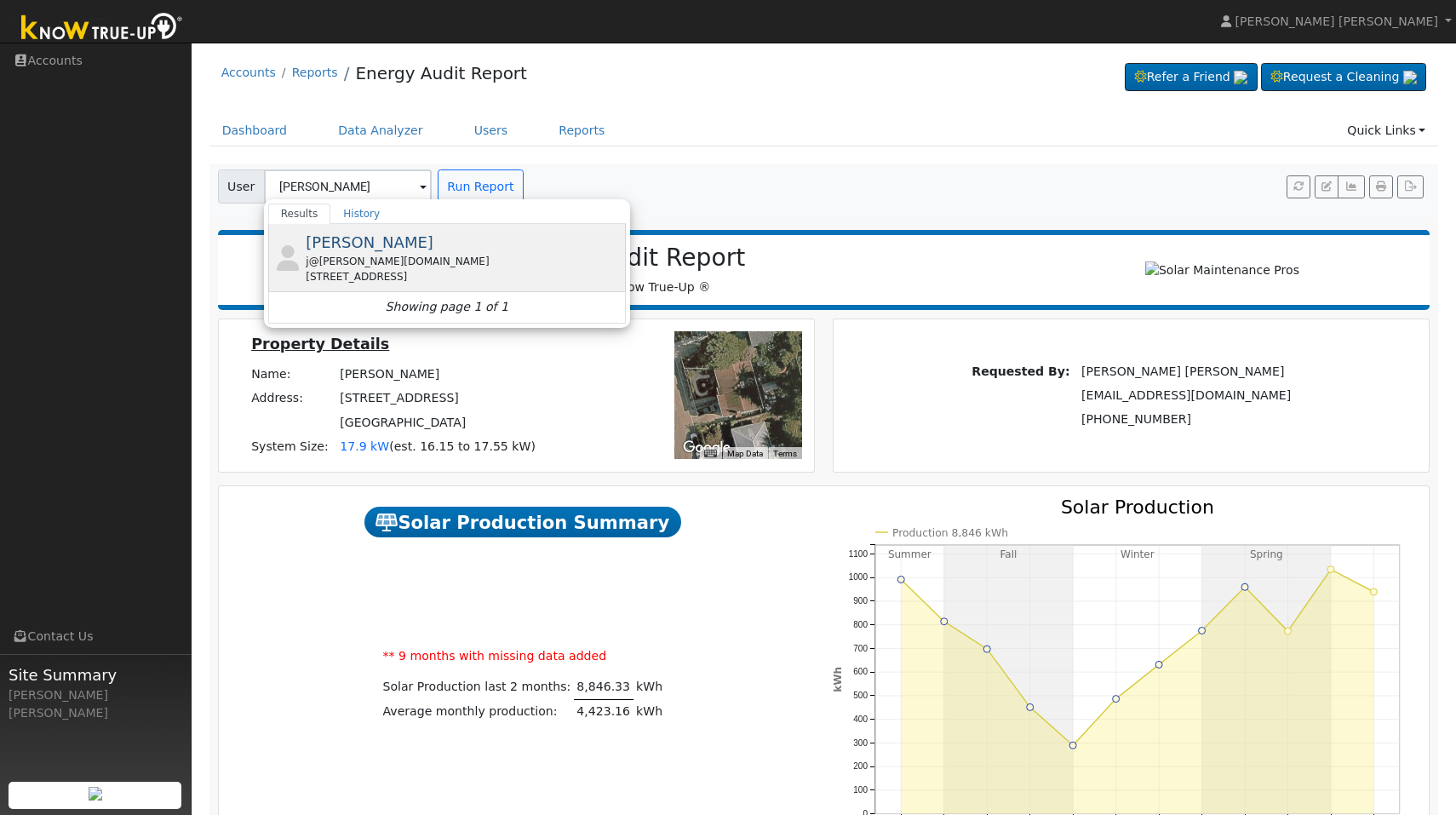
click at [426, 248] on span "[PERSON_NAME]" at bounding box center [369, 242] width 128 height 18
type input "[PERSON_NAME]"
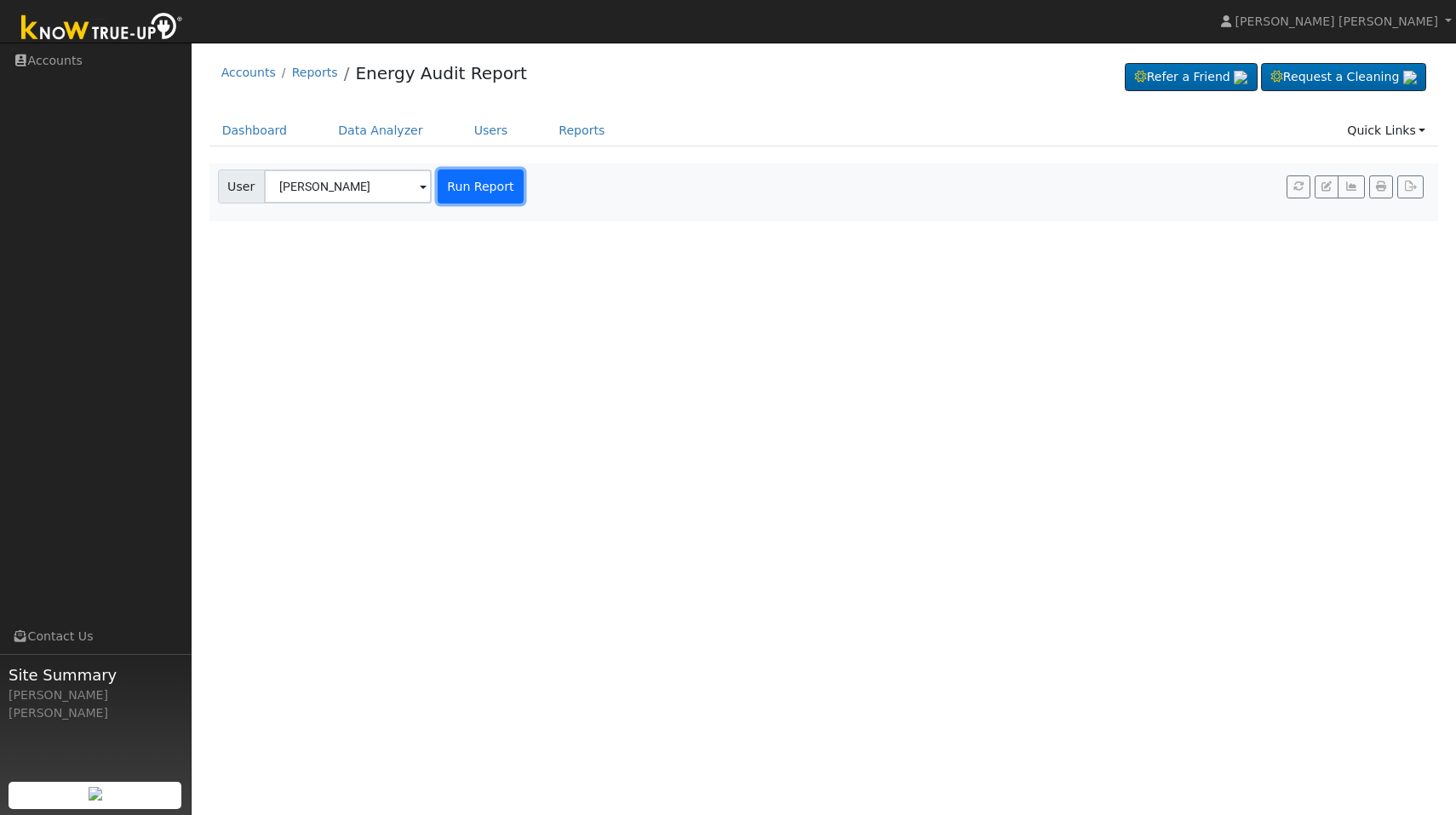
click at [466, 190] on button "Run Report" at bounding box center [480, 187] width 86 height 34
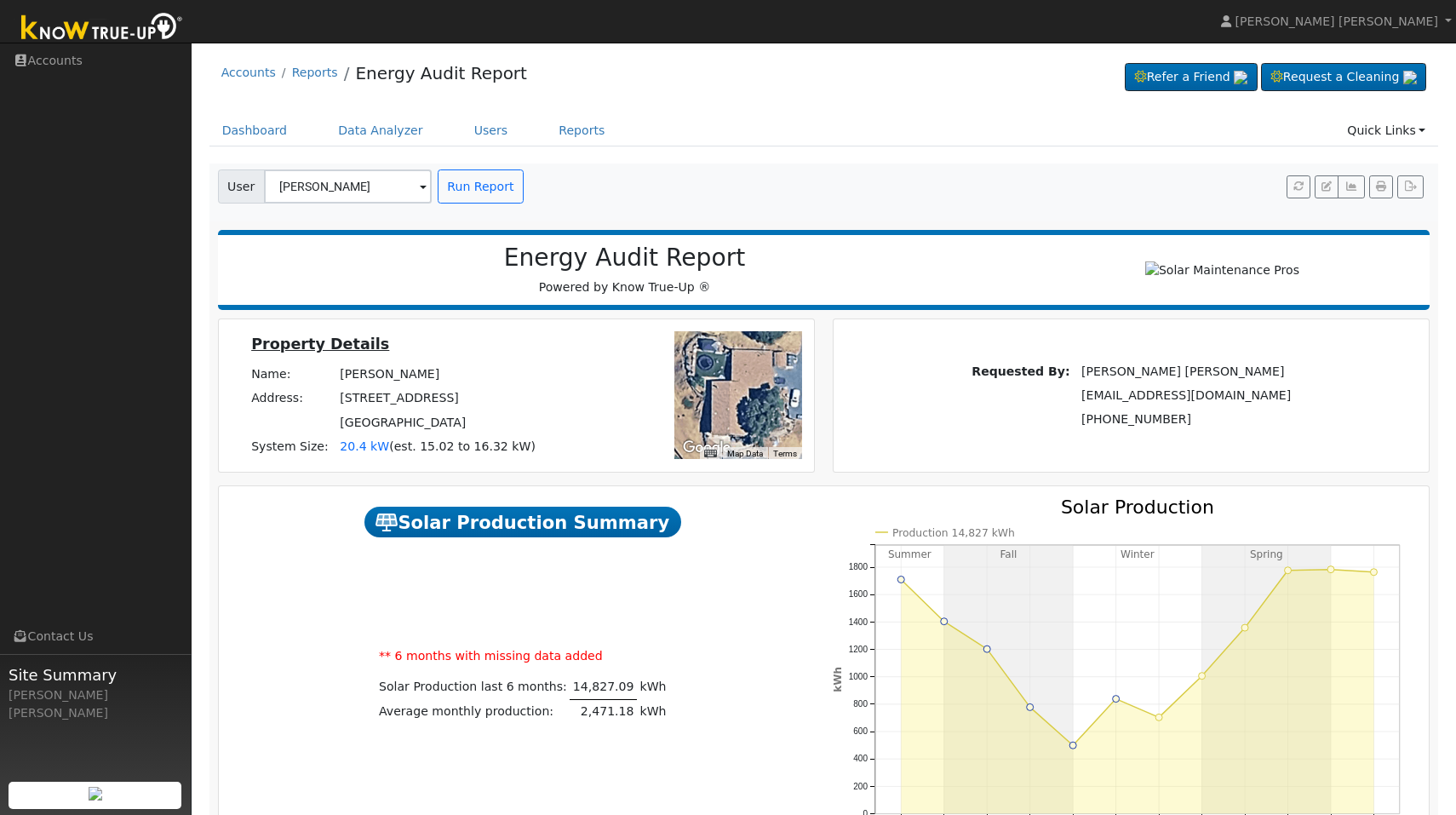
click at [542, 534] on span "Solar Production Summary" at bounding box center [523, 522] width 316 height 30
